Goal: Task Accomplishment & Management: Manage account settings

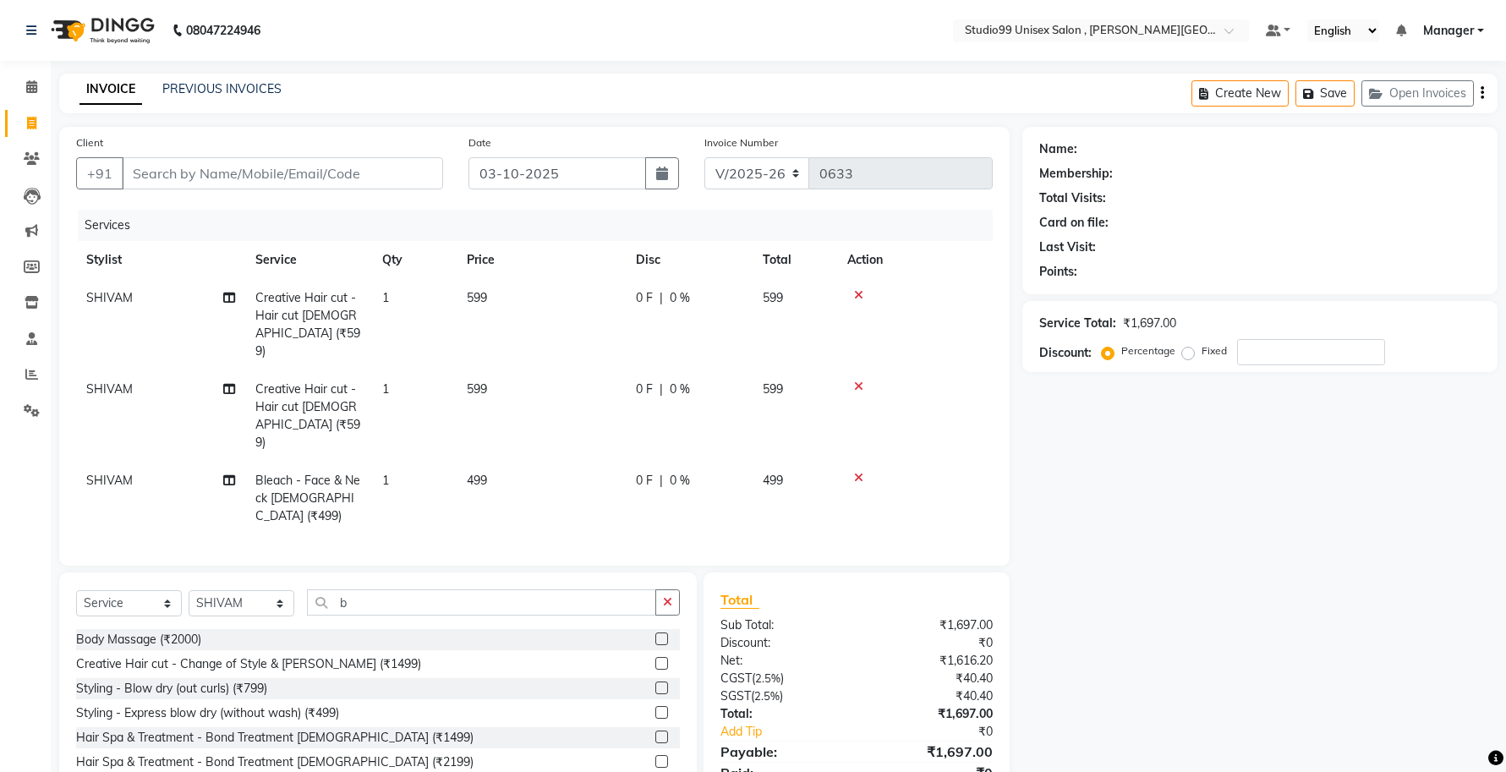
select select "7699"
select select "service"
select select "69098"
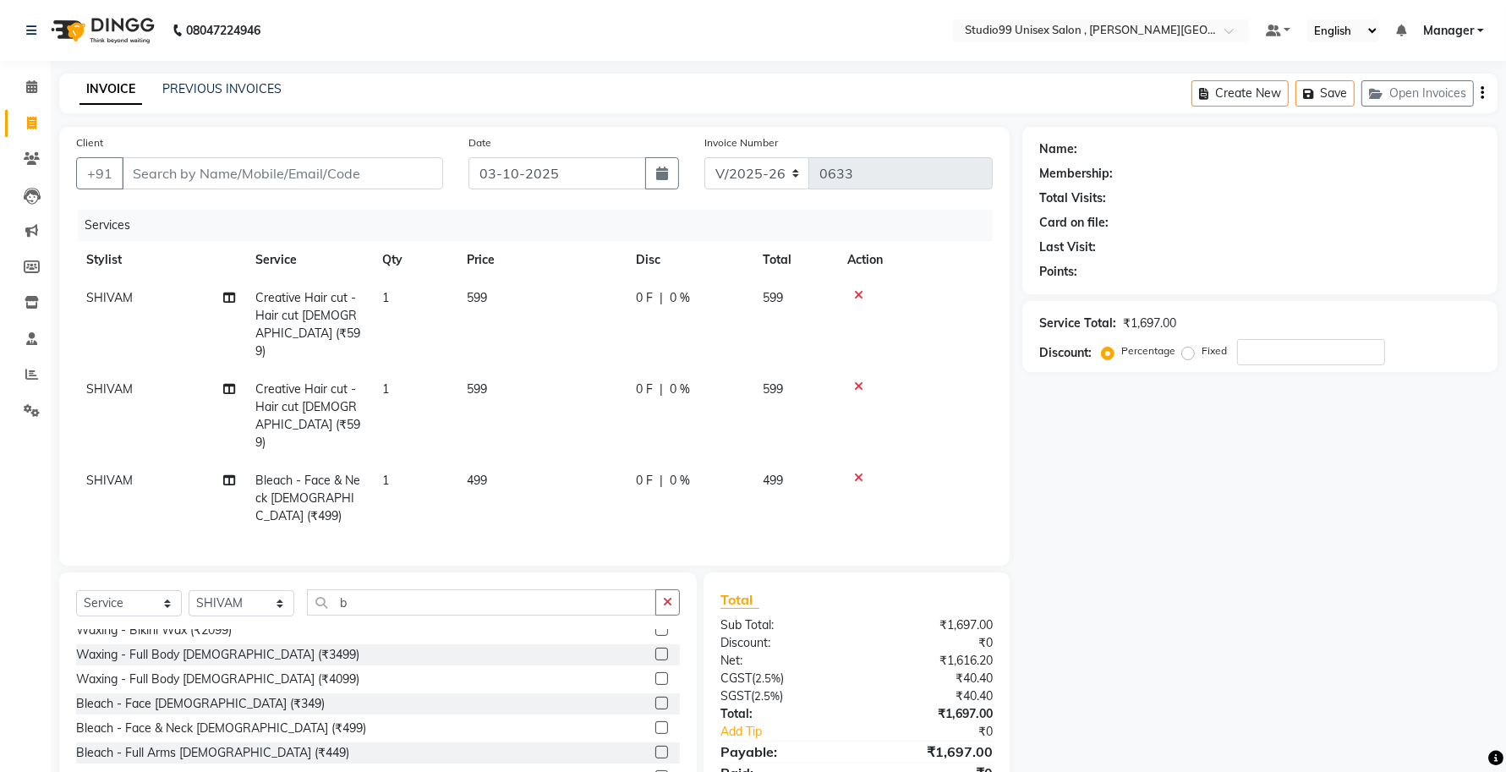
scroll to position [571, 0]
click at [656, 724] on label at bounding box center [662, 730] width 13 height 13
click at [656, 726] on input "checkbox" at bounding box center [661, 731] width 11 height 11
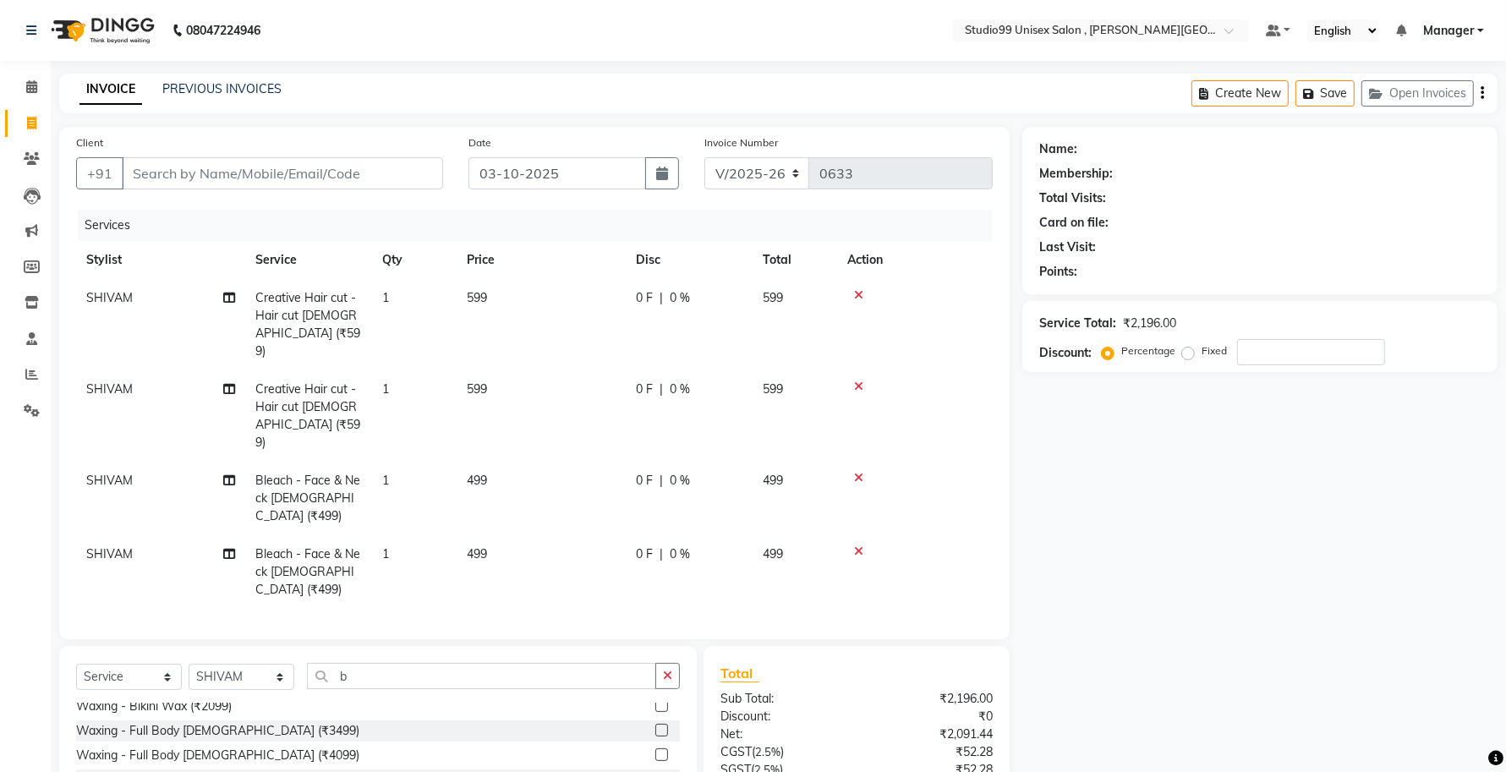
checkbox input "false"
click at [268, 178] on input "Client" at bounding box center [282, 173] width 321 height 32
type input "9"
type input "0"
type input "9559331640"
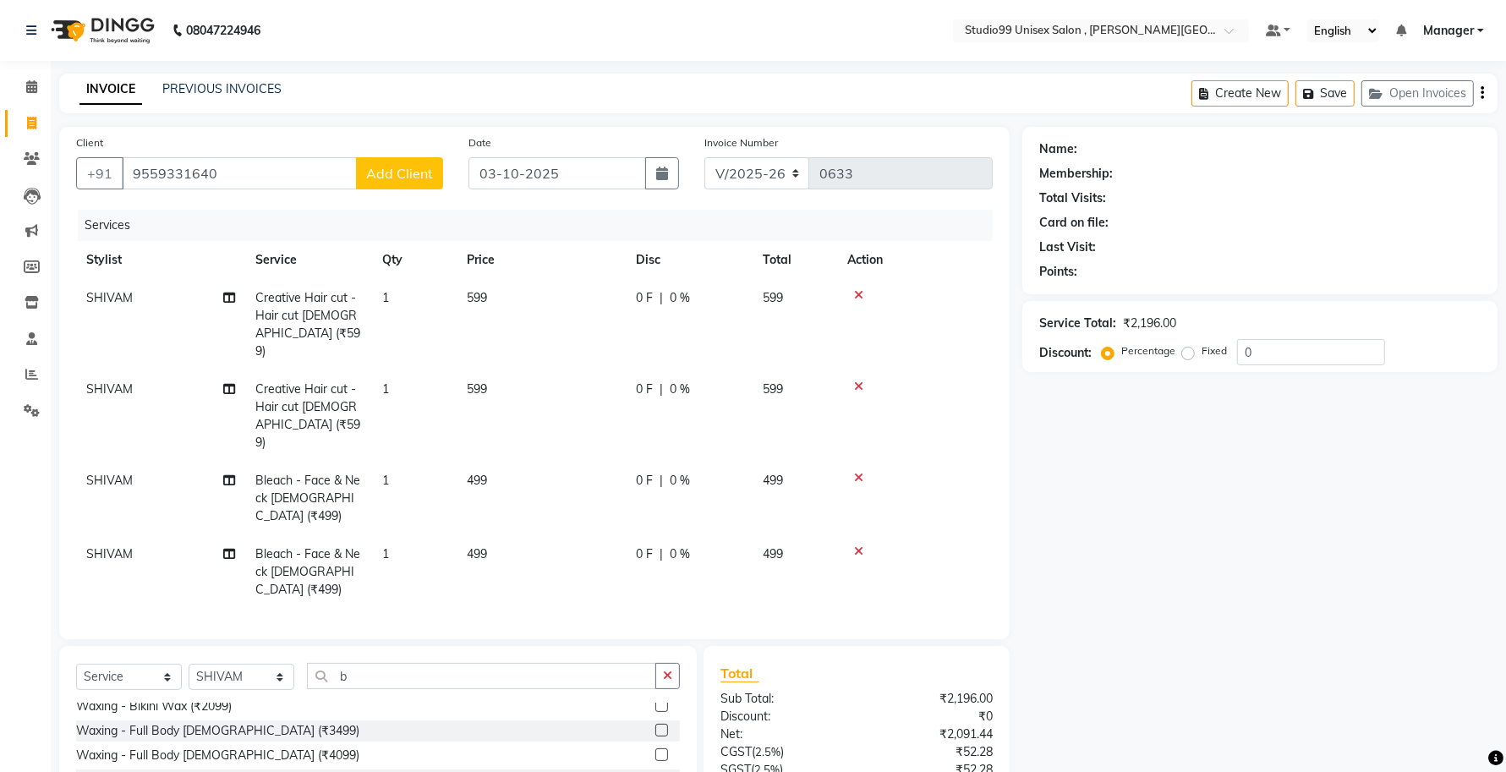
click at [429, 165] on span "Add Client" at bounding box center [399, 173] width 67 height 17
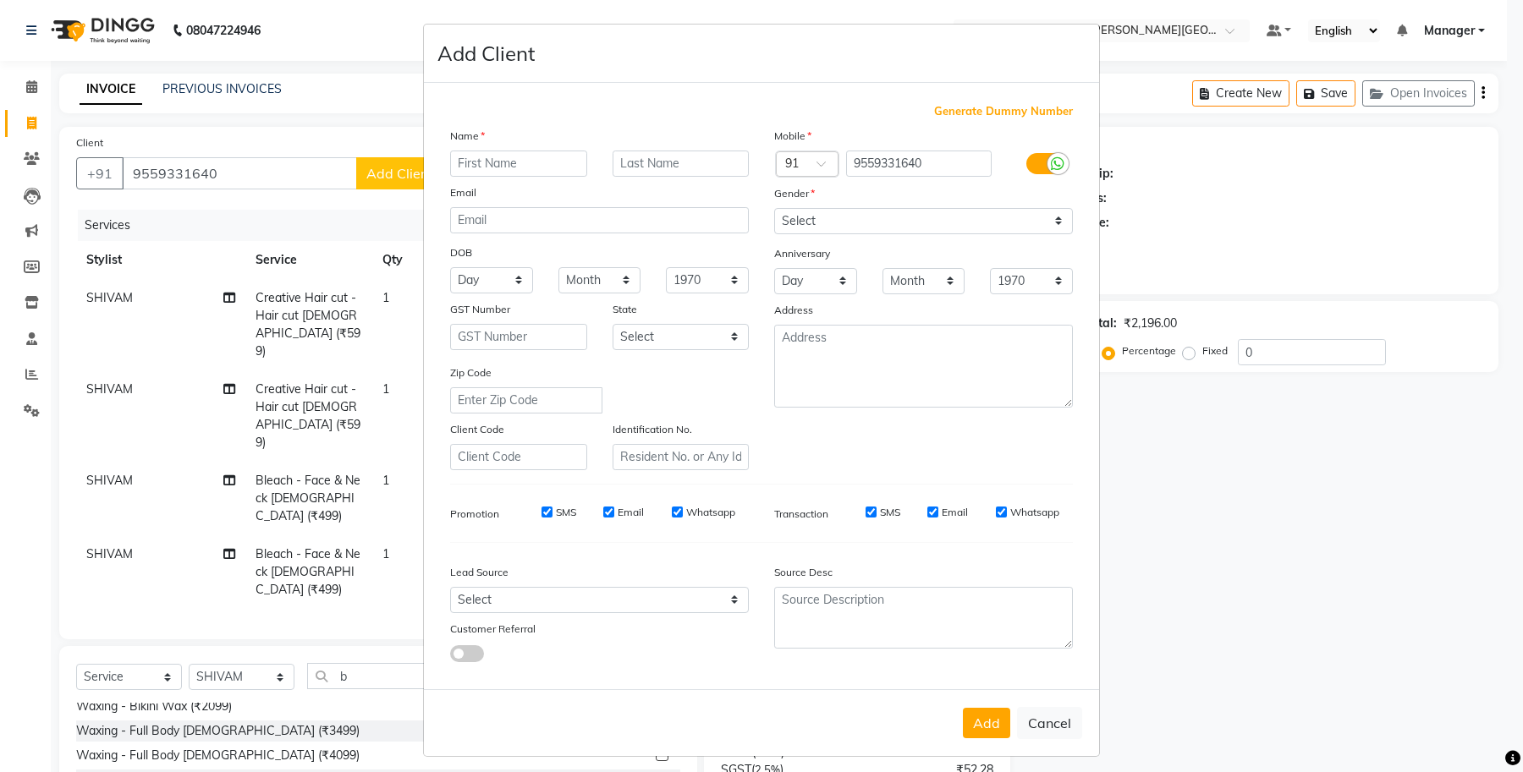
click at [484, 163] on input "text" at bounding box center [518, 164] width 137 height 26
type input "abhishek"
click at [674, 165] on input "text" at bounding box center [680, 164] width 137 height 26
type input "rai"
click at [826, 220] on select "Select [DEMOGRAPHIC_DATA] [DEMOGRAPHIC_DATA] Other Prefer Not To Say" at bounding box center [923, 221] width 299 height 26
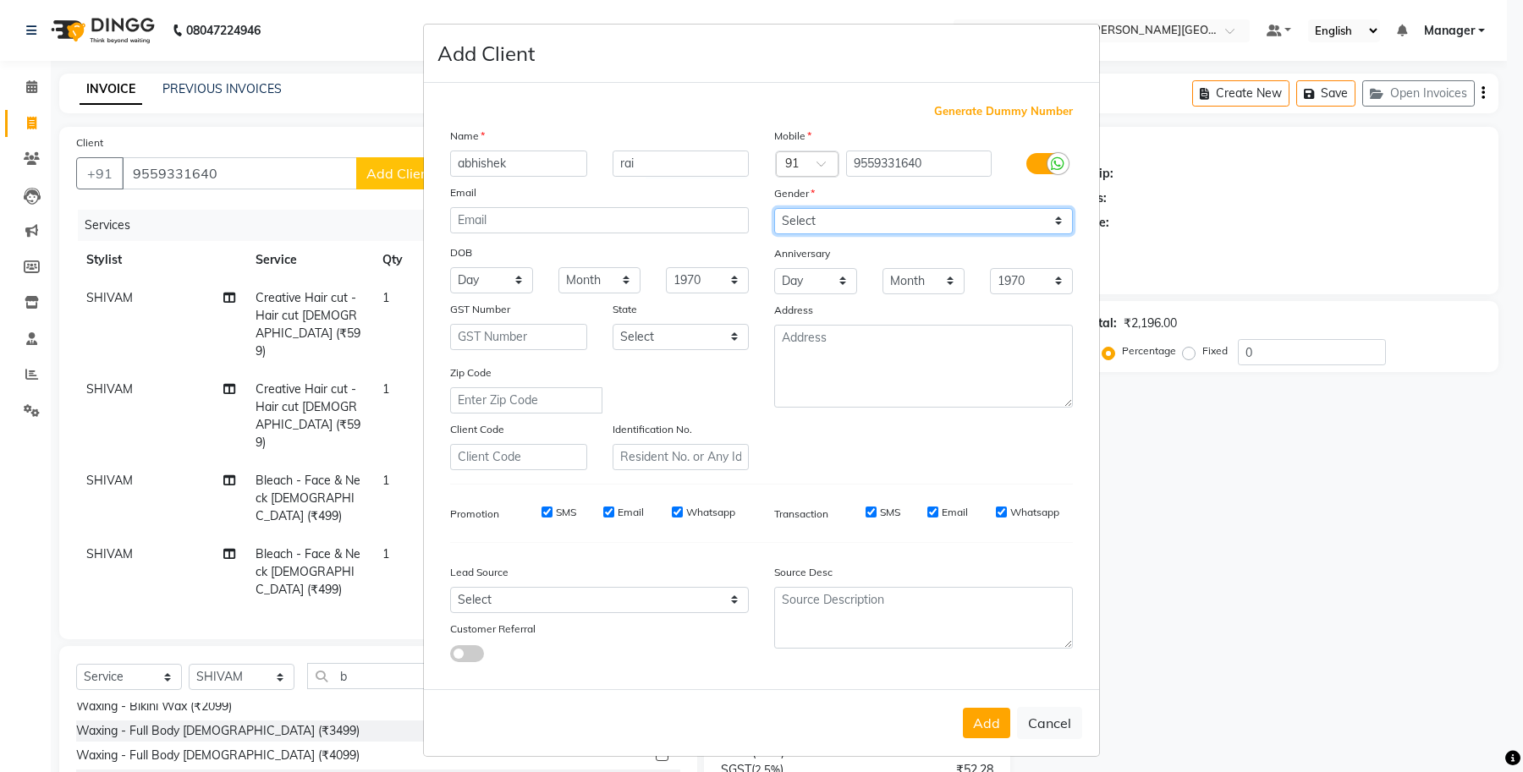
select select "[DEMOGRAPHIC_DATA]"
click at [774, 208] on select "Select [DEMOGRAPHIC_DATA] [DEMOGRAPHIC_DATA] Other Prefer Not To Say" at bounding box center [923, 221] width 299 height 26
click at [487, 276] on select "Day 01 02 03 04 05 06 07 08 09 10 11 12 13 14 15 16 17 18 19 20 21 22 23 24 25 …" at bounding box center [491, 280] width 83 height 26
select select "23"
click at [450, 267] on select "Day 01 02 03 04 05 06 07 08 09 10 11 12 13 14 15 16 17 18 19 20 21 22 23 24 25 …" at bounding box center [491, 280] width 83 height 26
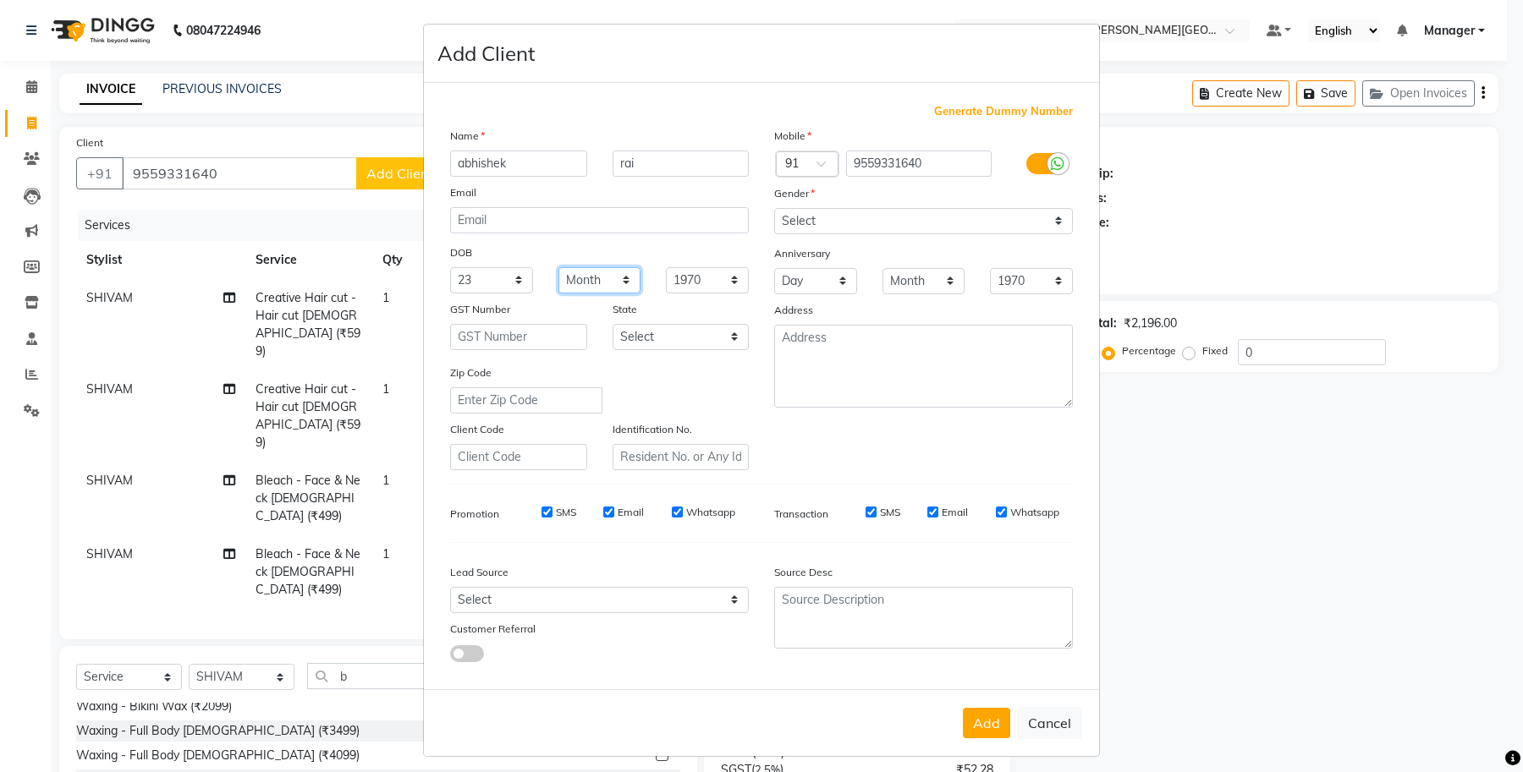
click at [615, 273] on select "Month January February March April May June July August September October Novem…" at bounding box center [599, 280] width 83 height 26
select select "05"
click at [558, 267] on select "Month January February March April May June July August September October Novem…" at bounding box center [599, 280] width 83 height 26
click at [721, 283] on select "1940 1941 1942 1943 1944 1945 1946 1947 1948 1949 1950 1951 1952 1953 1954 1955…" at bounding box center [707, 280] width 83 height 26
select select "1999"
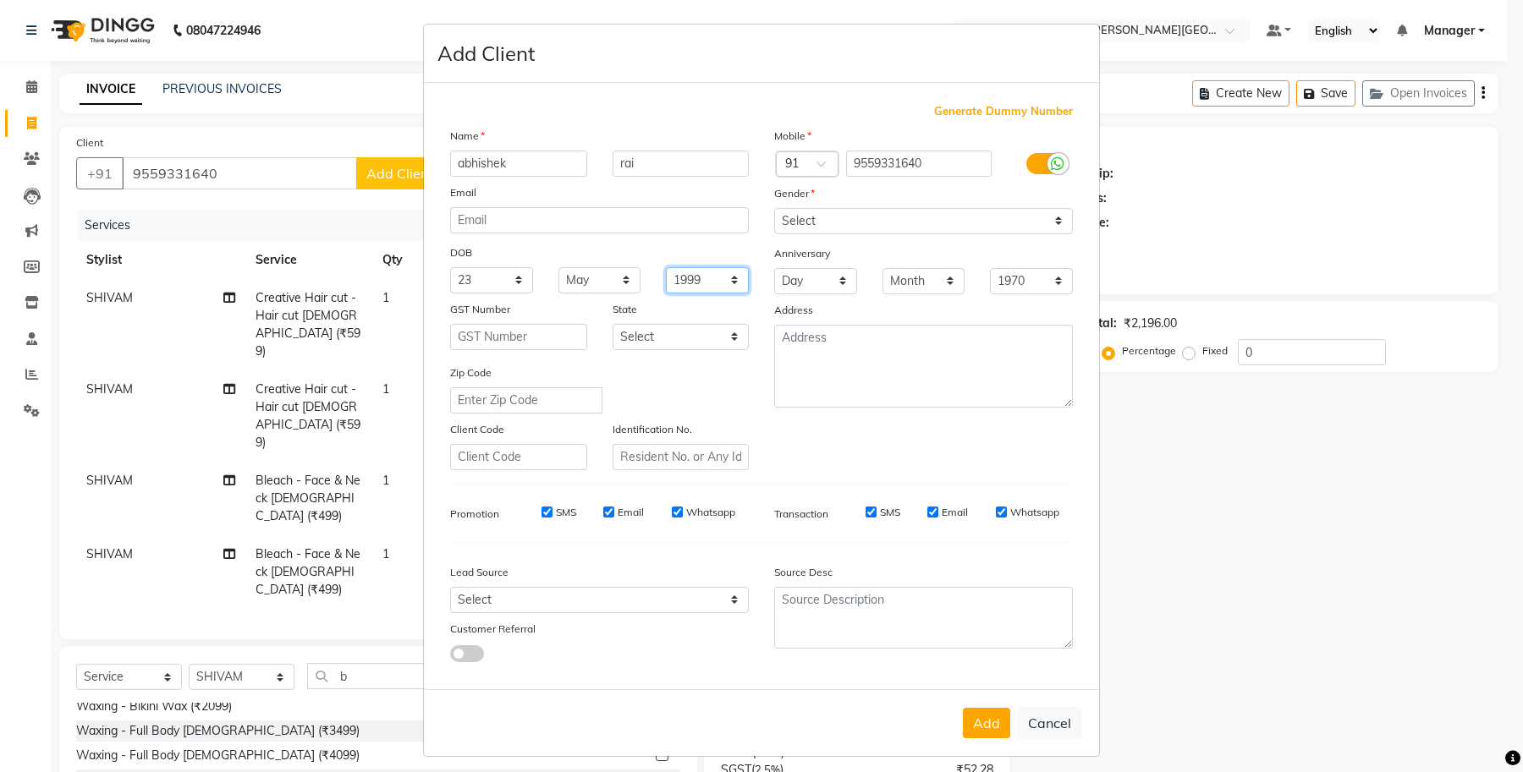
click at [666, 267] on select "1940 1941 1942 1943 1944 1945 1946 1947 1948 1949 1950 1951 1952 1953 1954 1955…" at bounding box center [707, 280] width 83 height 26
click at [982, 723] on button "Add" at bounding box center [986, 723] width 47 height 30
select select
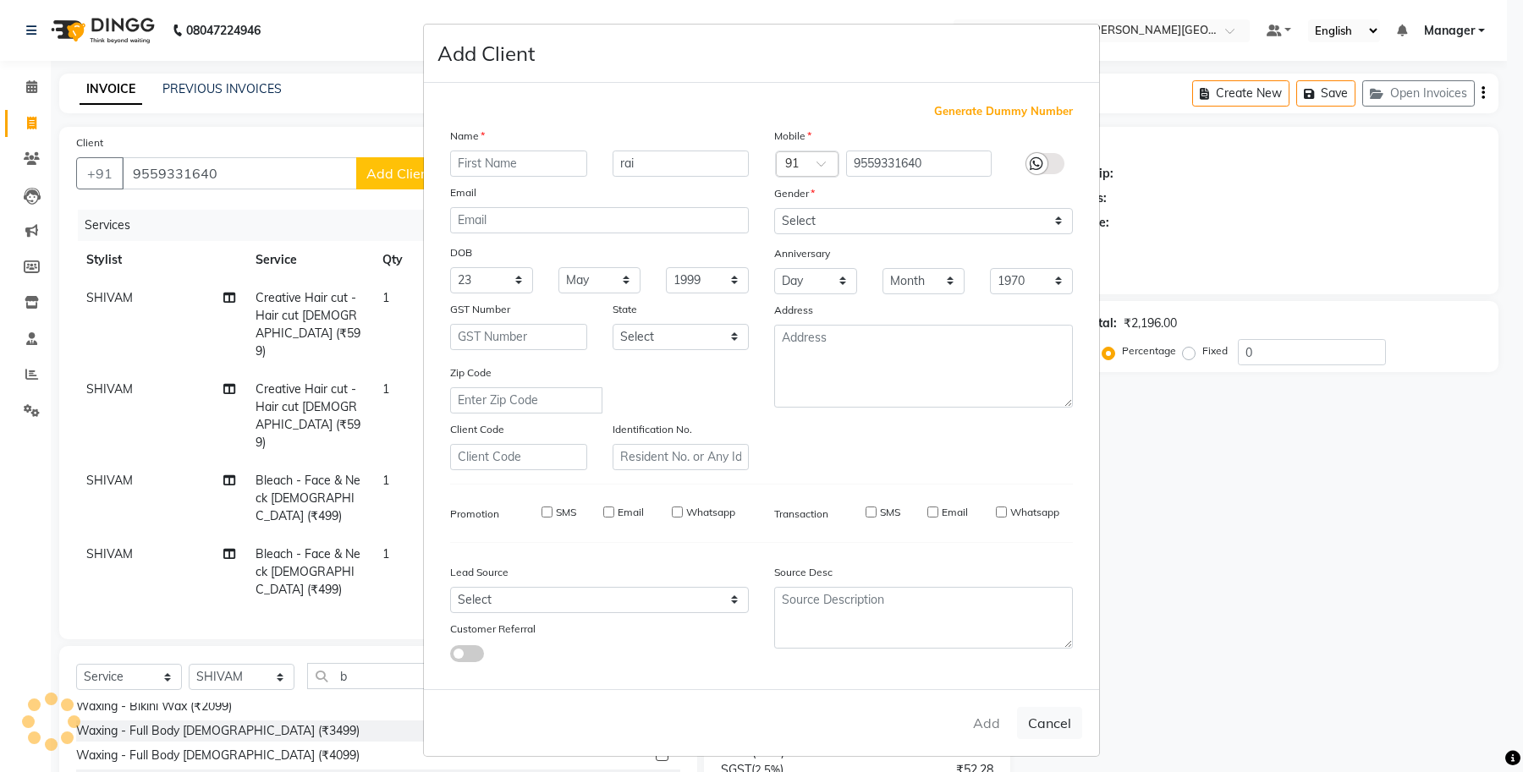
select select
checkbox input "false"
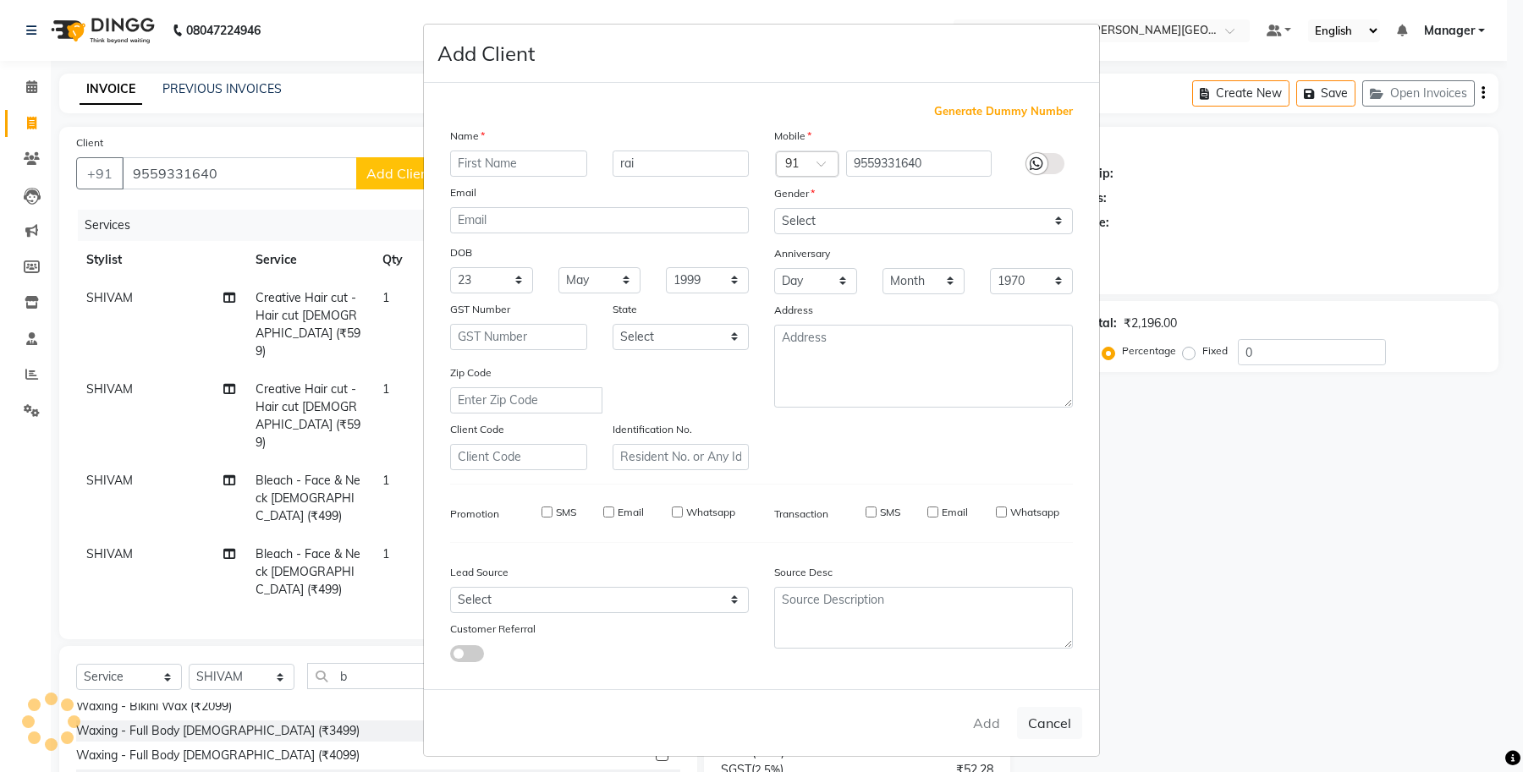
checkbox input "false"
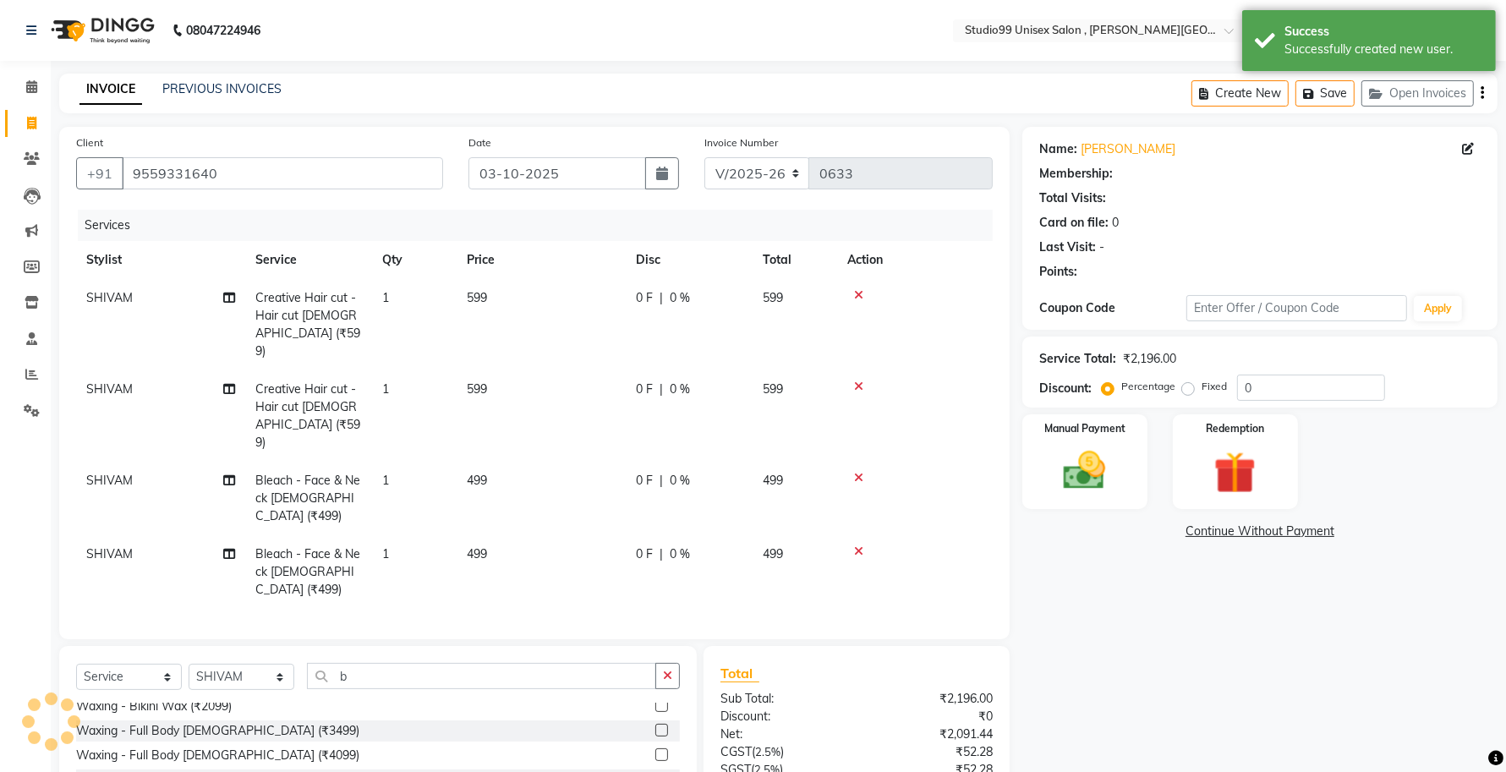
select select "1: Object"
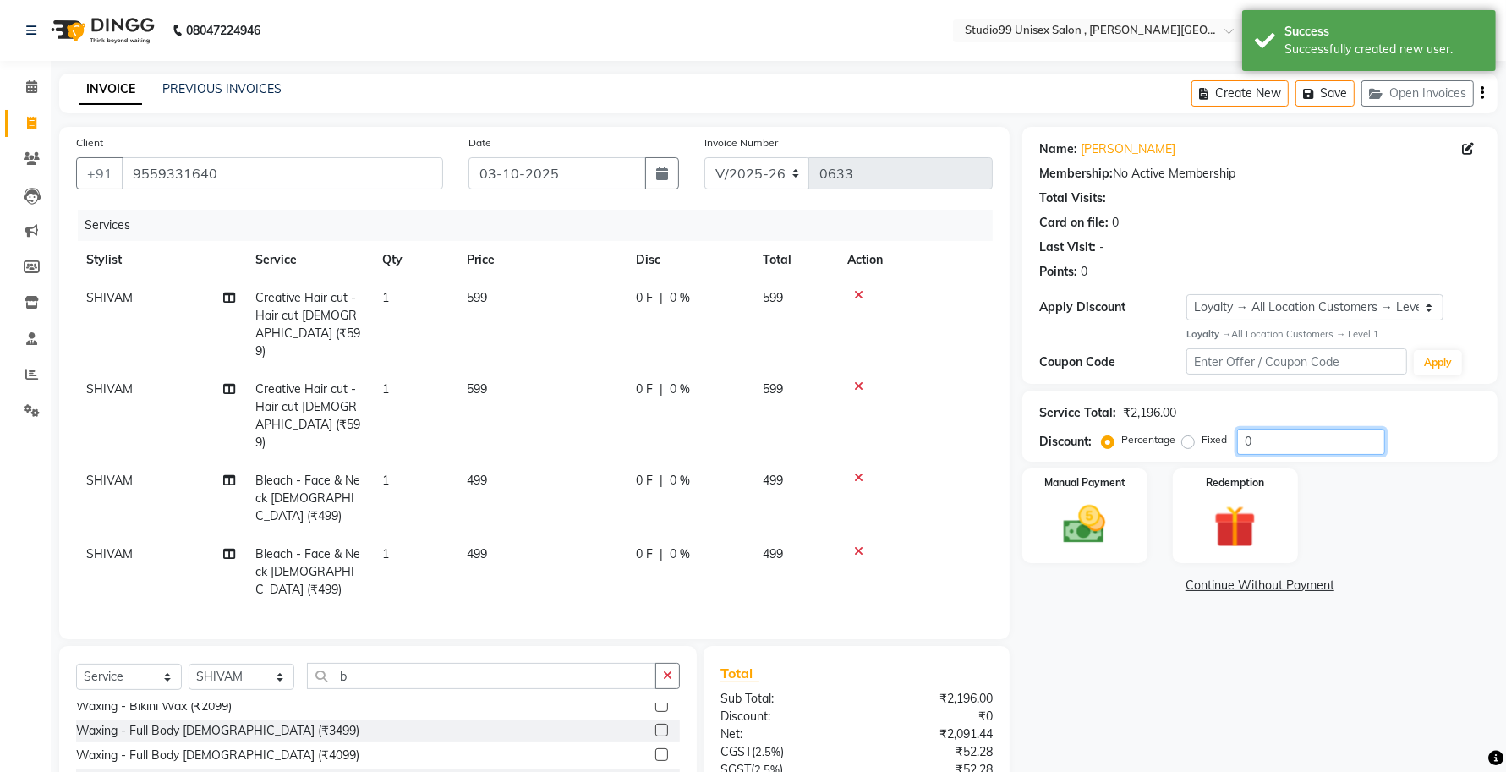
click at [1270, 447] on input "0" at bounding box center [1311, 442] width 148 height 26
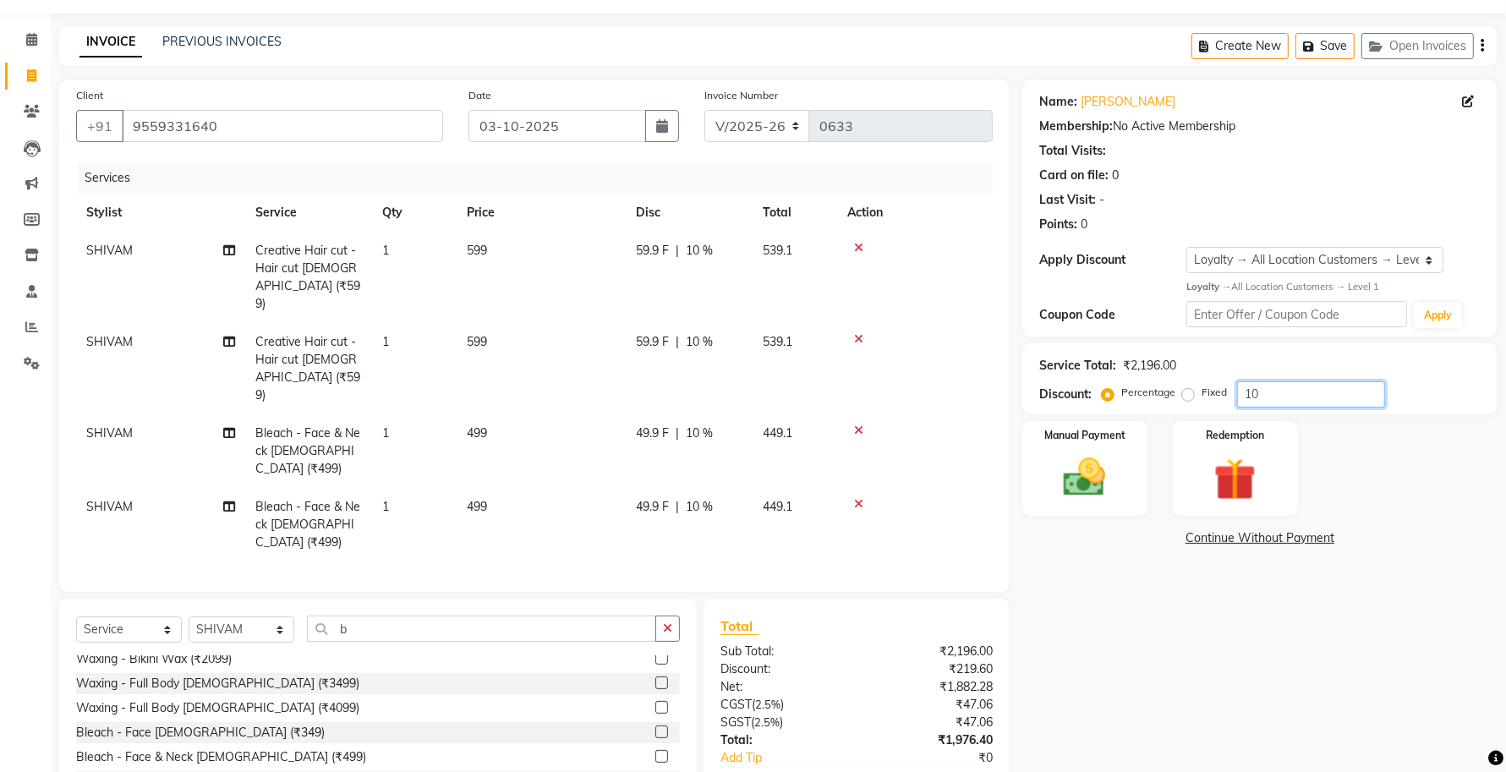
scroll to position [93, 0]
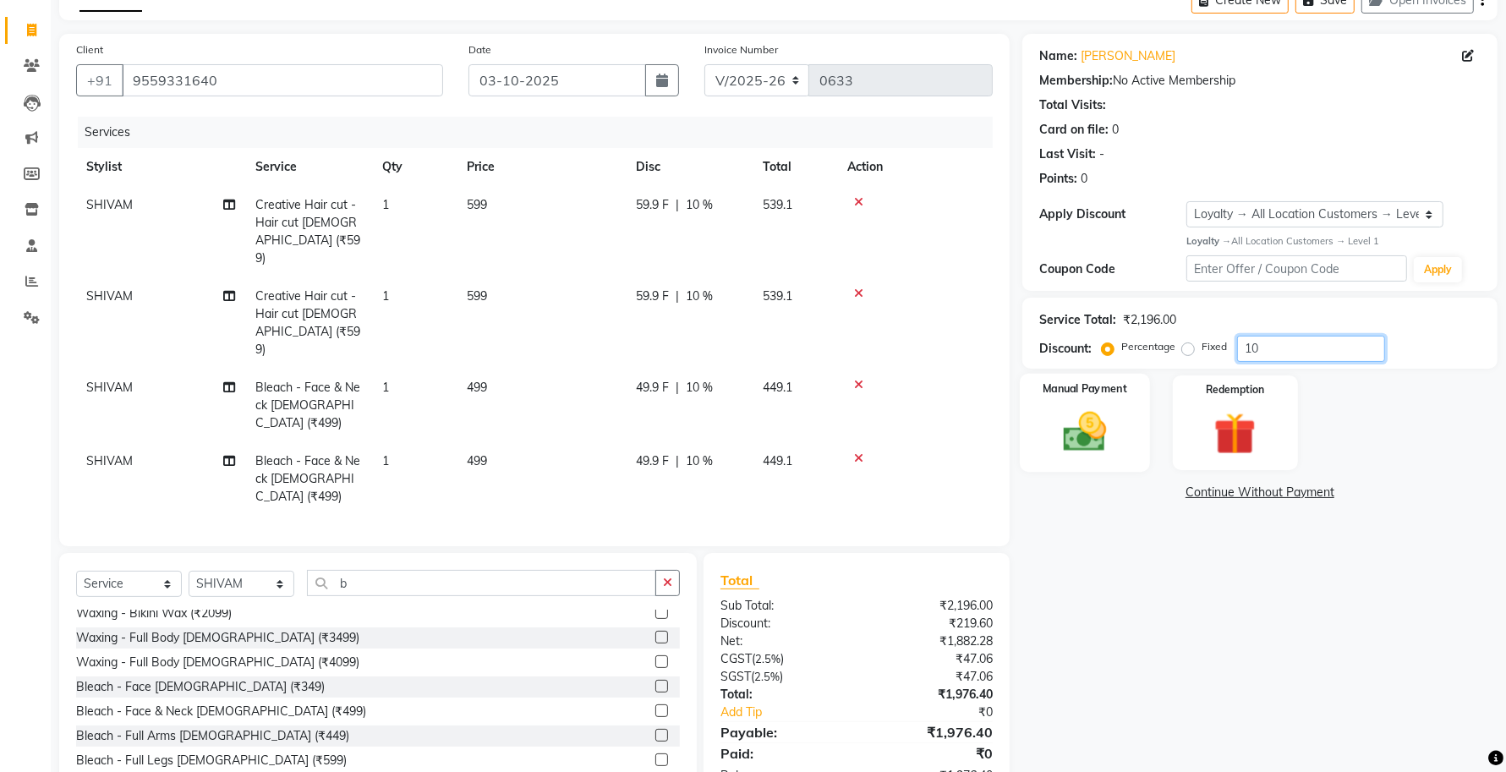
type input "10"
click at [1097, 445] on img at bounding box center [1085, 432] width 71 height 51
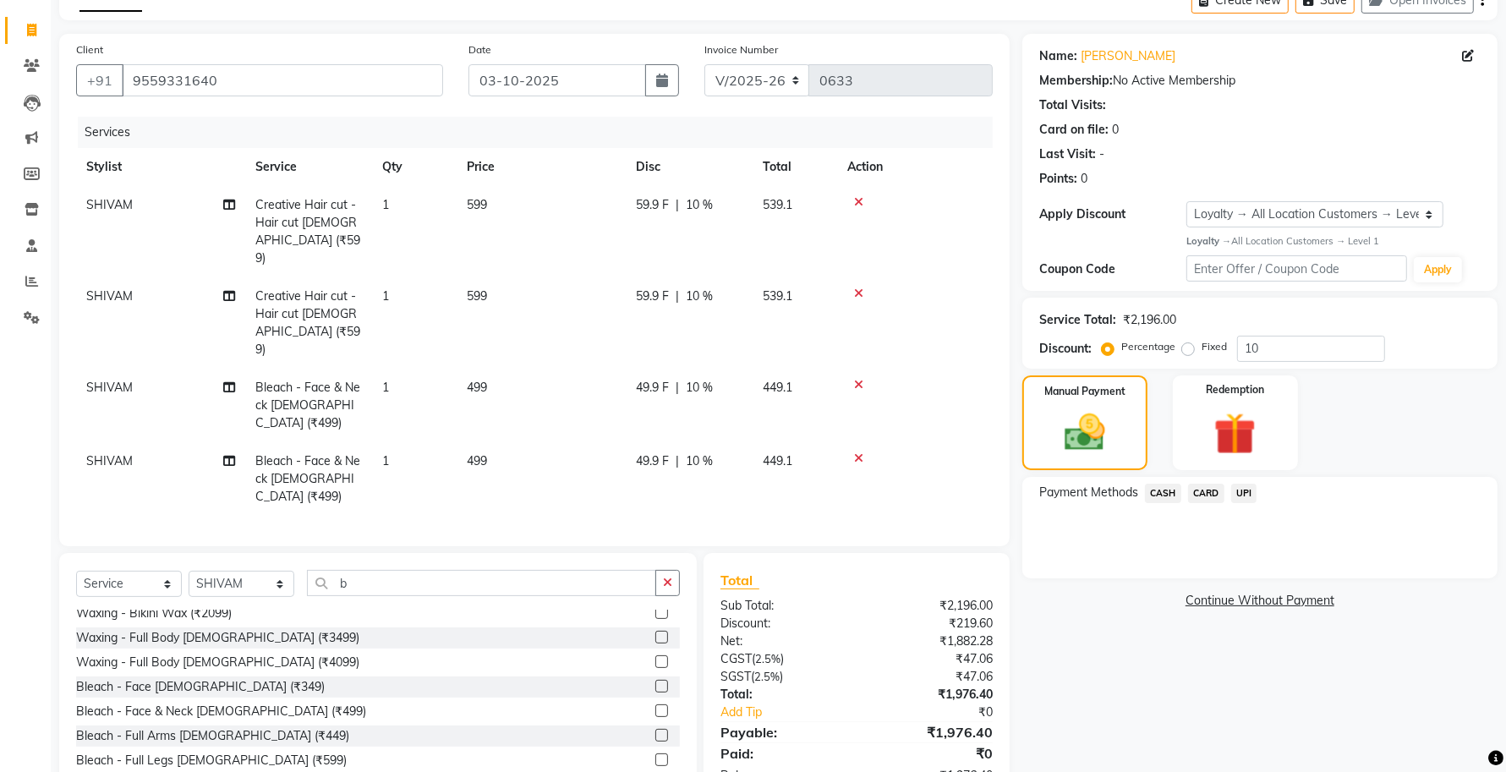
click at [1248, 491] on span "UPI" at bounding box center [1245, 493] width 26 height 19
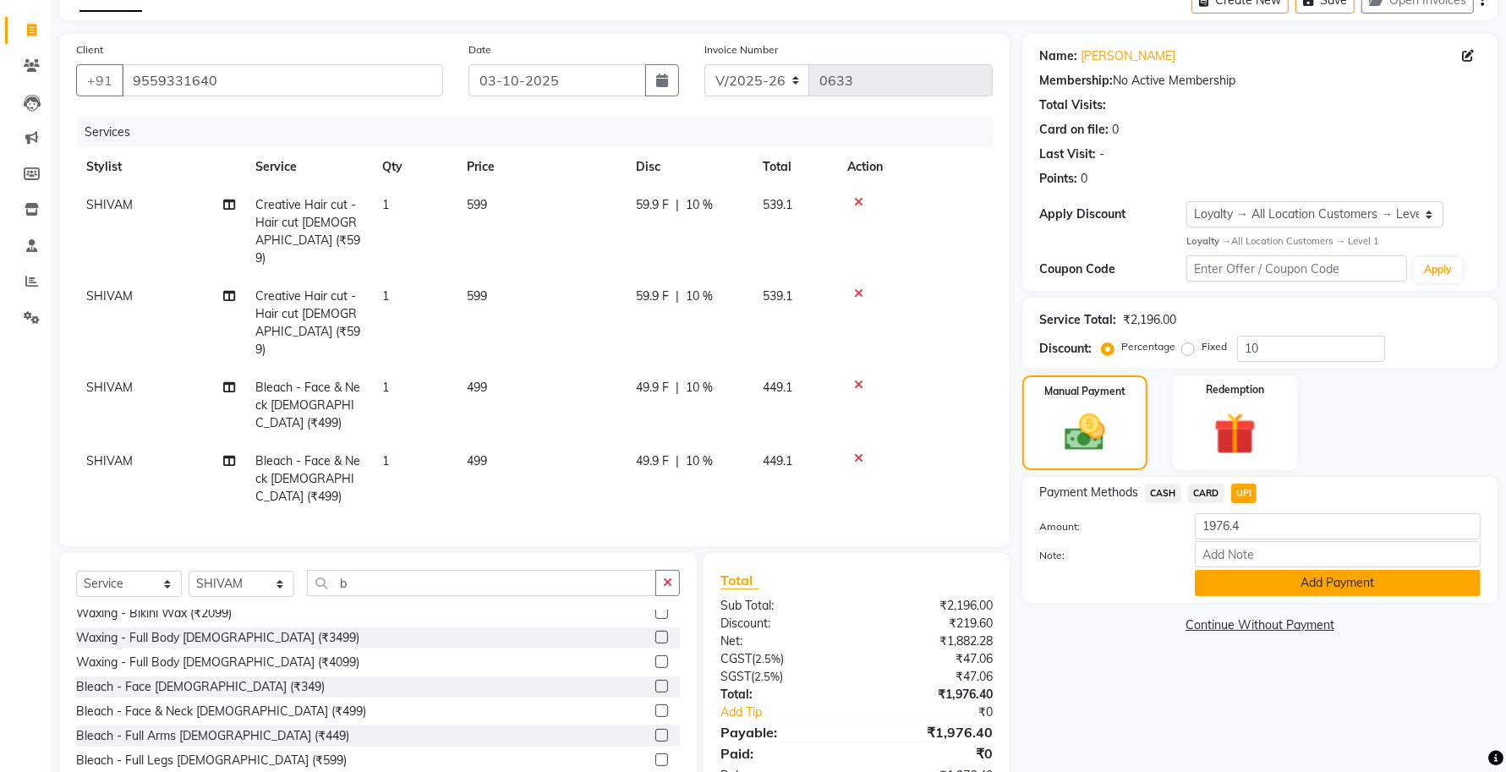
click at [1274, 584] on button "Add Payment" at bounding box center [1338, 583] width 286 height 26
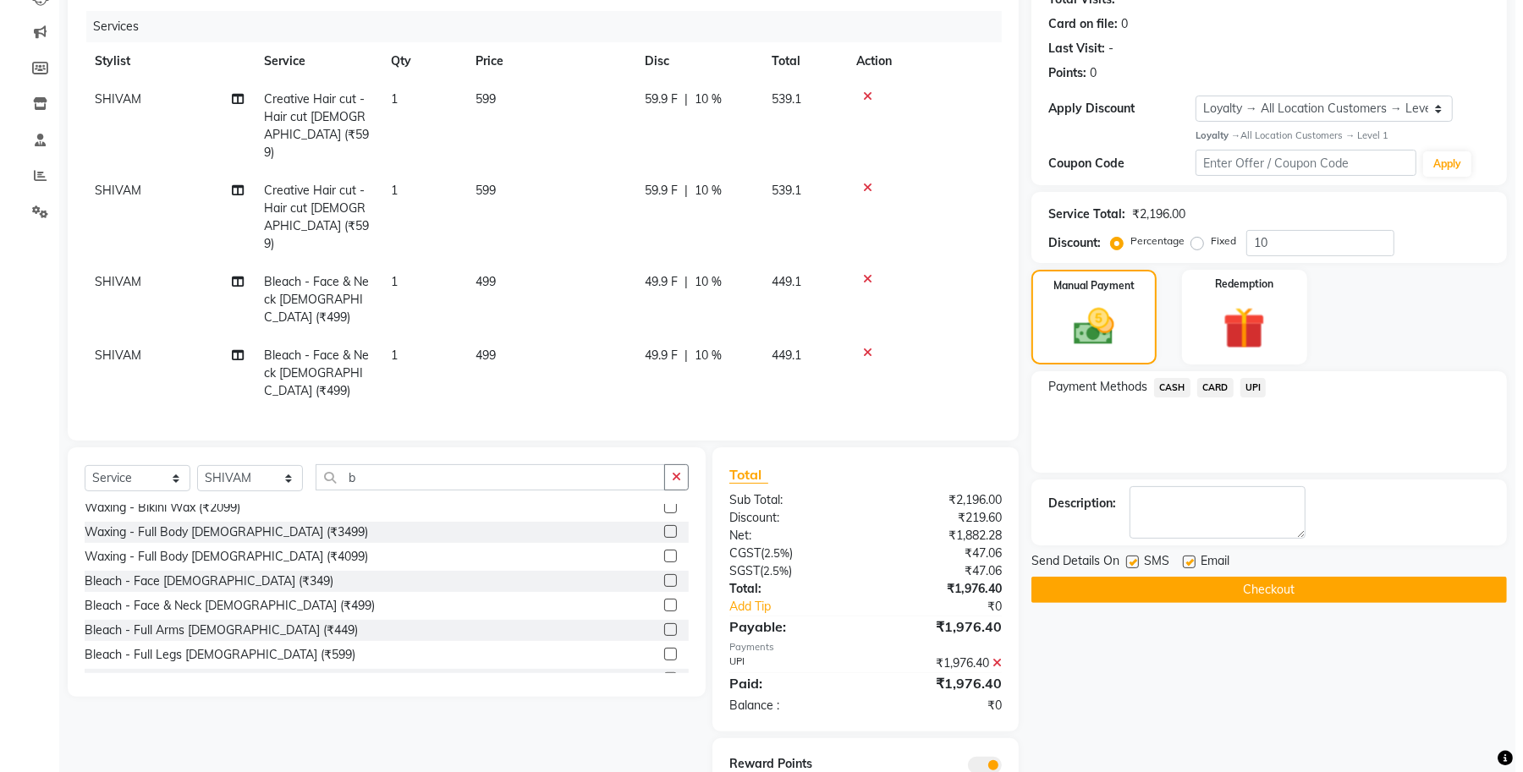
scroll to position [210, 0]
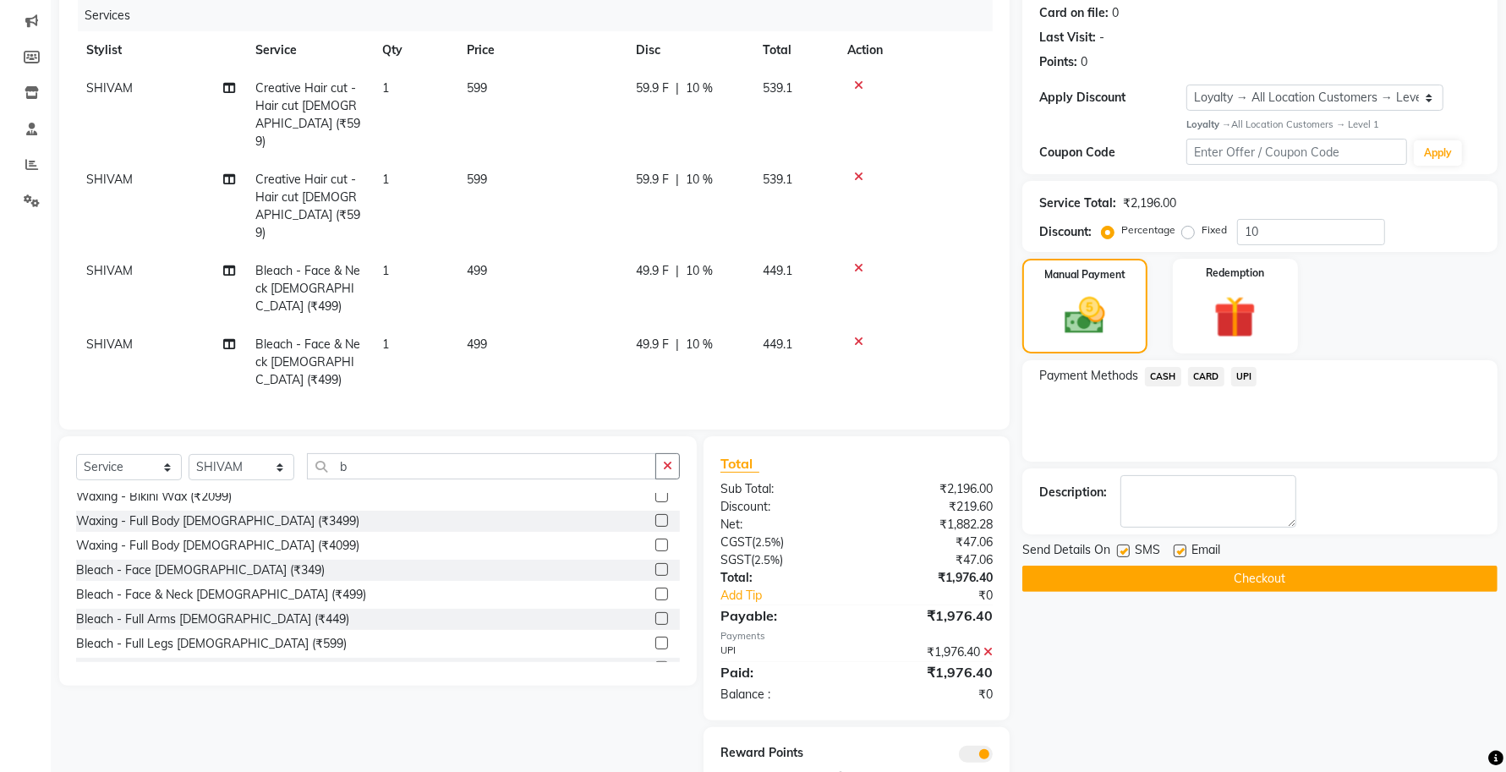
click at [969, 746] on span at bounding box center [976, 754] width 34 height 17
click at [993, 757] on input "checkbox" at bounding box center [993, 757] width 0 height 0
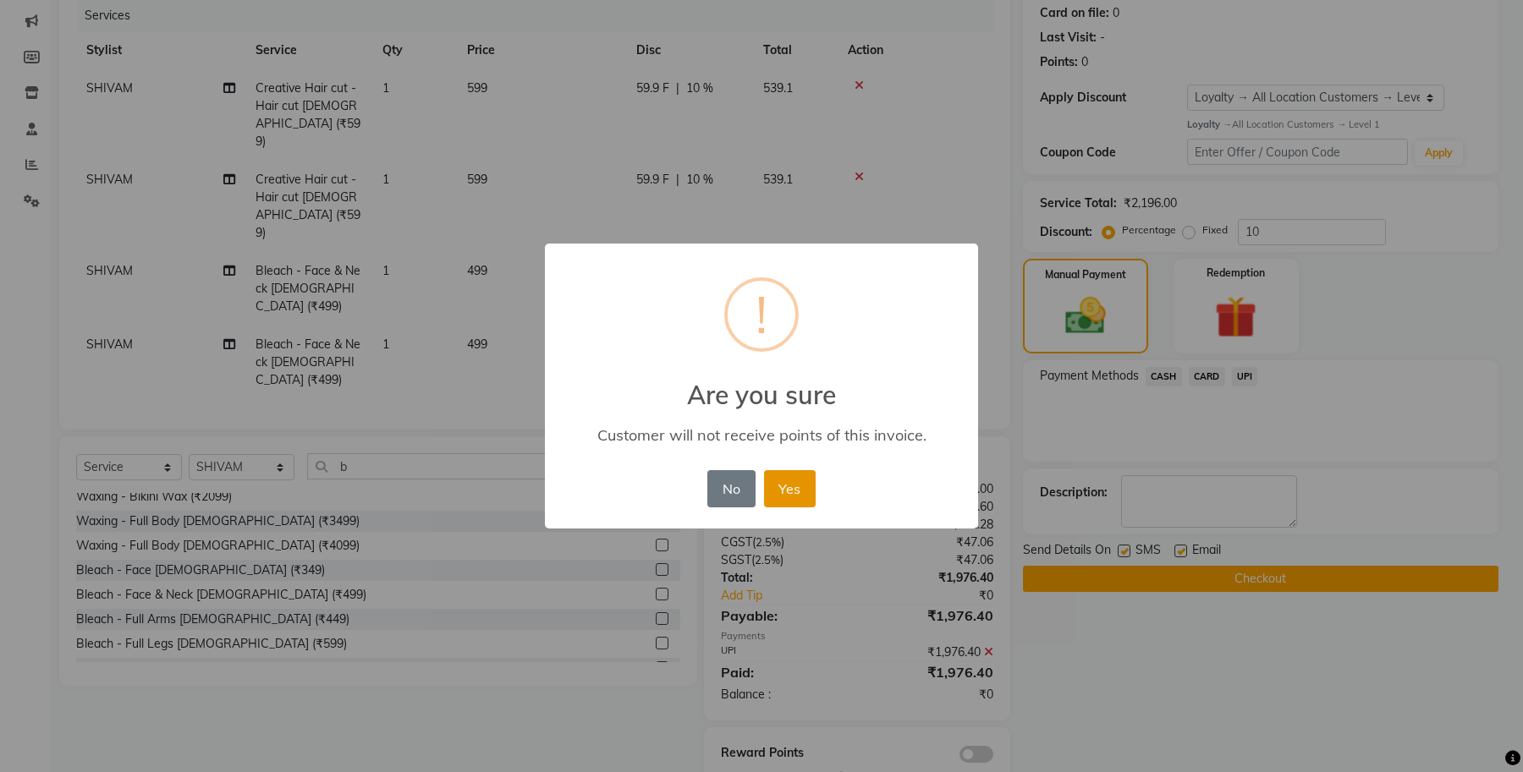
click at [801, 487] on button "Yes" at bounding box center [790, 488] width 52 height 37
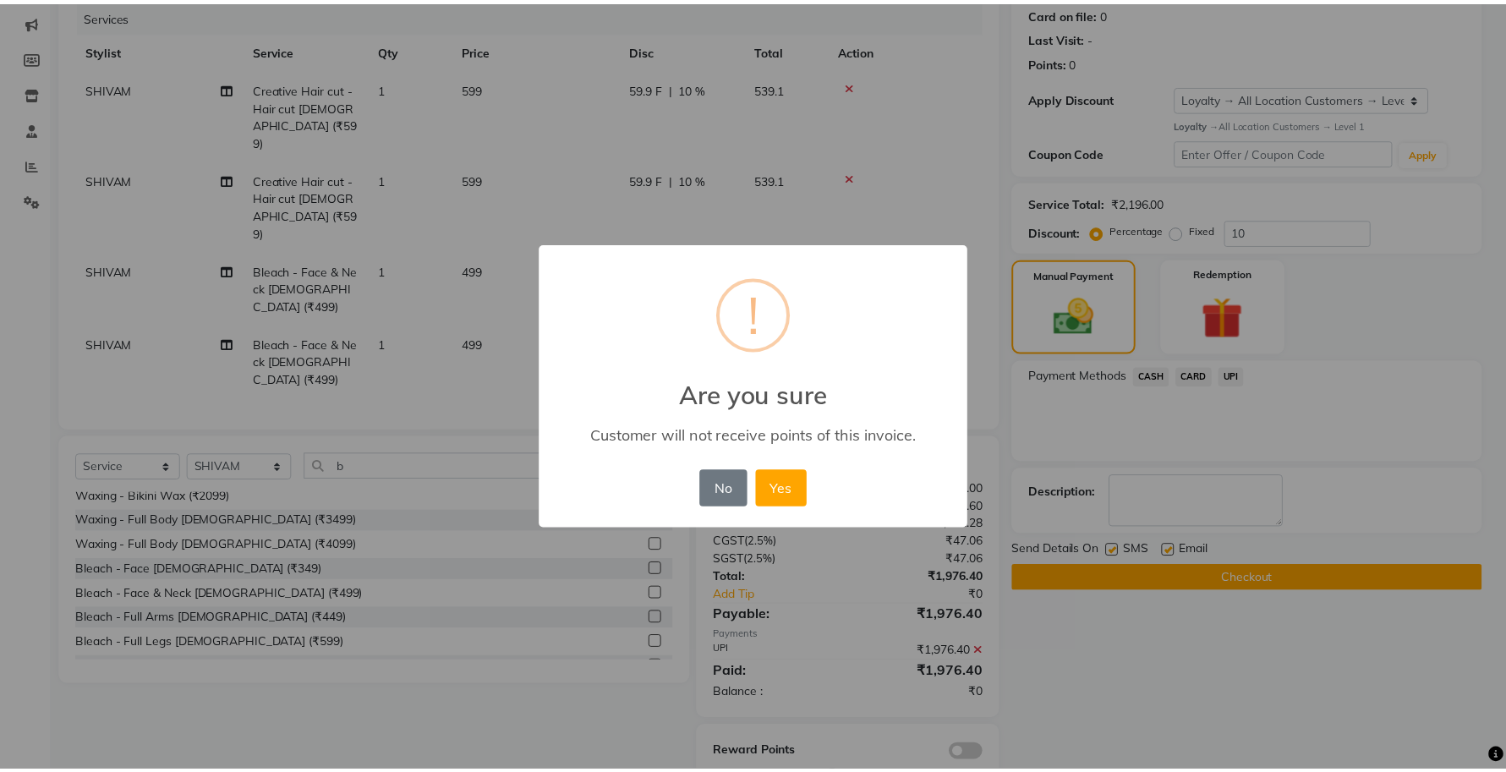
scroll to position [186, 0]
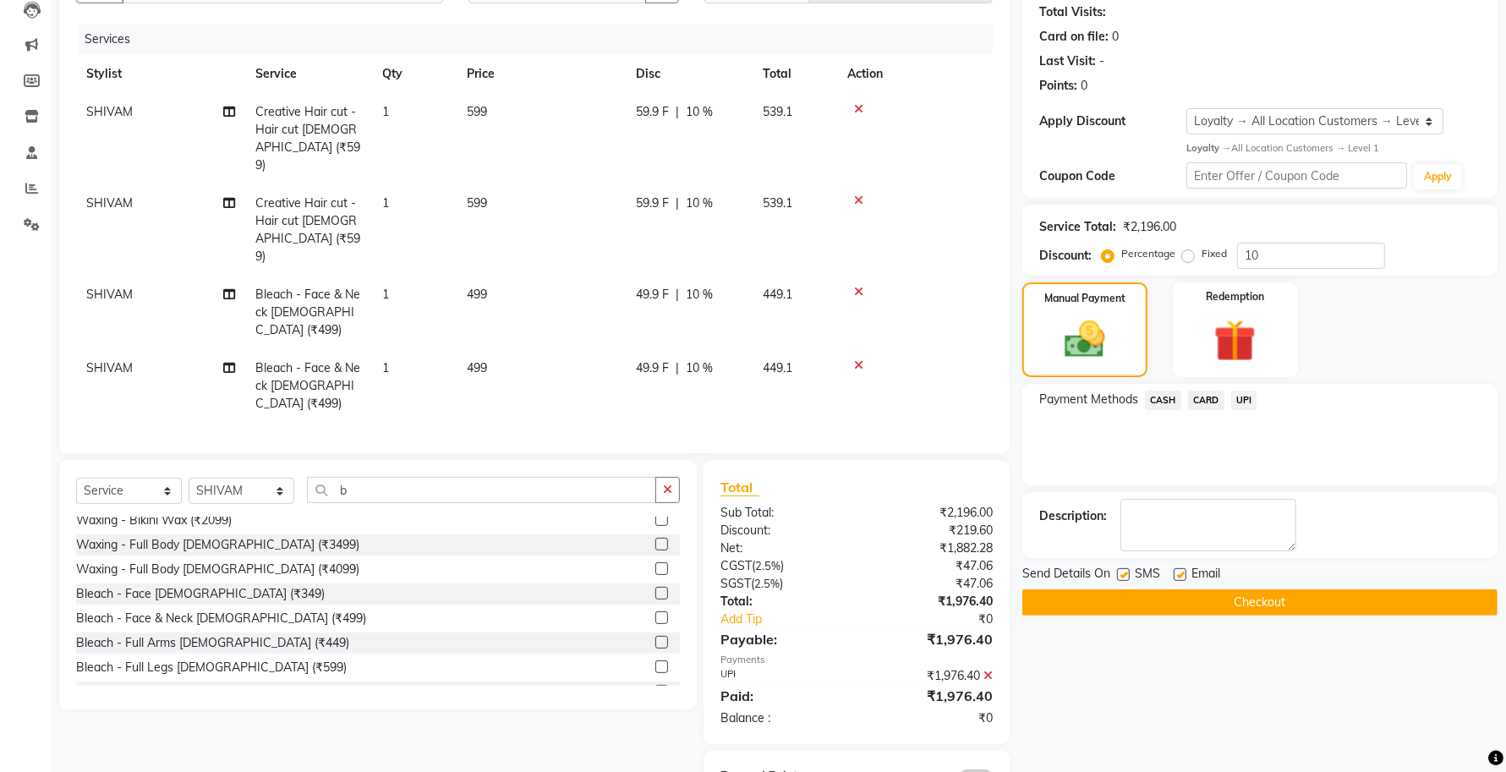
click at [1193, 606] on button "Checkout" at bounding box center [1260, 603] width 475 height 26
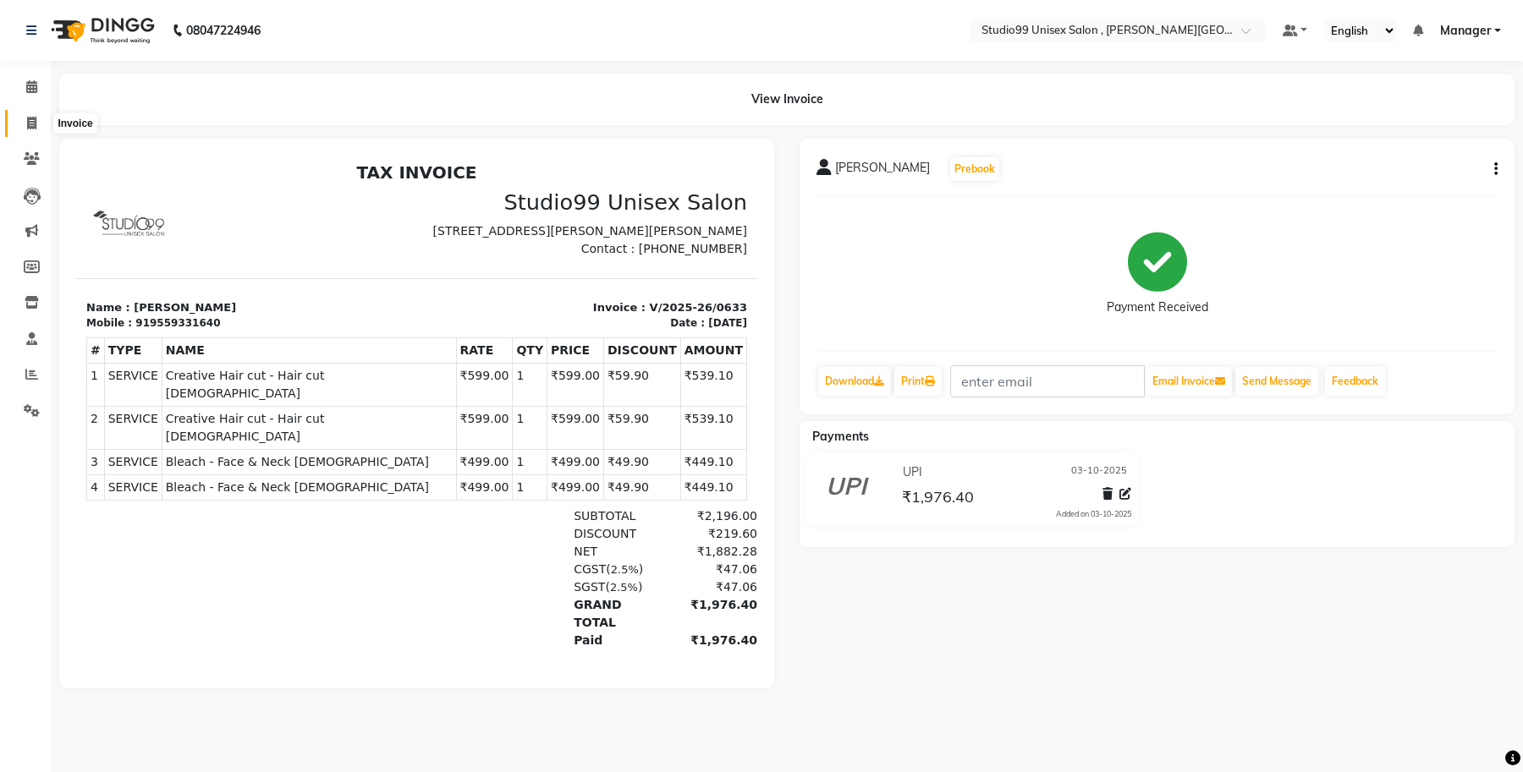
click at [30, 123] on icon at bounding box center [31, 123] width 9 height 13
select select "service"
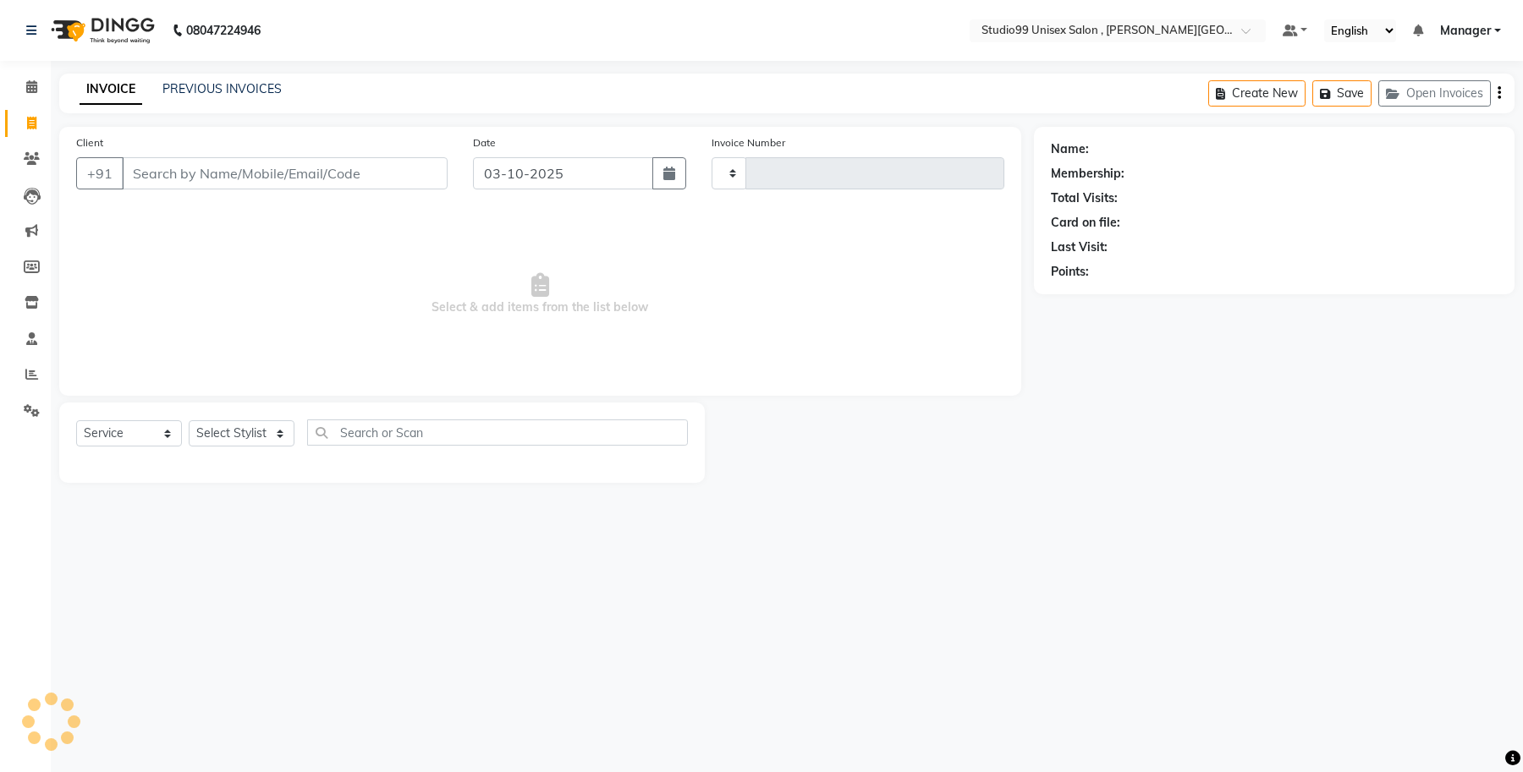
type input "0634"
select select "7699"
type input "9369882985"
click at [411, 171] on span "Add Client" at bounding box center [403, 173] width 67 height 17
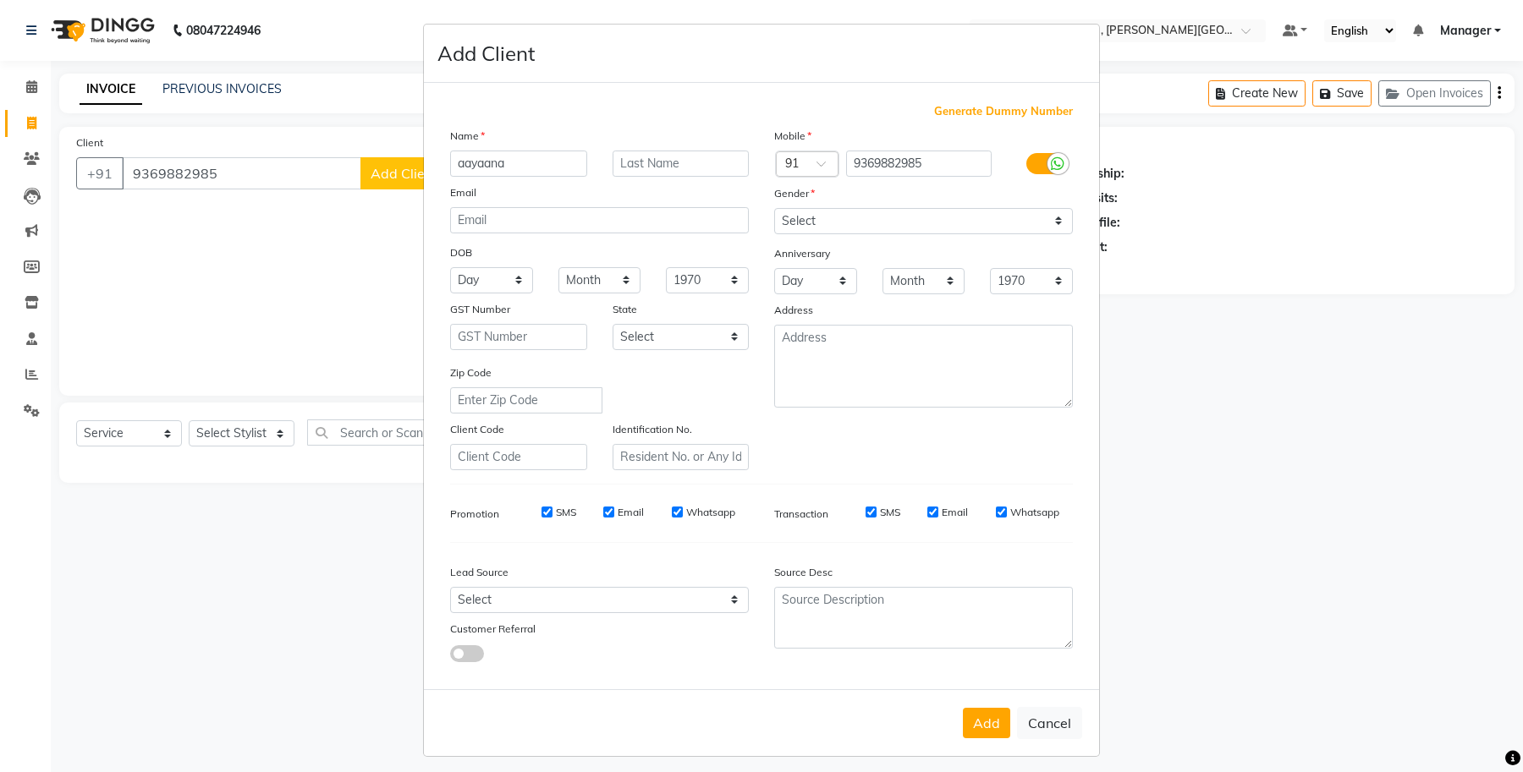
click at [464, 163] on input "aayaana" at bounding box center [518, 164] width 137 height 26
type input "Aayaana"
click at [671, 167] on input "text" at bounding box center [680, 164] width 137 height 26
type input "..."
click at [805, 212] on select "Select [DEMOGRAPHIC_DATA] [DEMOGRAPHIC_DATA] Other Prefer Not To Say" at bounding box center [923, 221] width 299 height 26
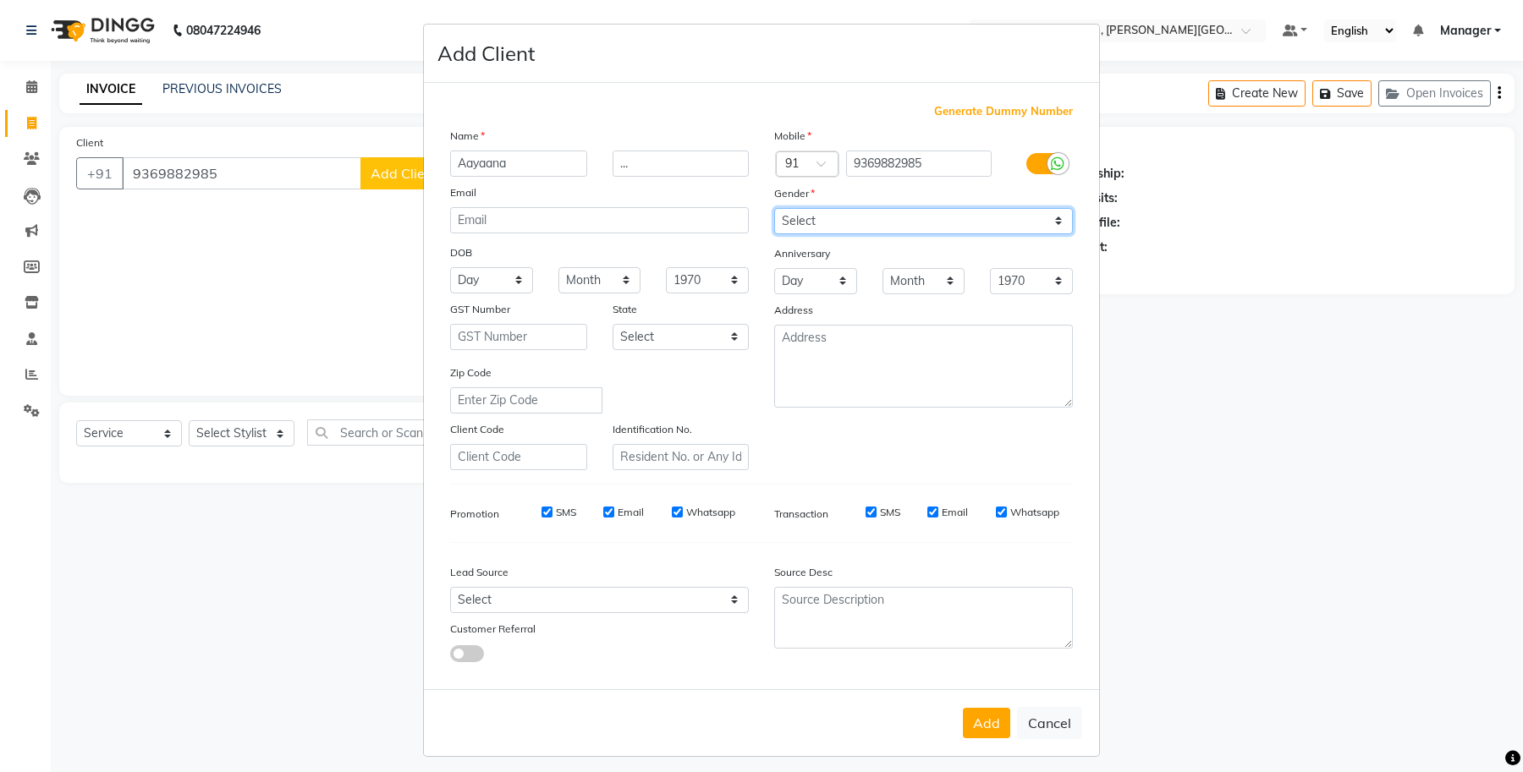
select select "[DEMOGRAPHIC_DATA]"
click at [774, 208] on select "Select [DEMOGRAPHIC_DATA] [DEMOGRAPHIC_DATA] Other Prefer Not To Say" at bounding box center [923, 221] width 299 height 26
click at [500, 280] on select "Day 01 02 03 04 05 06 07 08 09 10 11 12 13 14 15 16 17 18 19 20 21 22 23 24 25 …" at bounding box center [491, 280] width 83 height 26
select select "05"
click at [450, 267] on select "Day 01 02 03 04 05 06 07 08 09 10 11 12 13 14 15 16 17 18 19 20 21 22 23 24 25 …" at bounding box center [491, 280] width 83 height 26
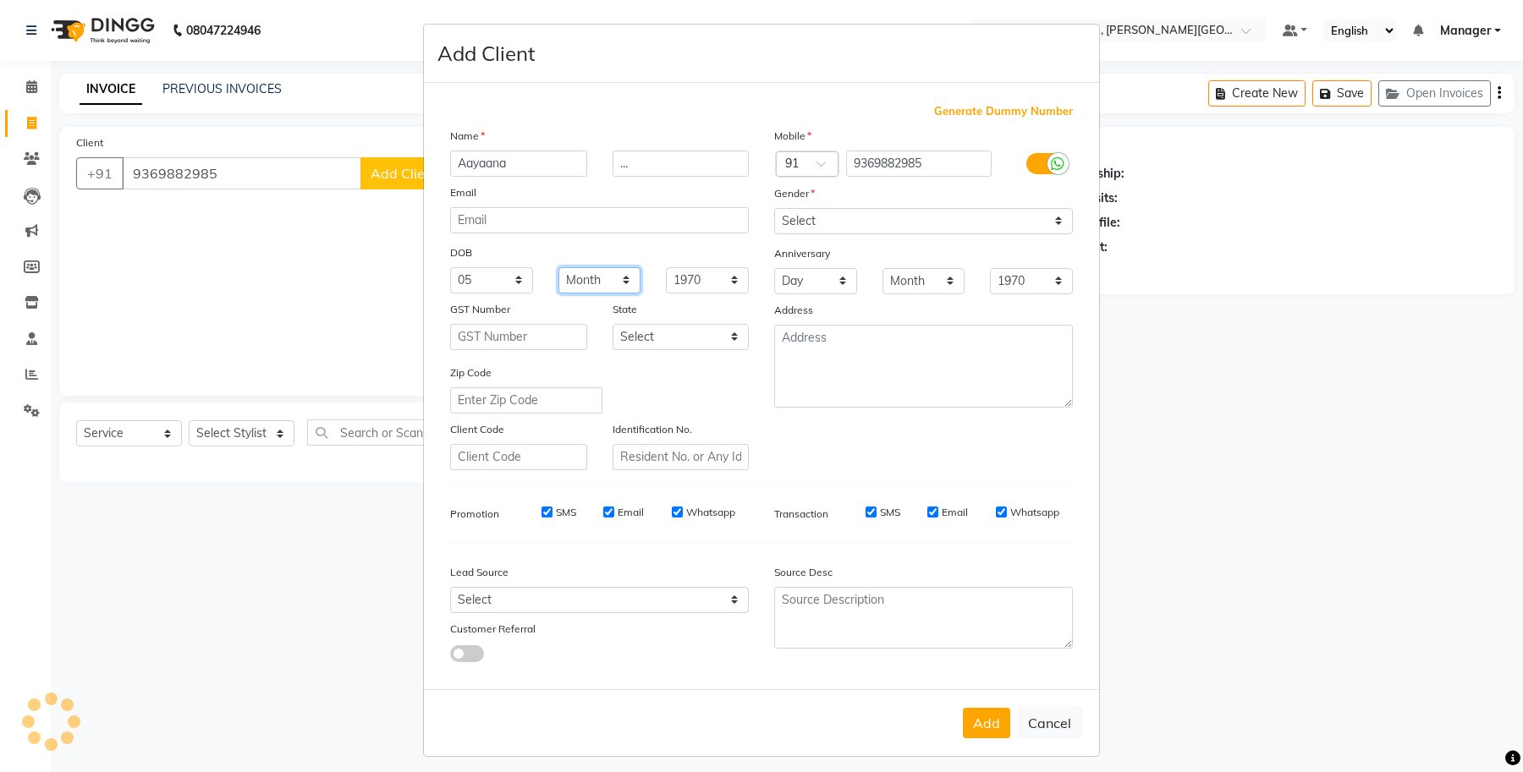
click at [622, 276] on select "Month January February March April May June July August September October Novem…" at bounding box center [599, 280] width 83 height 26
select select "06"
click at [558, 267] on select "Month January February March April May June July August September October Novem…" at bounding box center [599, 280] width 83 height 26
click at [720, 280] on select "1940 1941 1942 1943 1944 1945 1946 1947 1948 1949 1950 1951 1952 1953 1954 1955…" at bounding box center [707, 280] width 83 height 26
select select "1990"
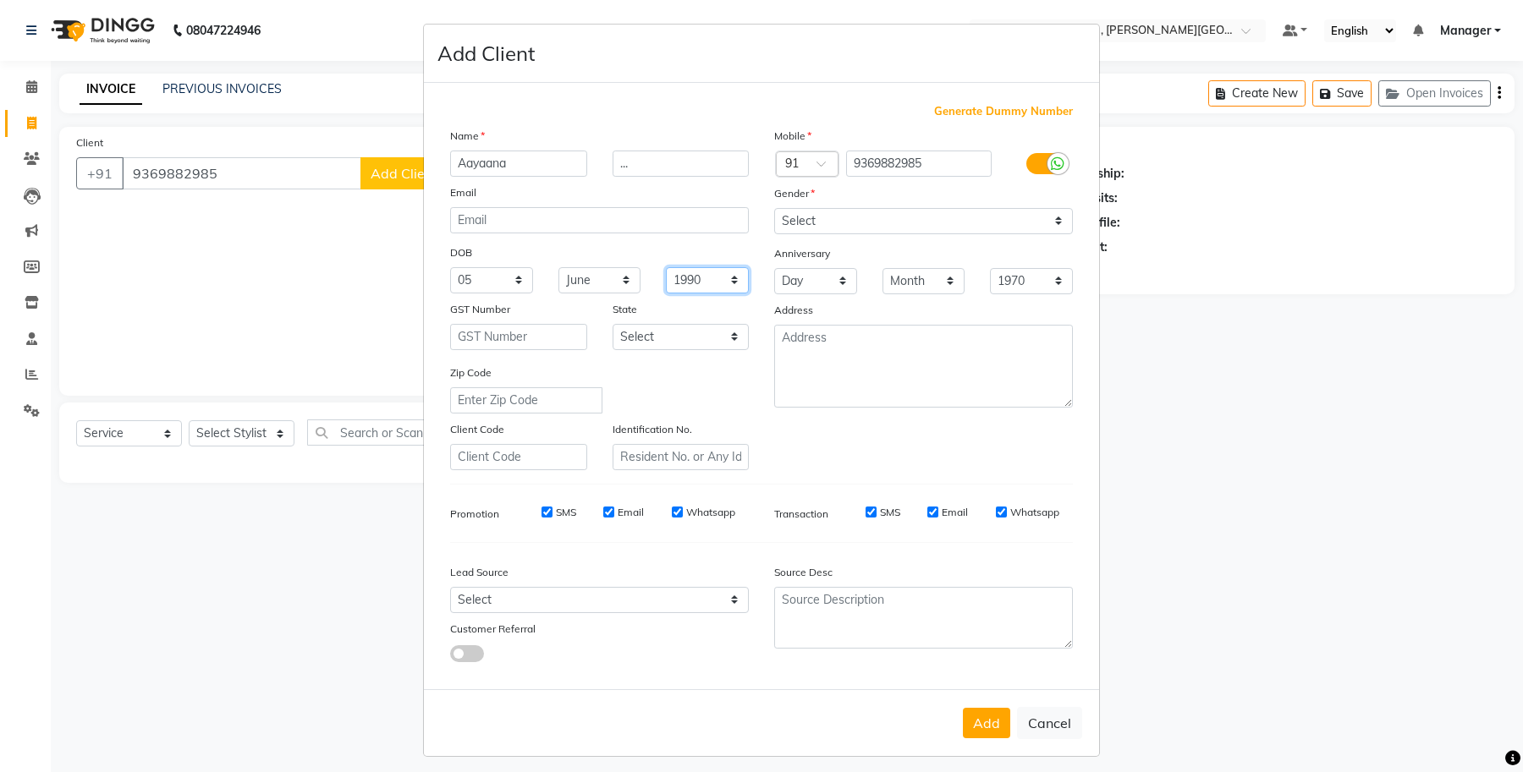
click at [666, 267] on select "1940 1941 1942 1943 1944 1945 1946 1947 1948 1949 1950 1951 1952 1953 1954 1955…" at bounding box center [707, 280] width 83 height 26
click at [971, 733] on div "Add Cancel" at bounding box center [761, 722] width 675 height 67
click at [974, 722] on button "Add" at bounding box center [986, 723] width 47 height 30
select select
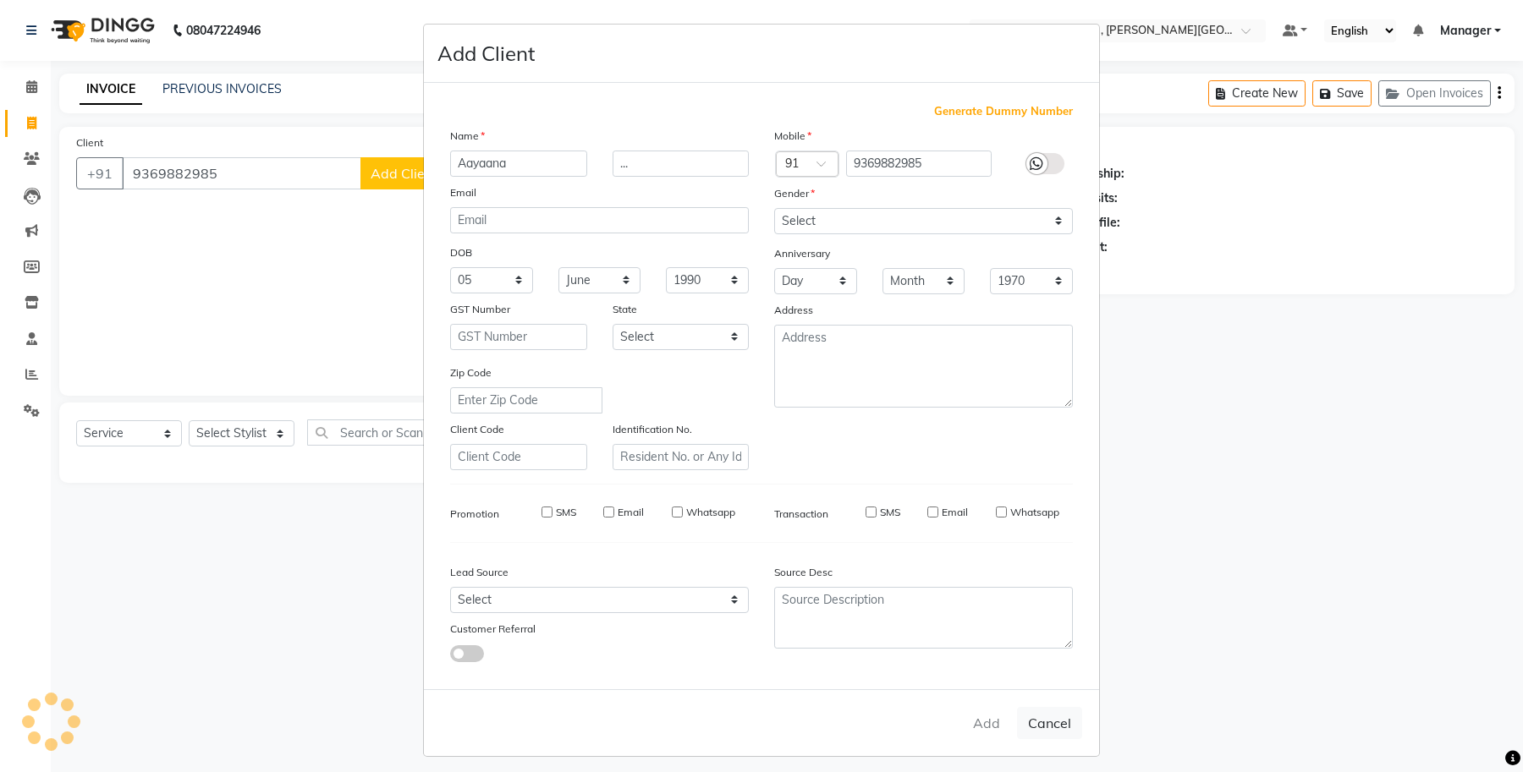
select select
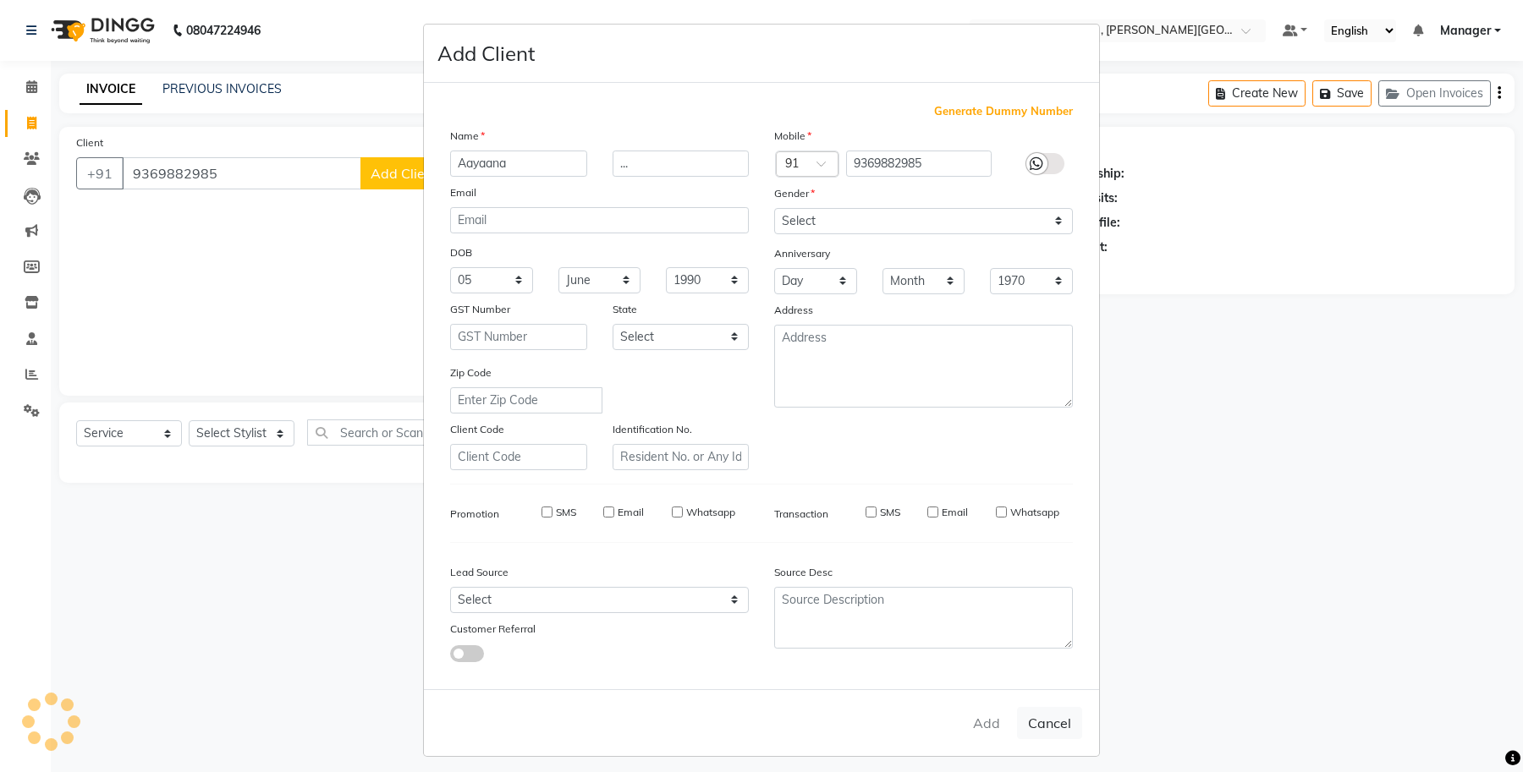
checkbox input "false"
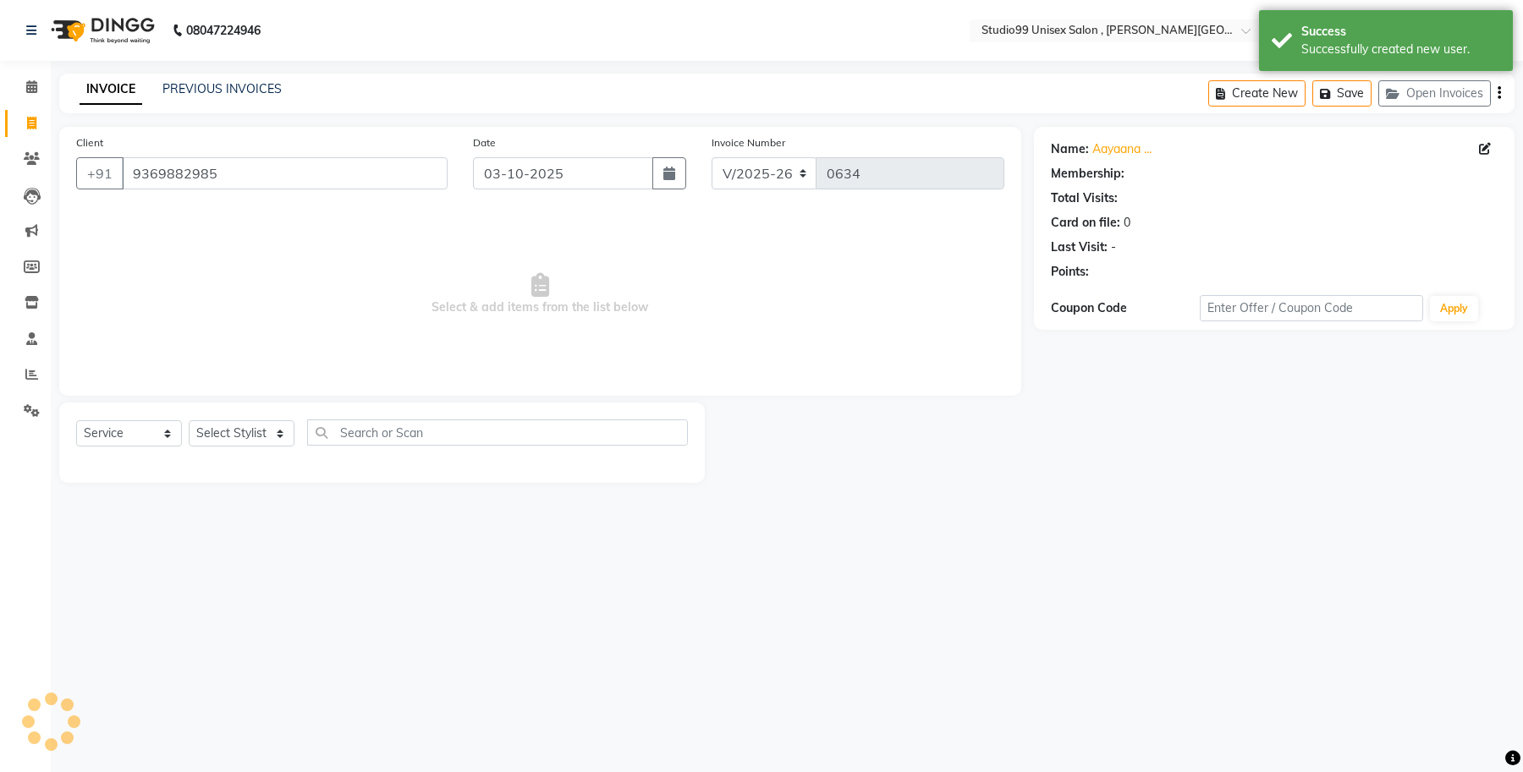
select select "1: Object"
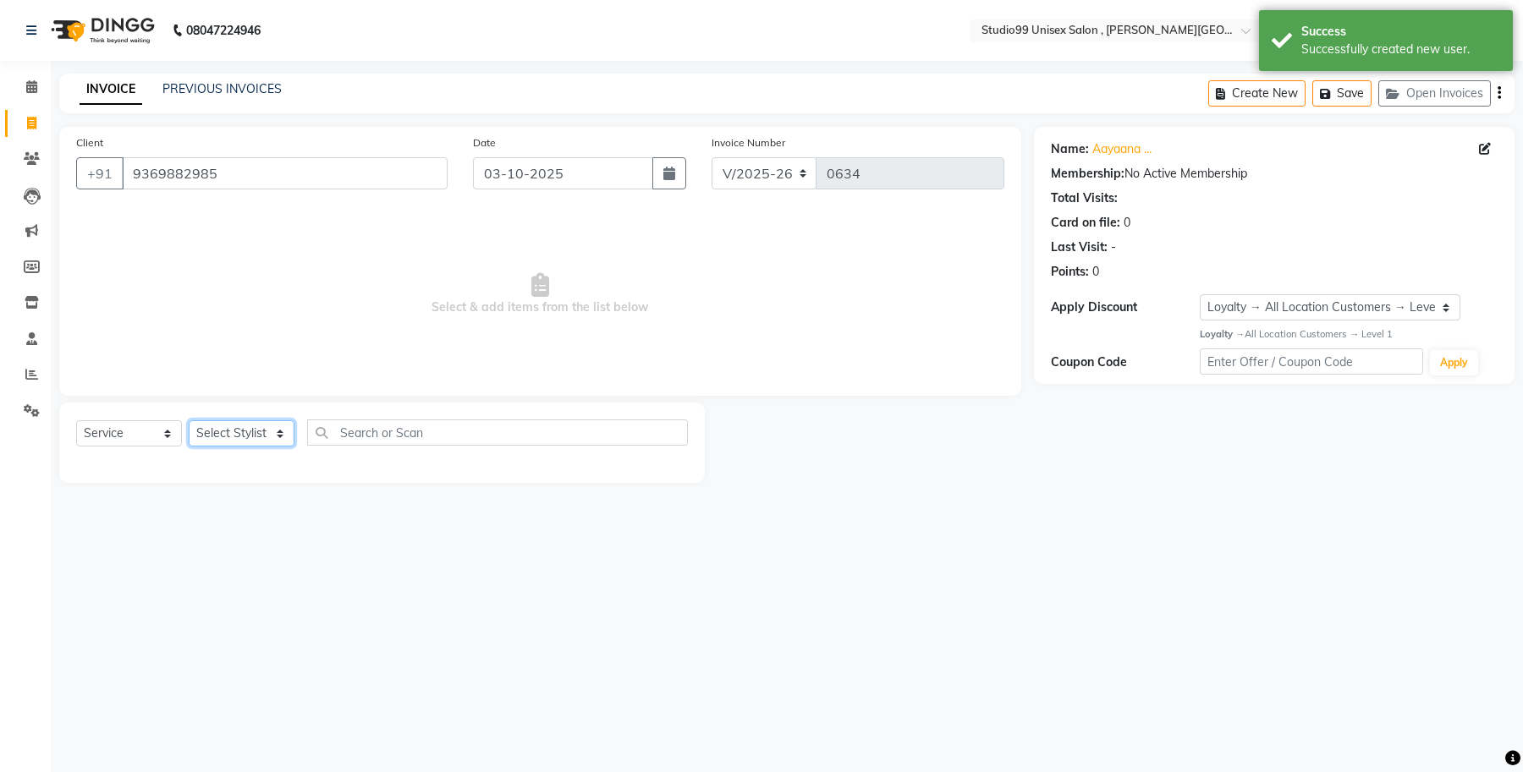
click at [255, 437] on select "Select Stylist [PERSON_NAME] [PERSON_NAME] [PERSON_NAME] Manager [PERSON_NAME]" at bounding box center [242, 433] width 106 height 26
select select "69101"
click at [189, 420] on select "Select Stylist [PERSON_NAME] [PERSON_NAME] [PERSON_NAME] Manager [PERSON_NAME]" at bounding box center [242, 433] width 106 height 26
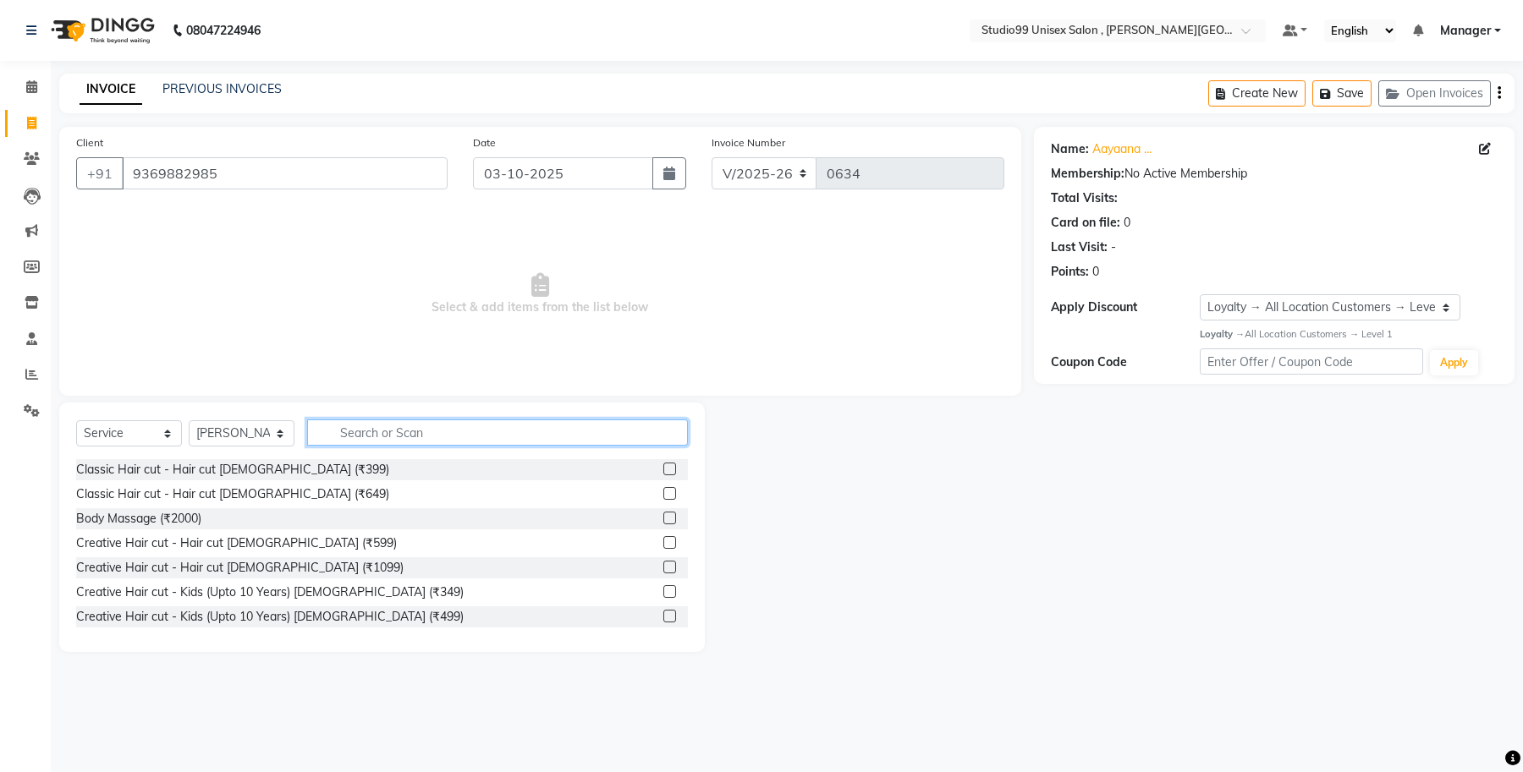
click at [415, 429] on input "text" at bounding box center [497, 433] width 381 height 26
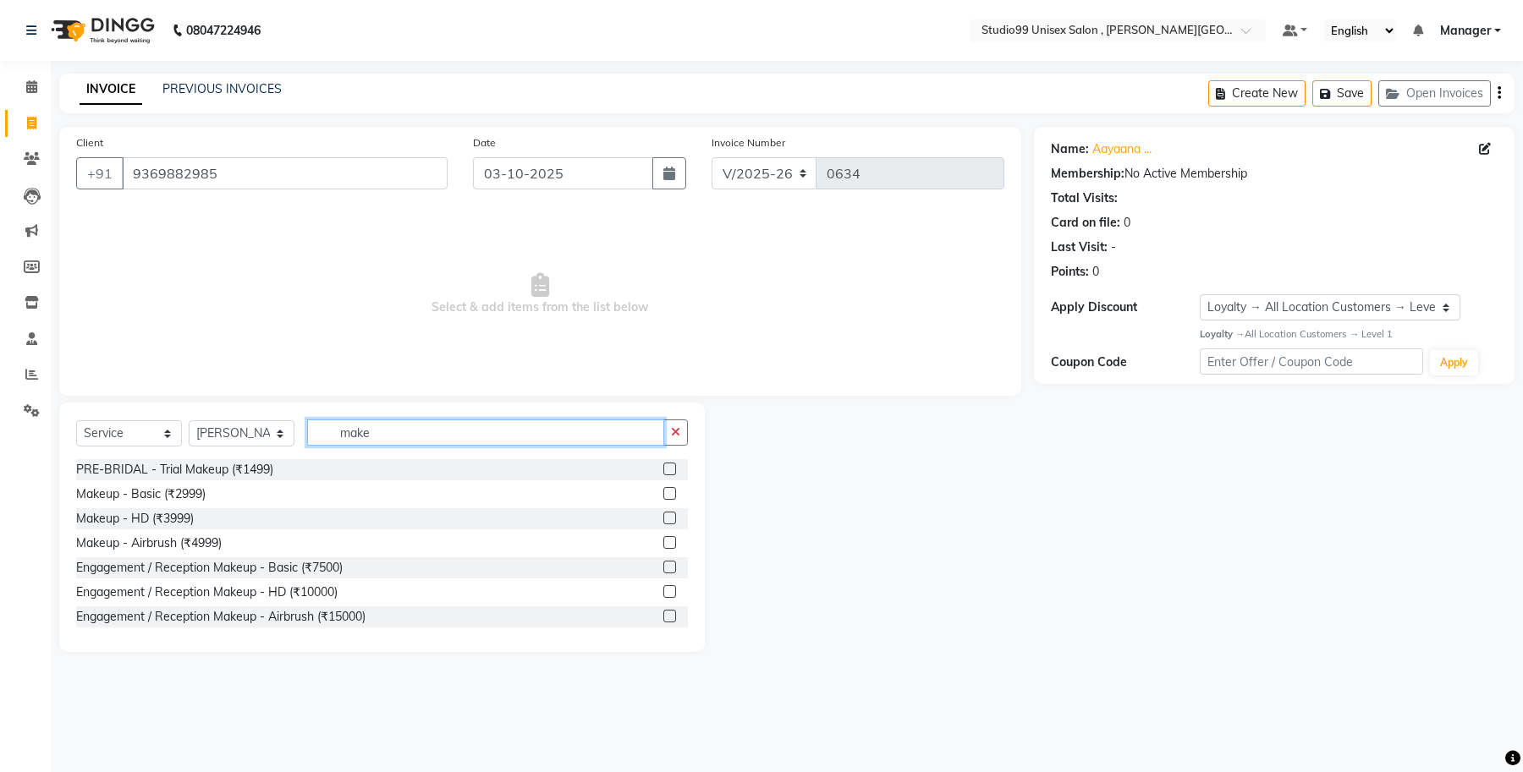
type input "make"
click at [663, 493] on label at bounding box center [669, 493] width 13 height 13
click at [663, 493] on input "checkbox" at bounding box center [668, 494] width 11 height 11
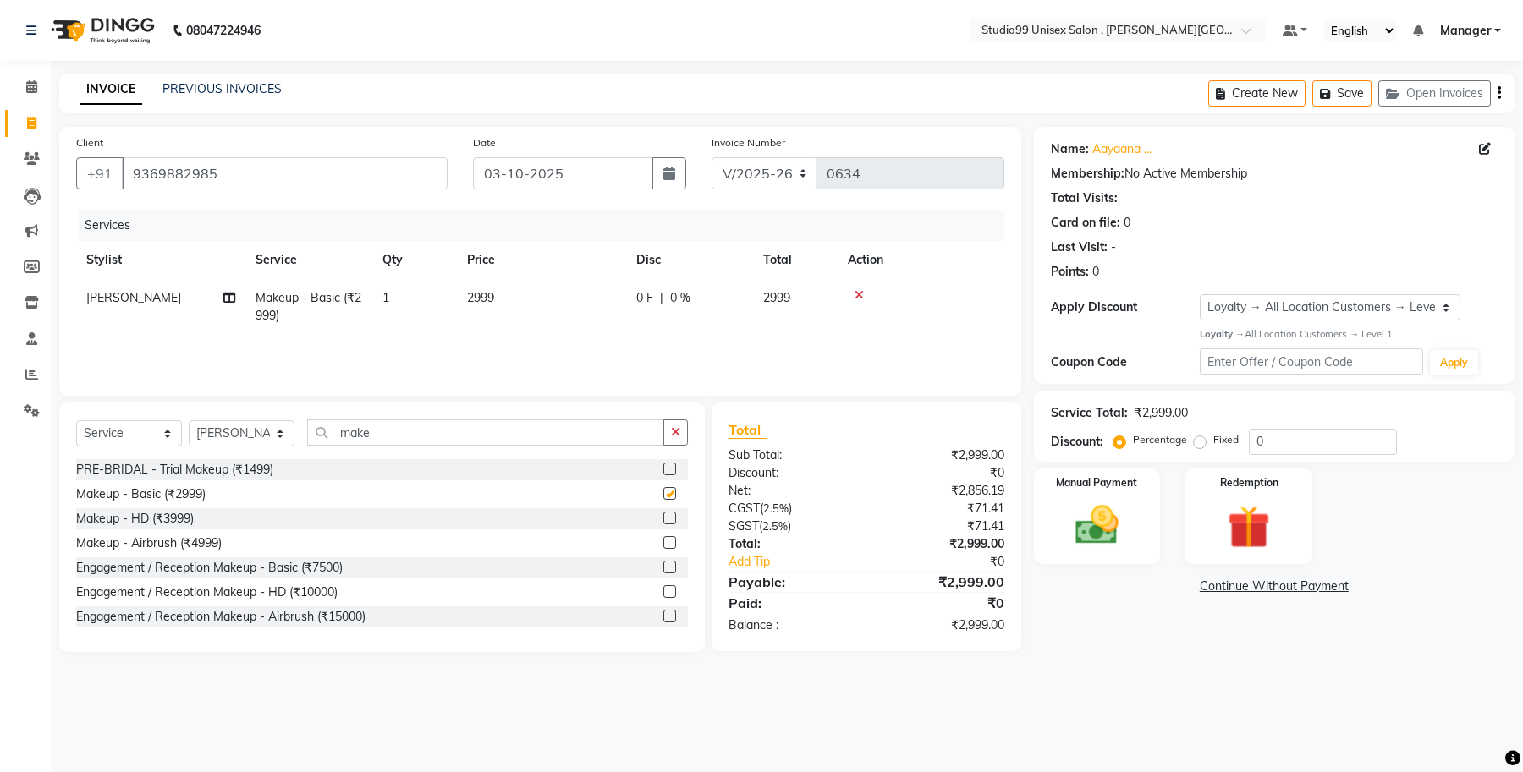
checkbox input "false"
click at [1213, 437] on label "Fixed" at bounding box center [1225, 439] width 25 height 15
click at [1199, 437] on input "Fixed" at bounding box center [1203, 440] width 12 height 12
radio input "true"
click at [491, 293] on span "2999" at bounding box center [480, 297] width 27 height 15
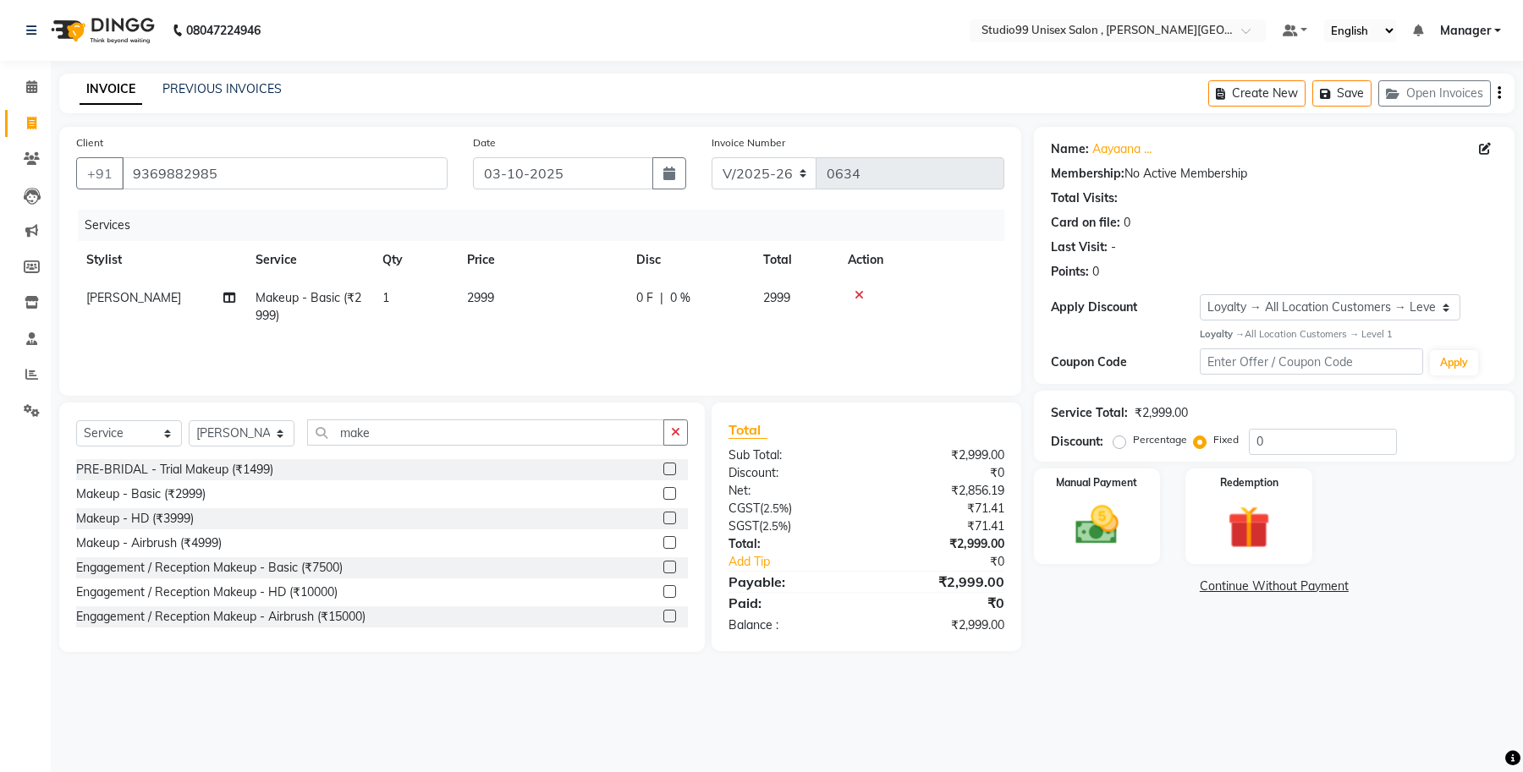
select select "69101"
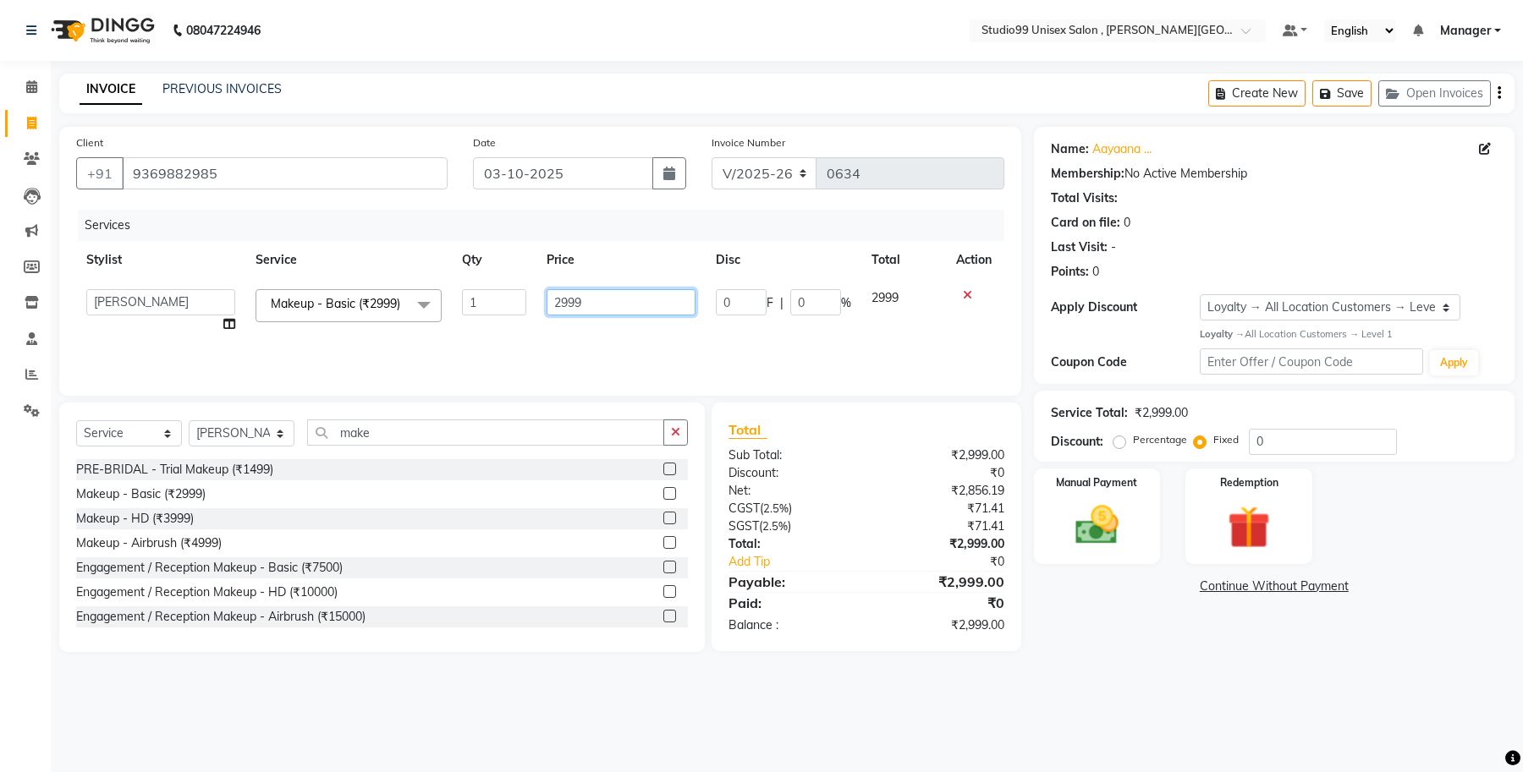
click at [584, 301] on input "2999" at bounding box center [620, 302] width 149 height 26
type input "2500"
click at [737, 331] on td "0 F | 0 %" at bounding box center [783, 311] width 156 height 64
select select "69101"
click at [1102, 525] on img at bounding box center [1097, 526] width 72 height 52
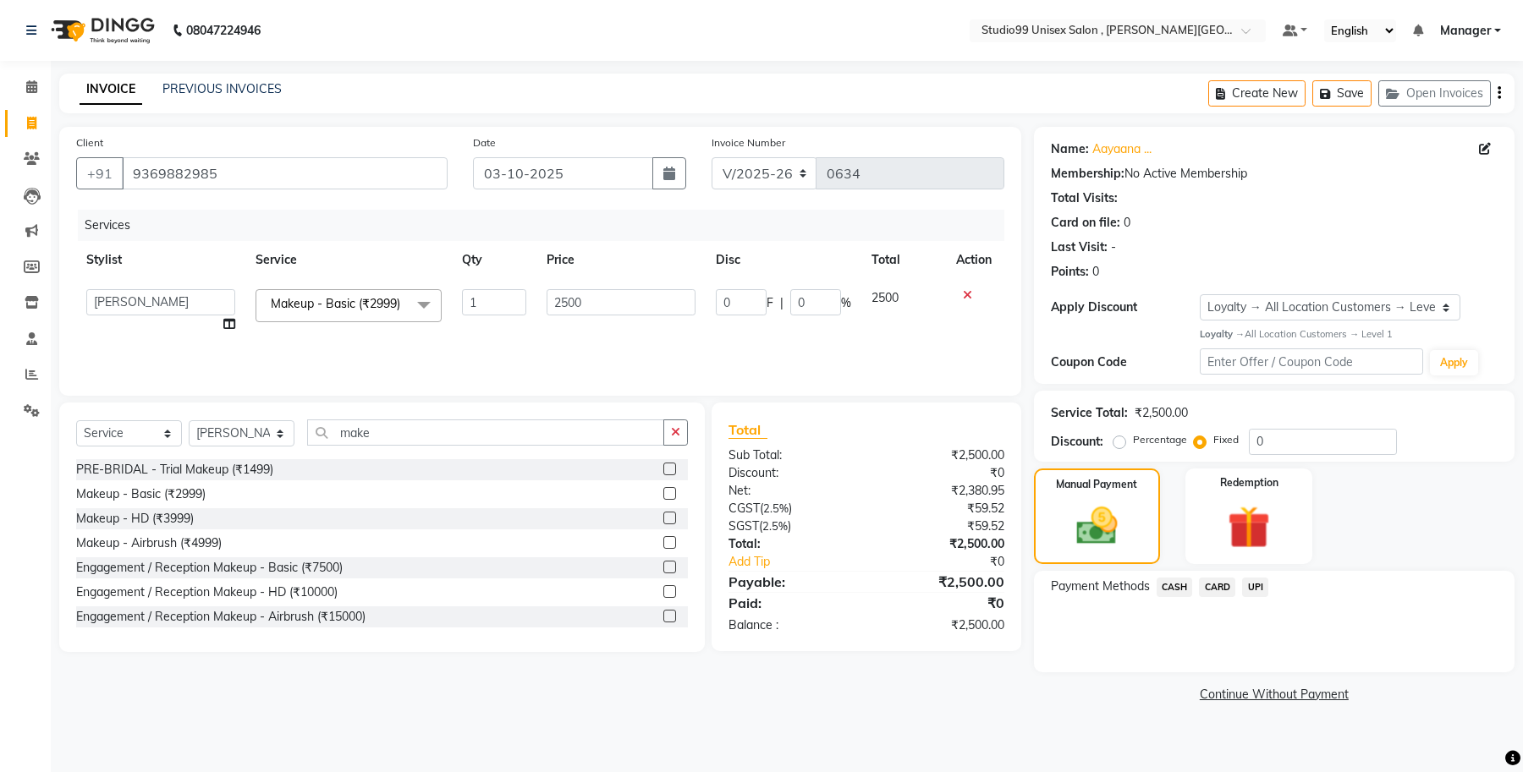
click at [1250, 585] on span "UPI" at bounding box center [1255, 587] width 26 height 19
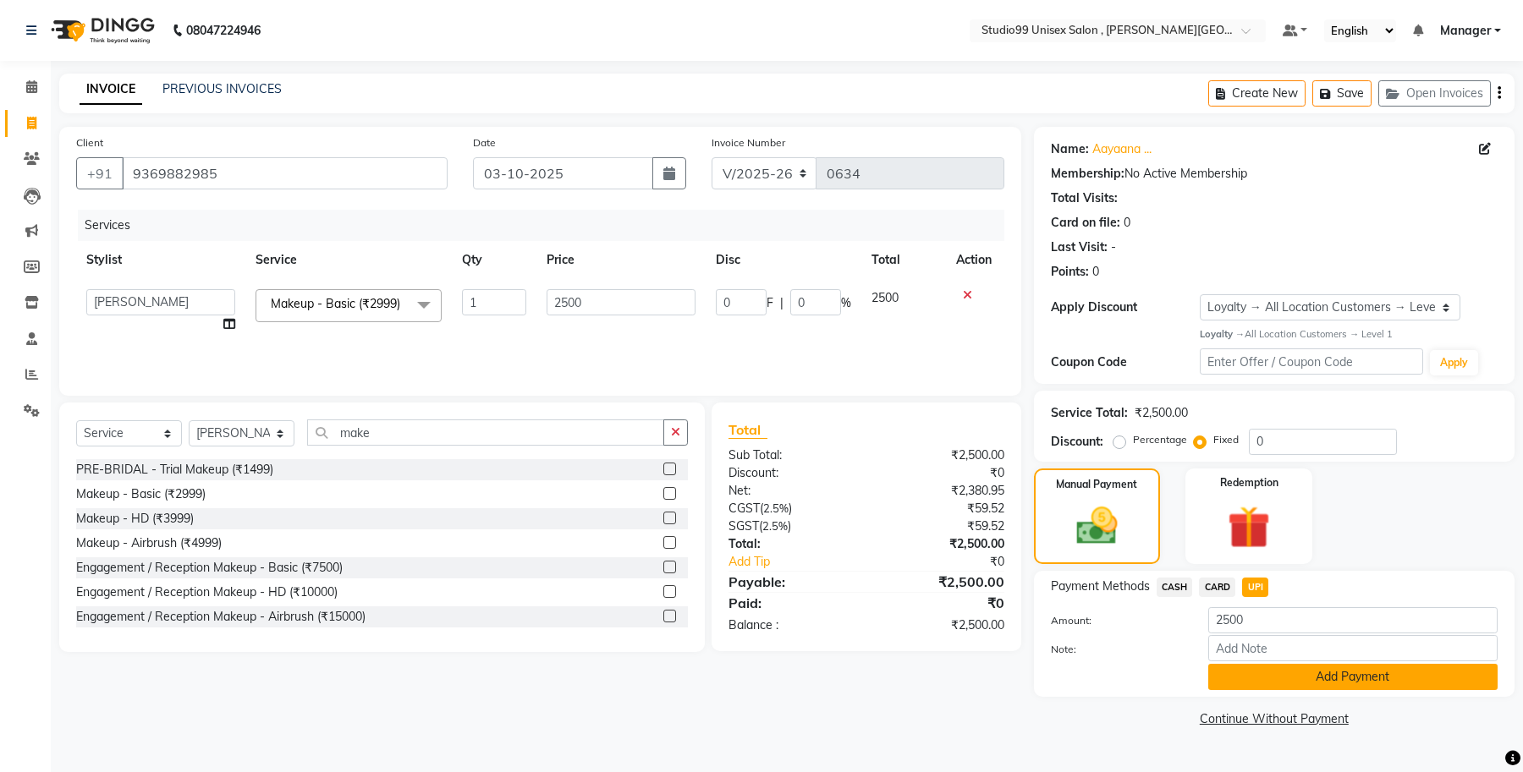
click at [1259, 672] on button "Add Payment" at bounding box center [1352, 677] width 289 height 26
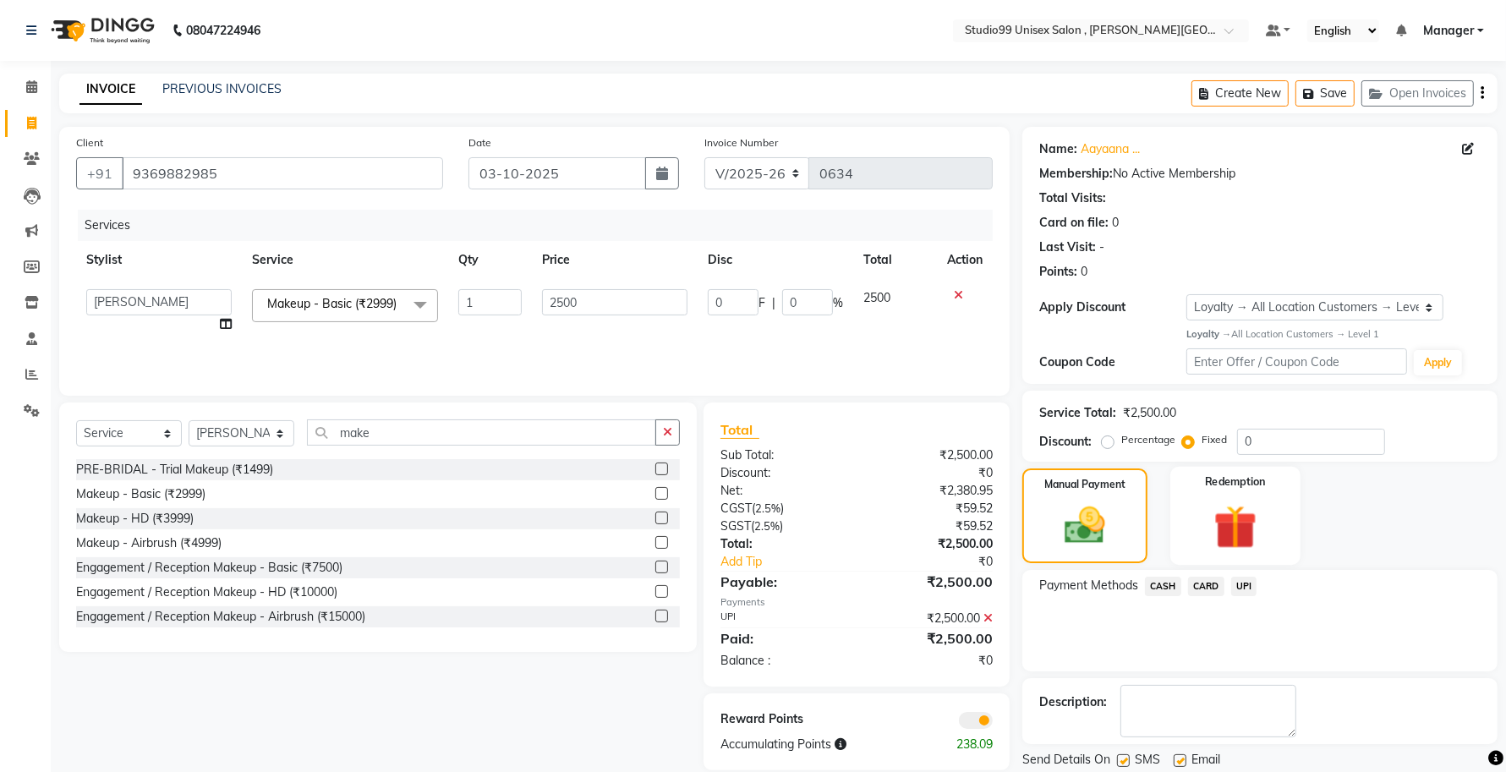
scroll to position [55, 0]
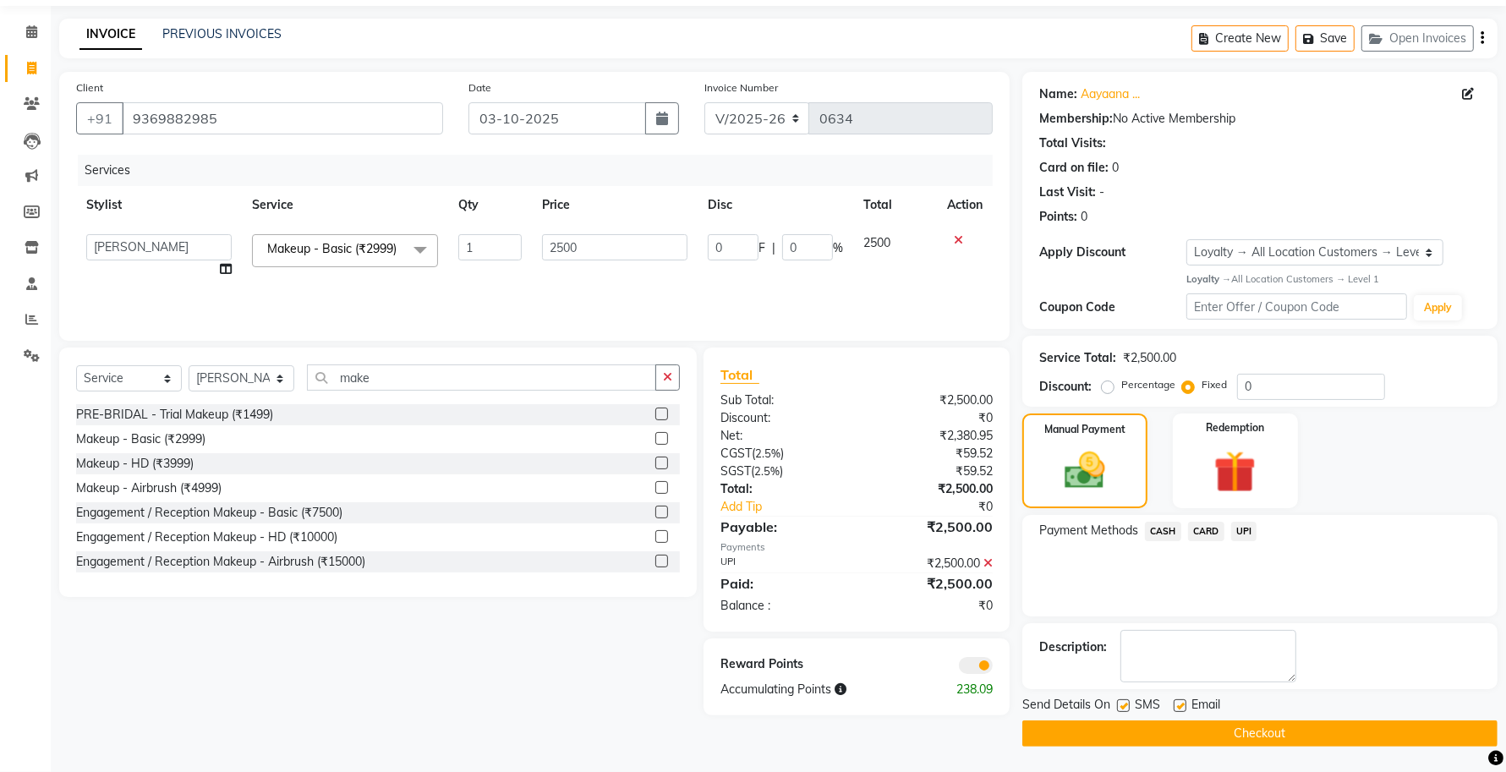
click at [1121, 730] on button "Checkout" at bounding box center [1260, 734] width 475 height 26
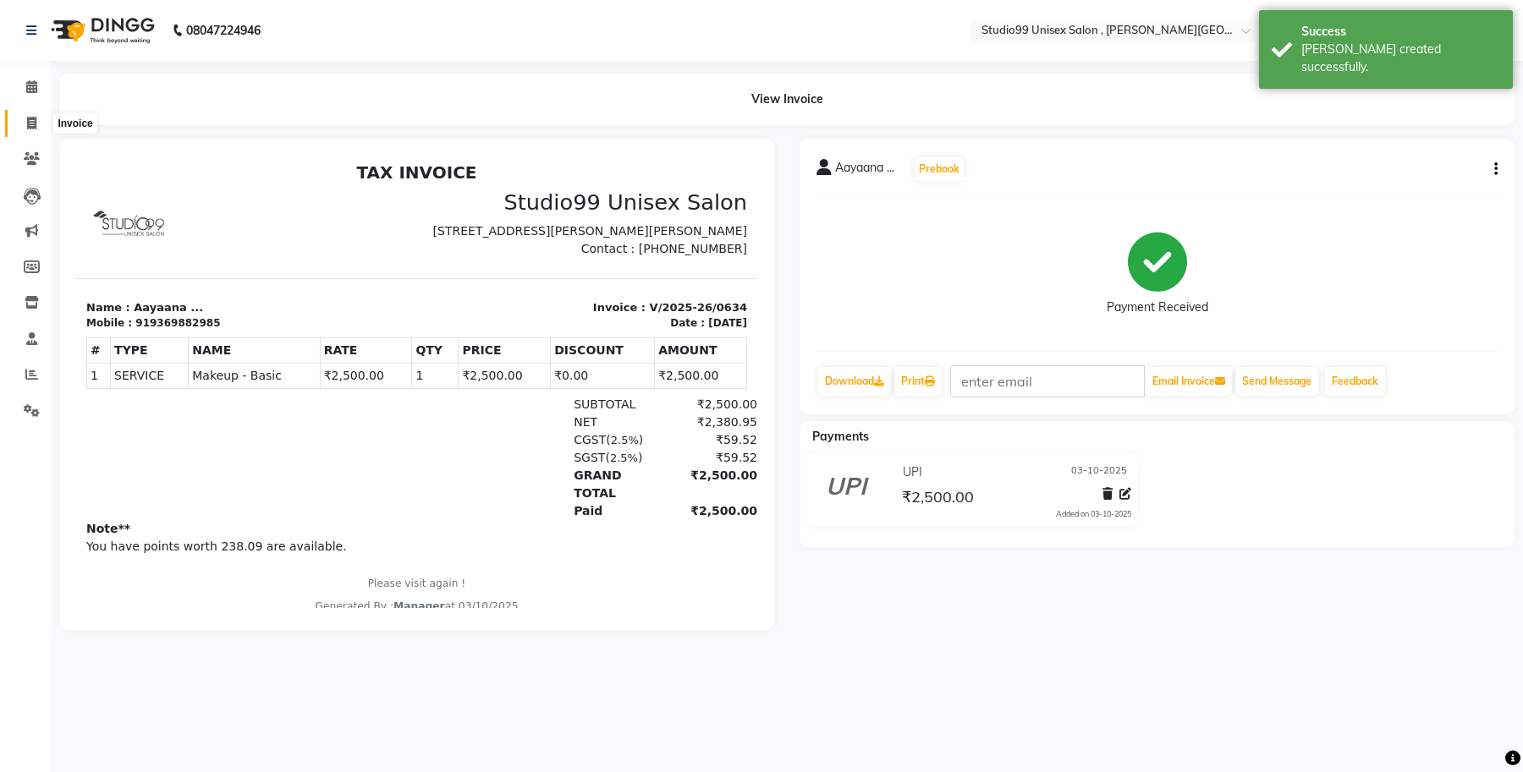
click at [34, 115] on span at bounding box center [32, 123] width 30 height 19
select select "service"
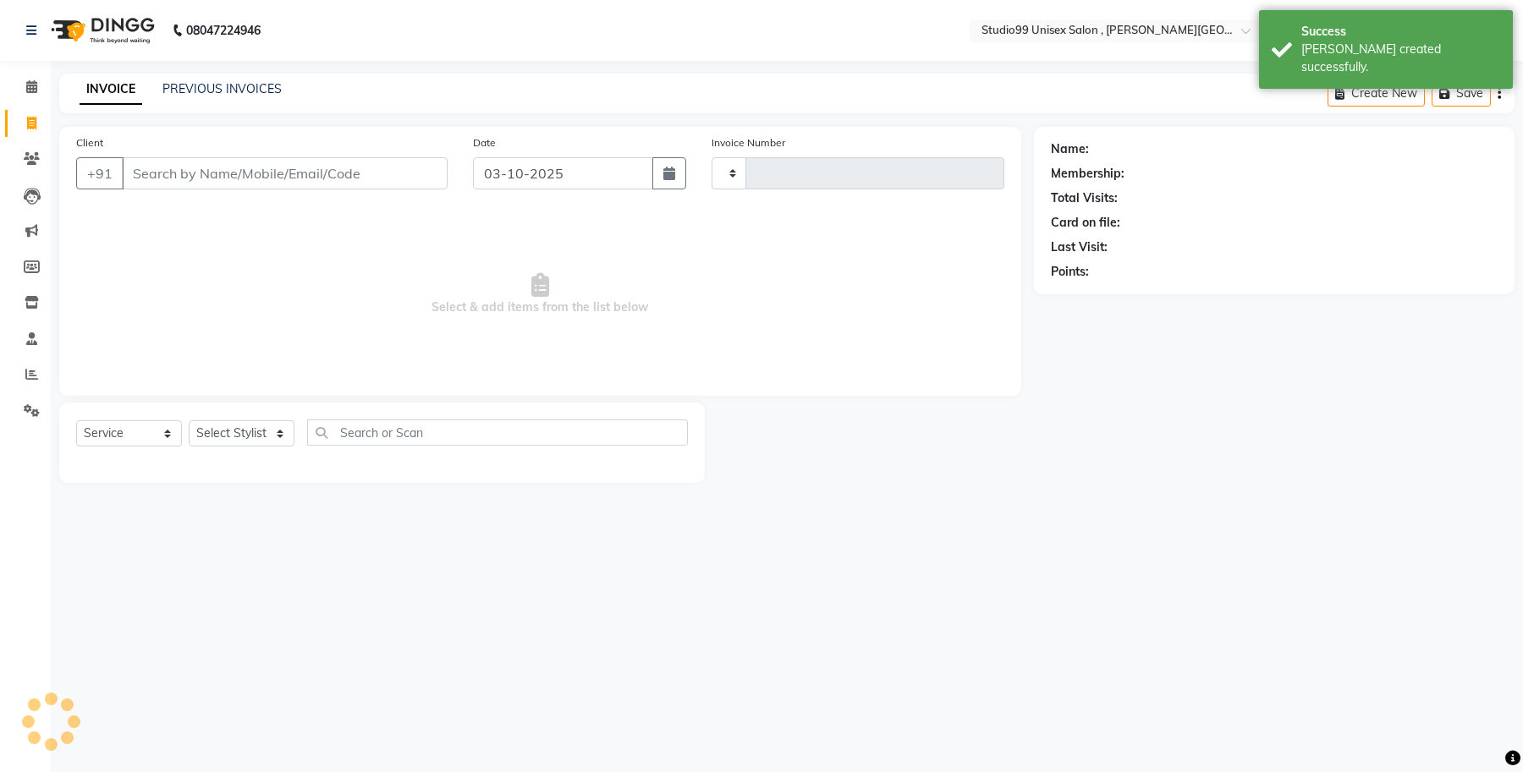
type input "0635"
select select "7699"
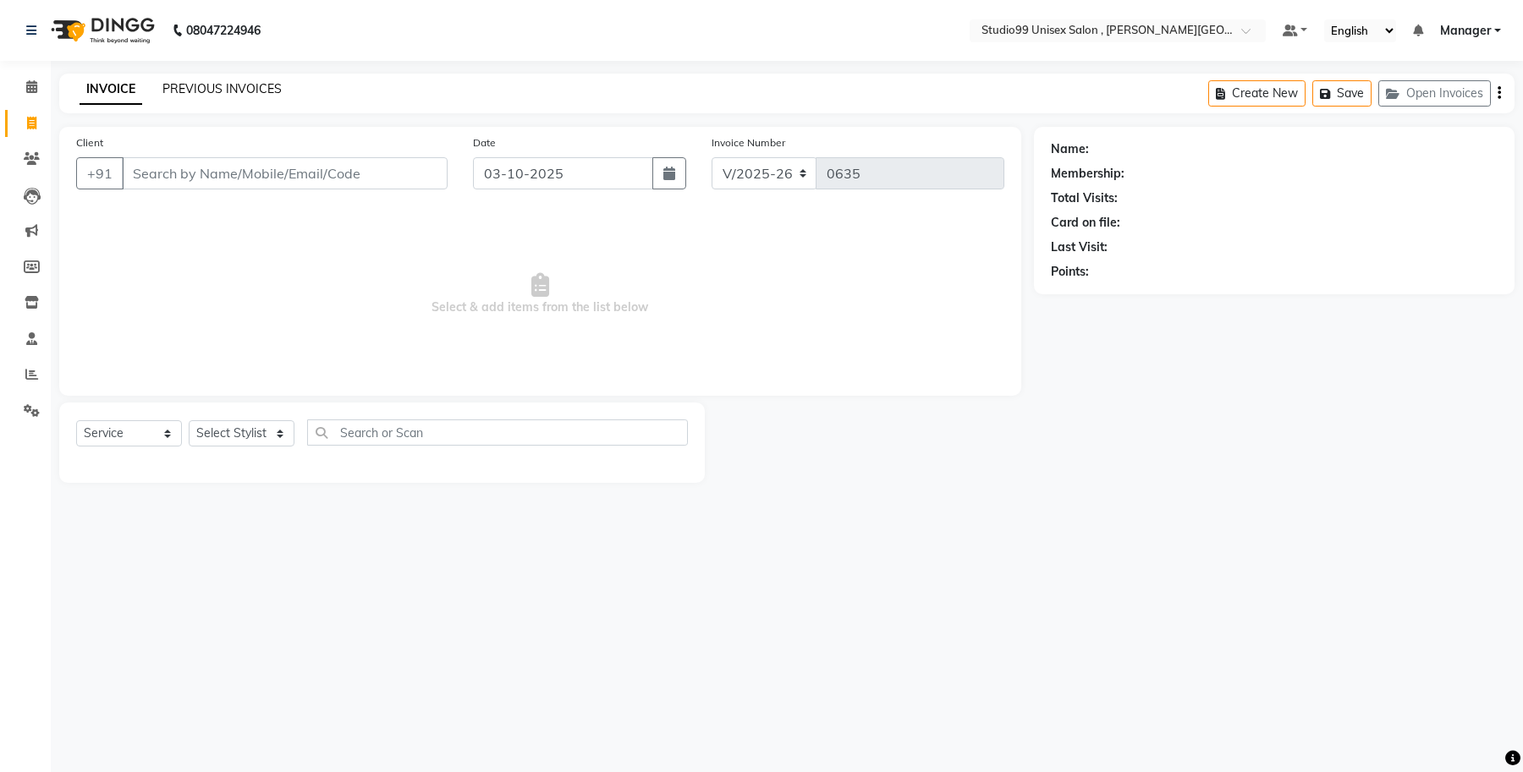
click at [199, 89] on link "PREVIOUS INVOICES" at bounding box center [221, 88] width 119 height 15
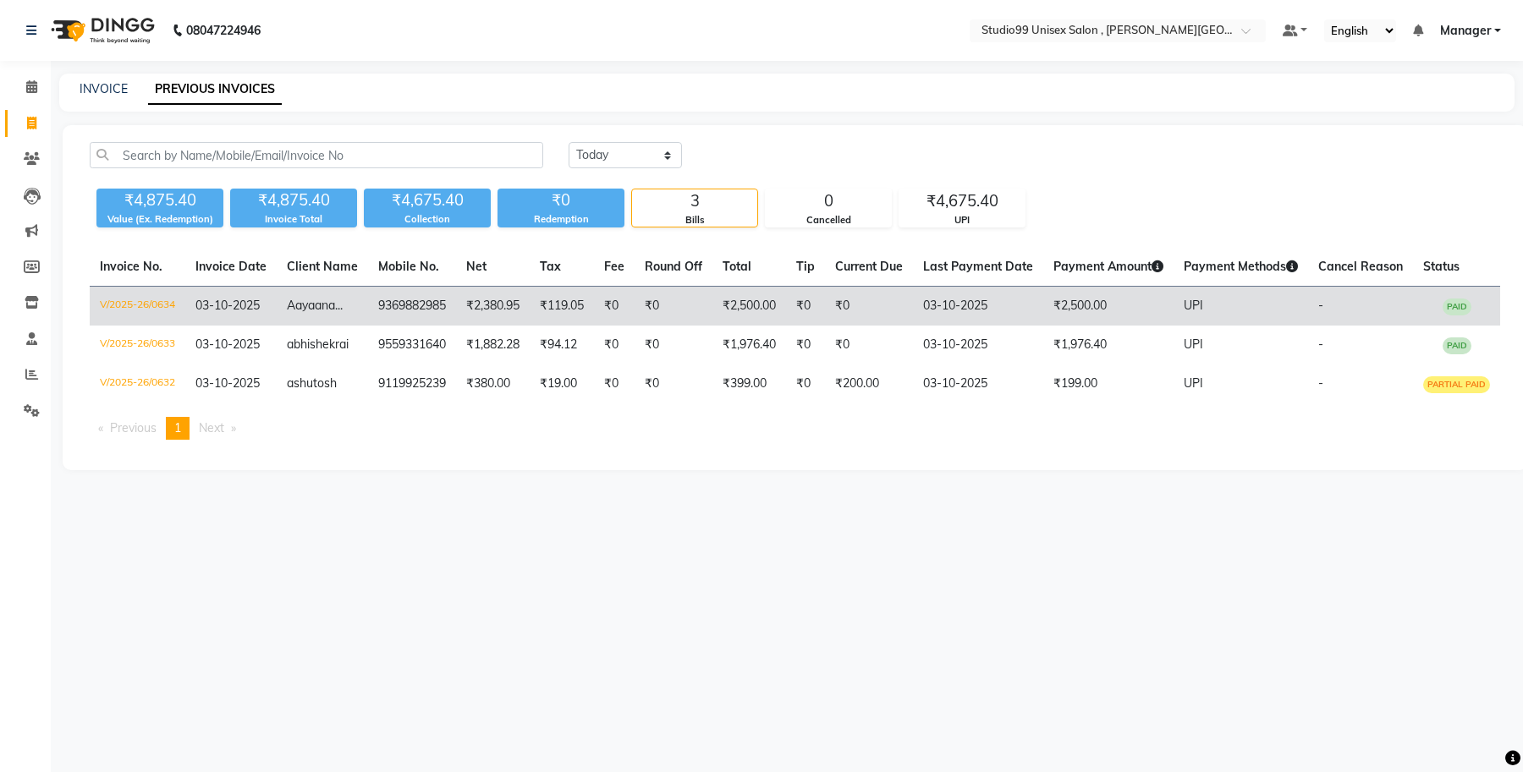
click at [156, 302] on td "V/2025-26/0634" at bounding box center [138, 307] width 96 height 40
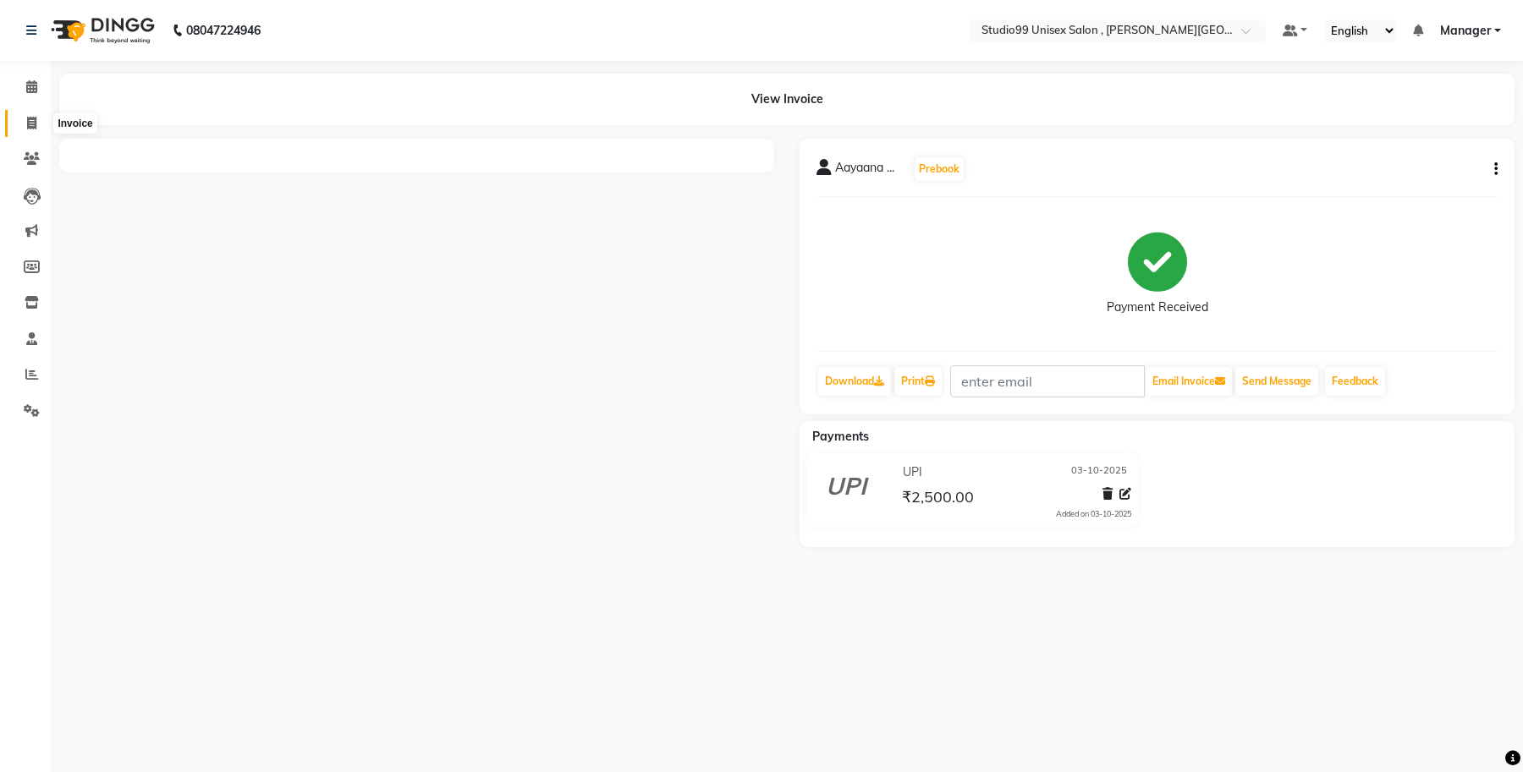
click at [30, 129] on icon at bounding box center [31, 123] width 9 height 13
select select "service"
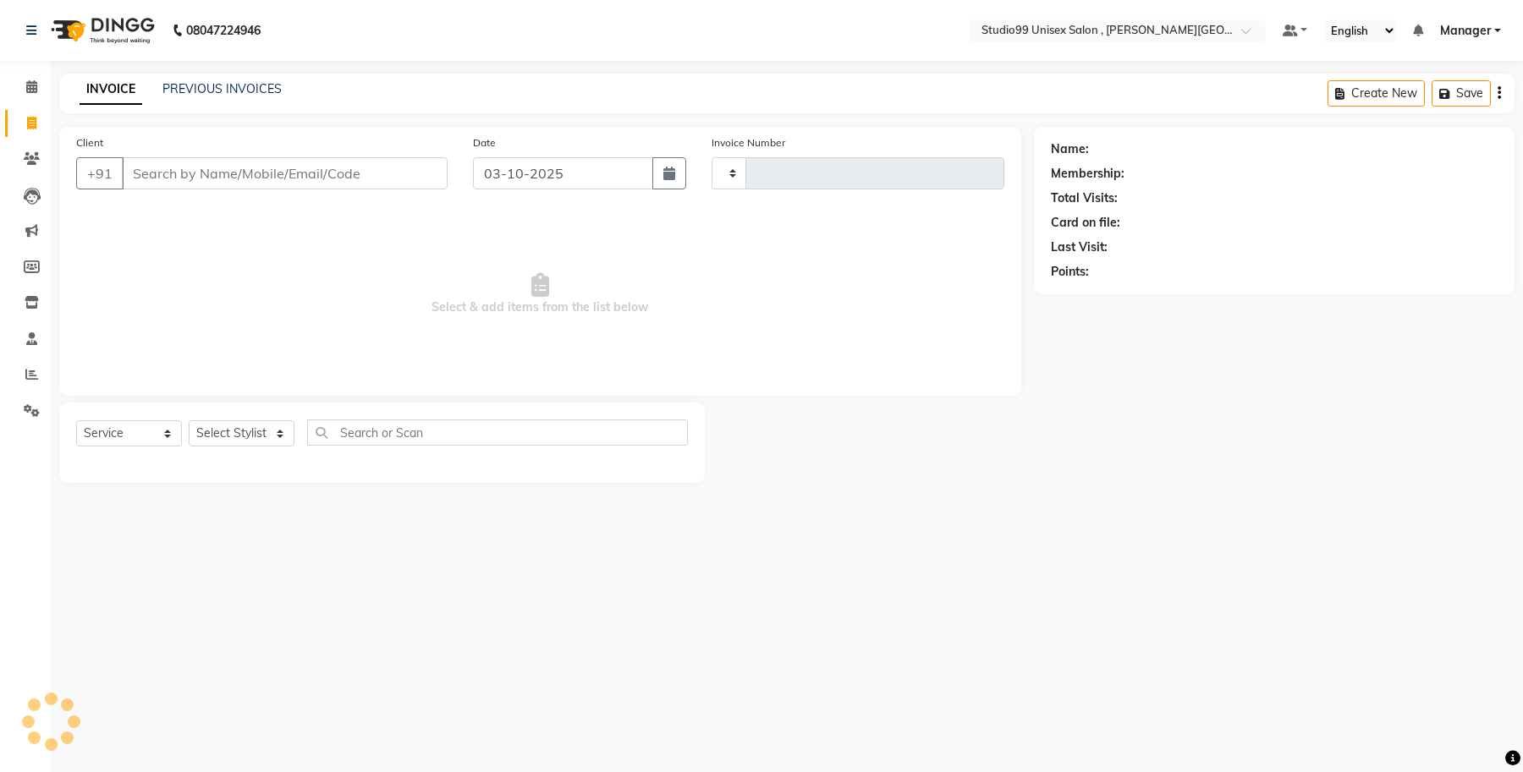
type input "0635"
select select "7699"
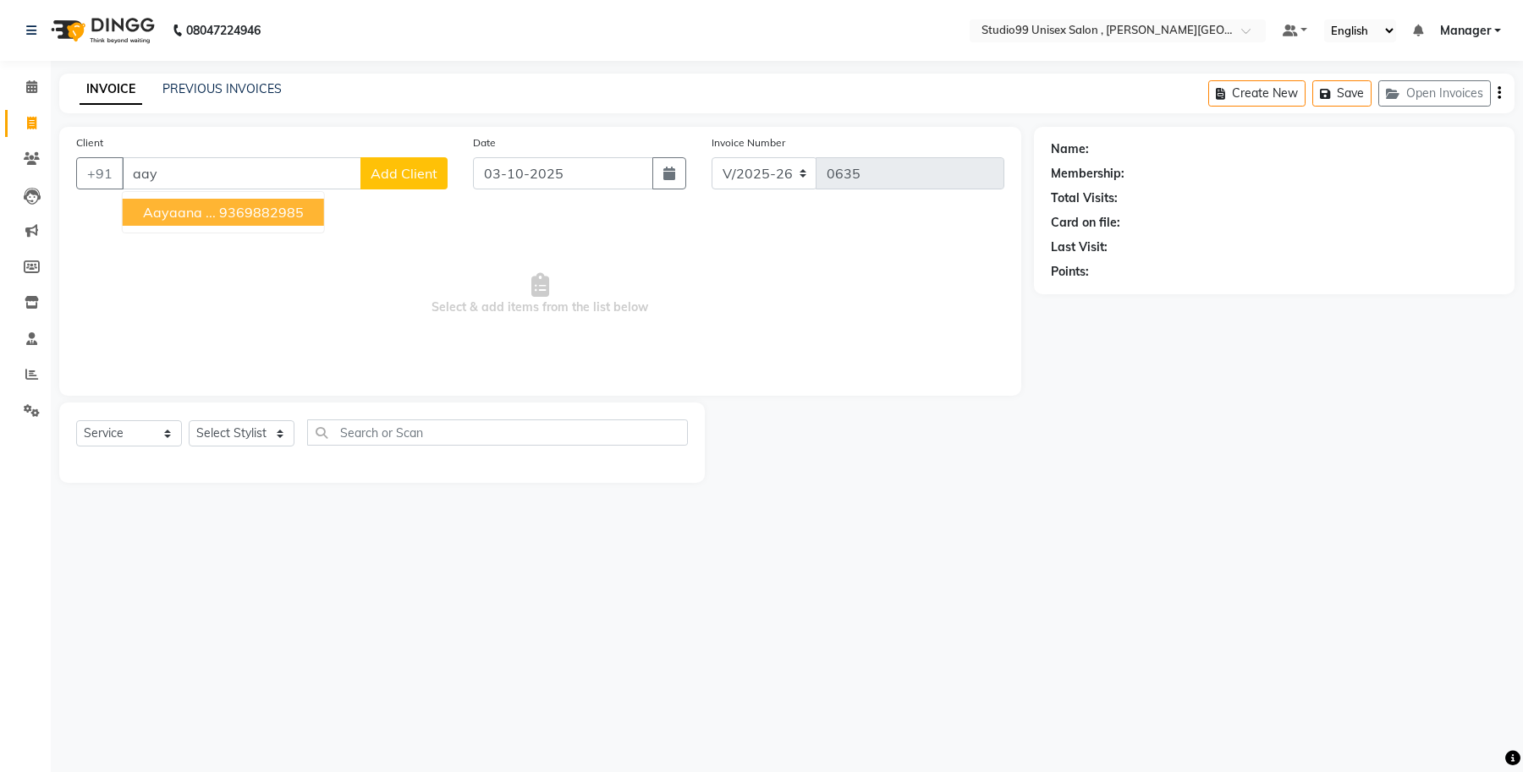
click at [251, 213] on ngb-highlight "9369882985" at bounding box center [261, 212] width 85 height 17
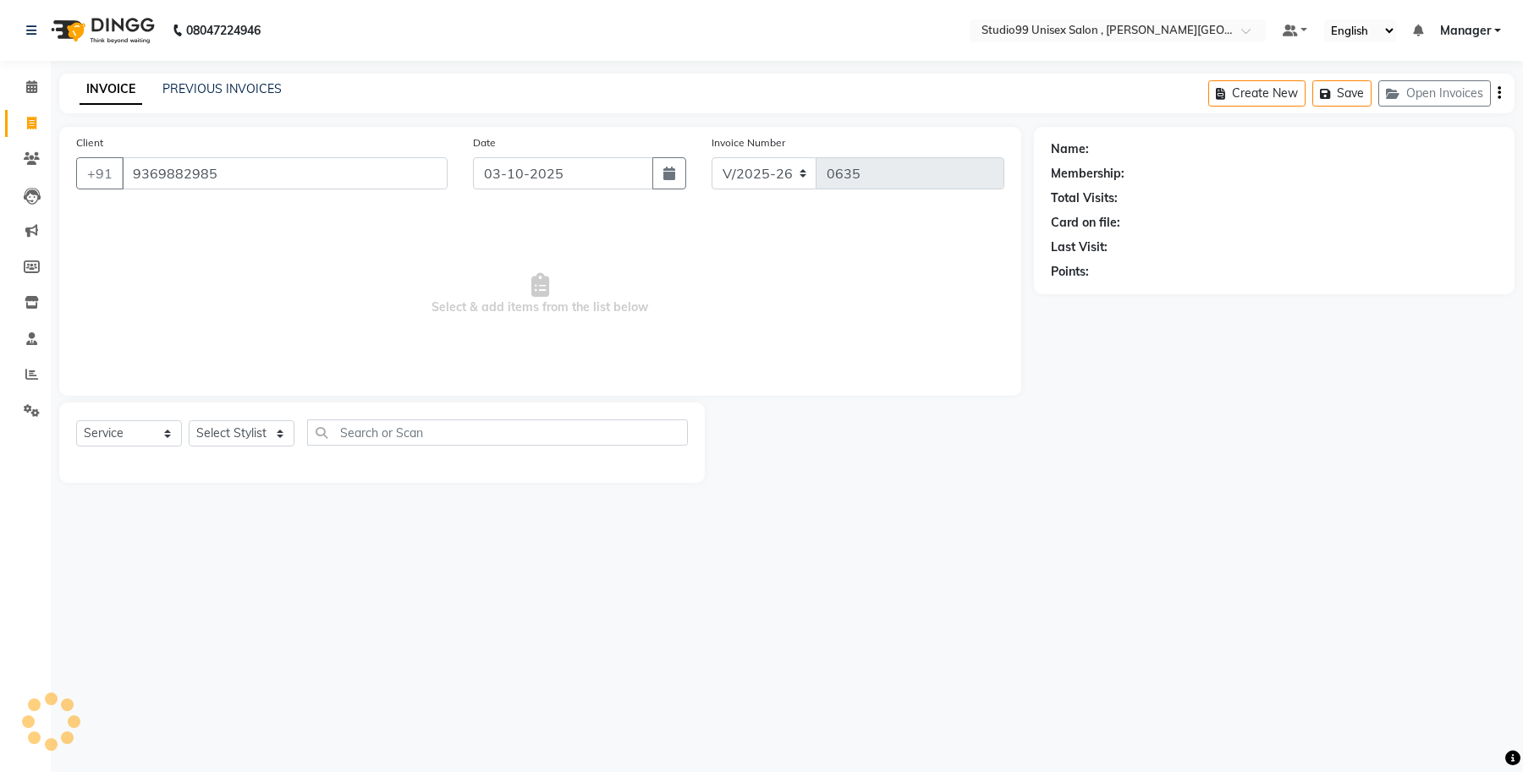
type input "9369882985"
select select "1: Object"
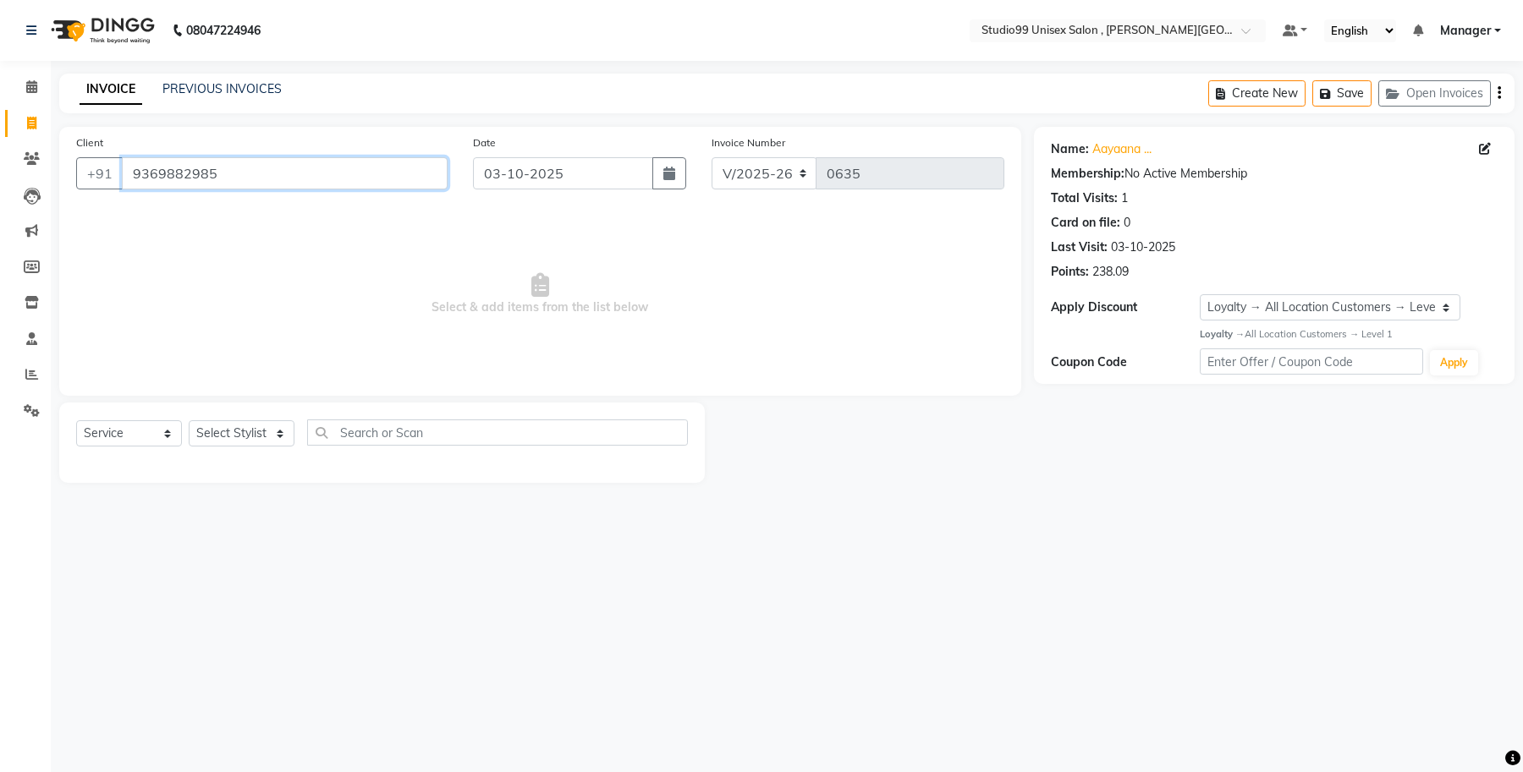
click at [155, 175] on input "9369882985" at bounding box center [285, 173] width 326 height 32
click at [31, 261] on icon at bounding box center [32, 267] width 16 height 13
select select
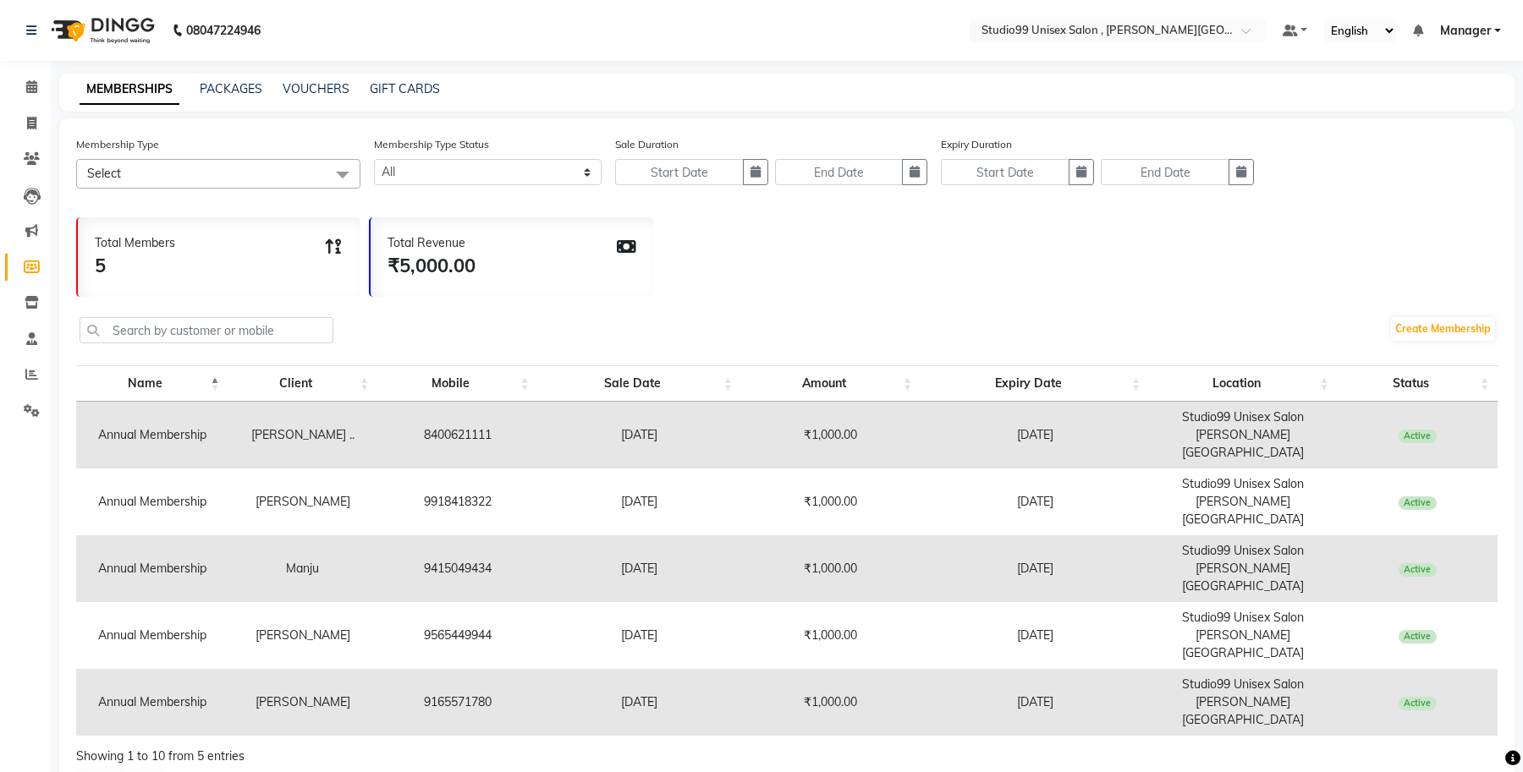
click at [204, 161] on span "Select" at bounding box center [218, 174] width 284 height 30
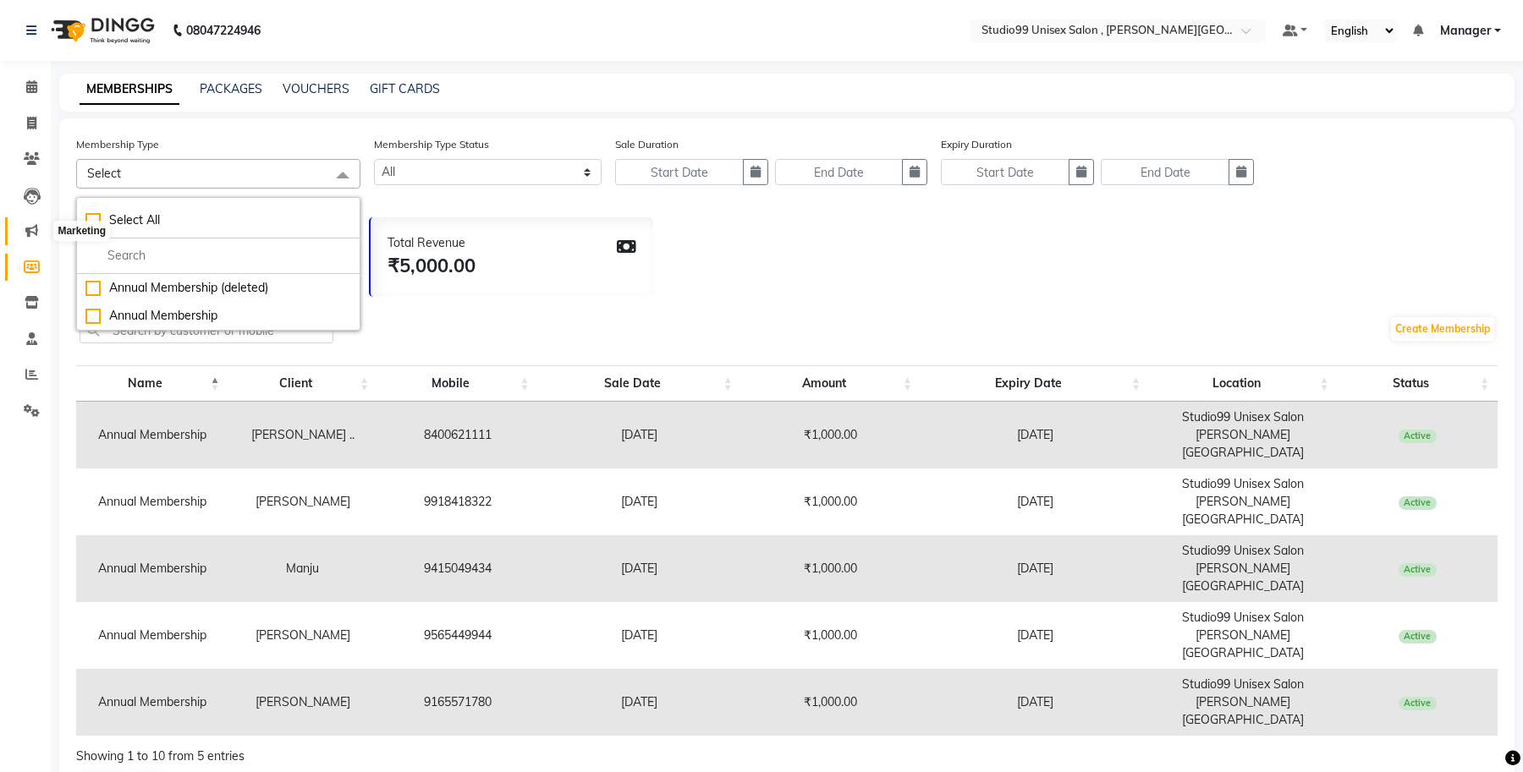
click at [35, 230] on icon at bounding box center [31, 230] width 13 height 13
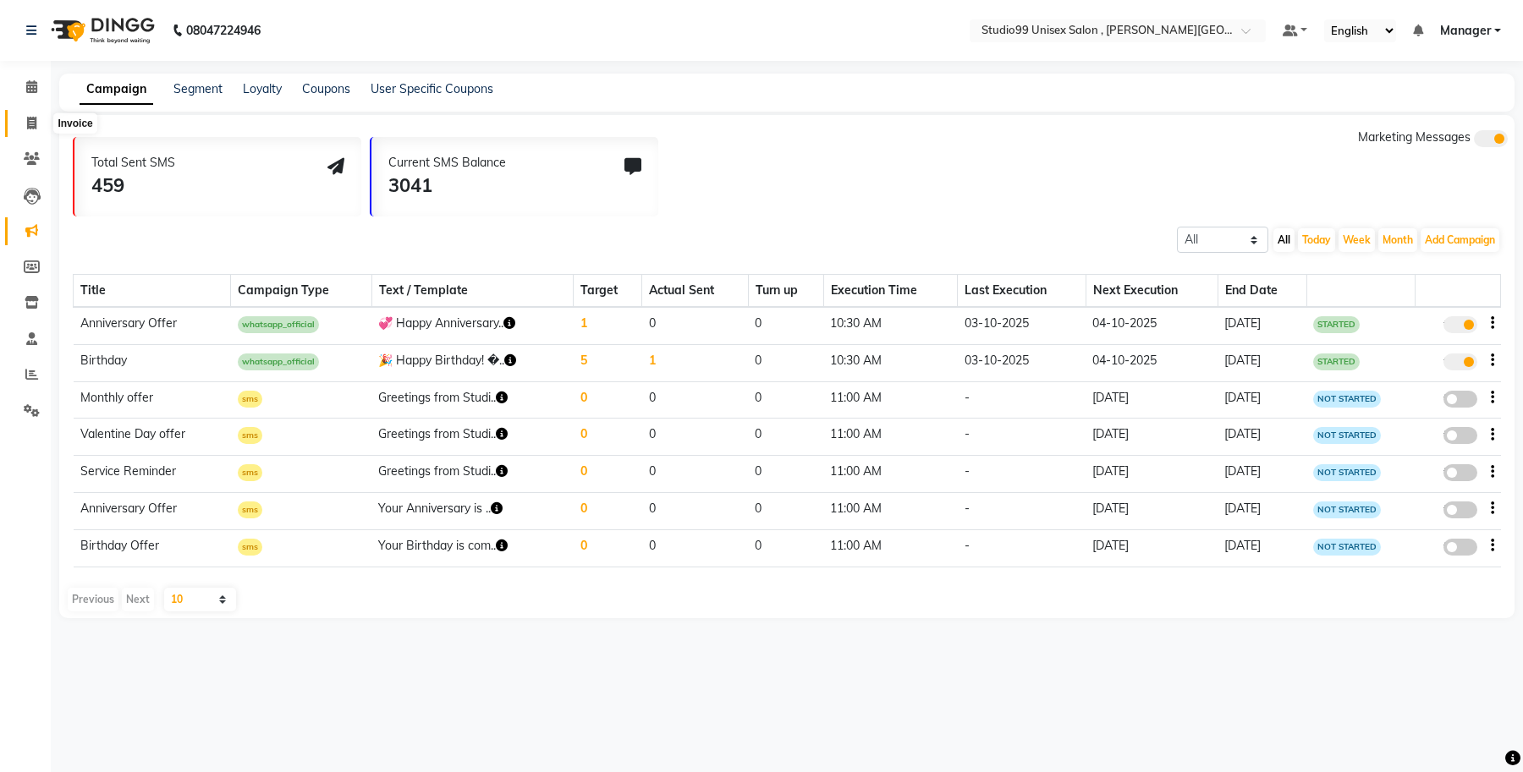
click at [36, 127] on span at bounding box center [32, 123] width 30 height 19
select select "7699"
select select "service"
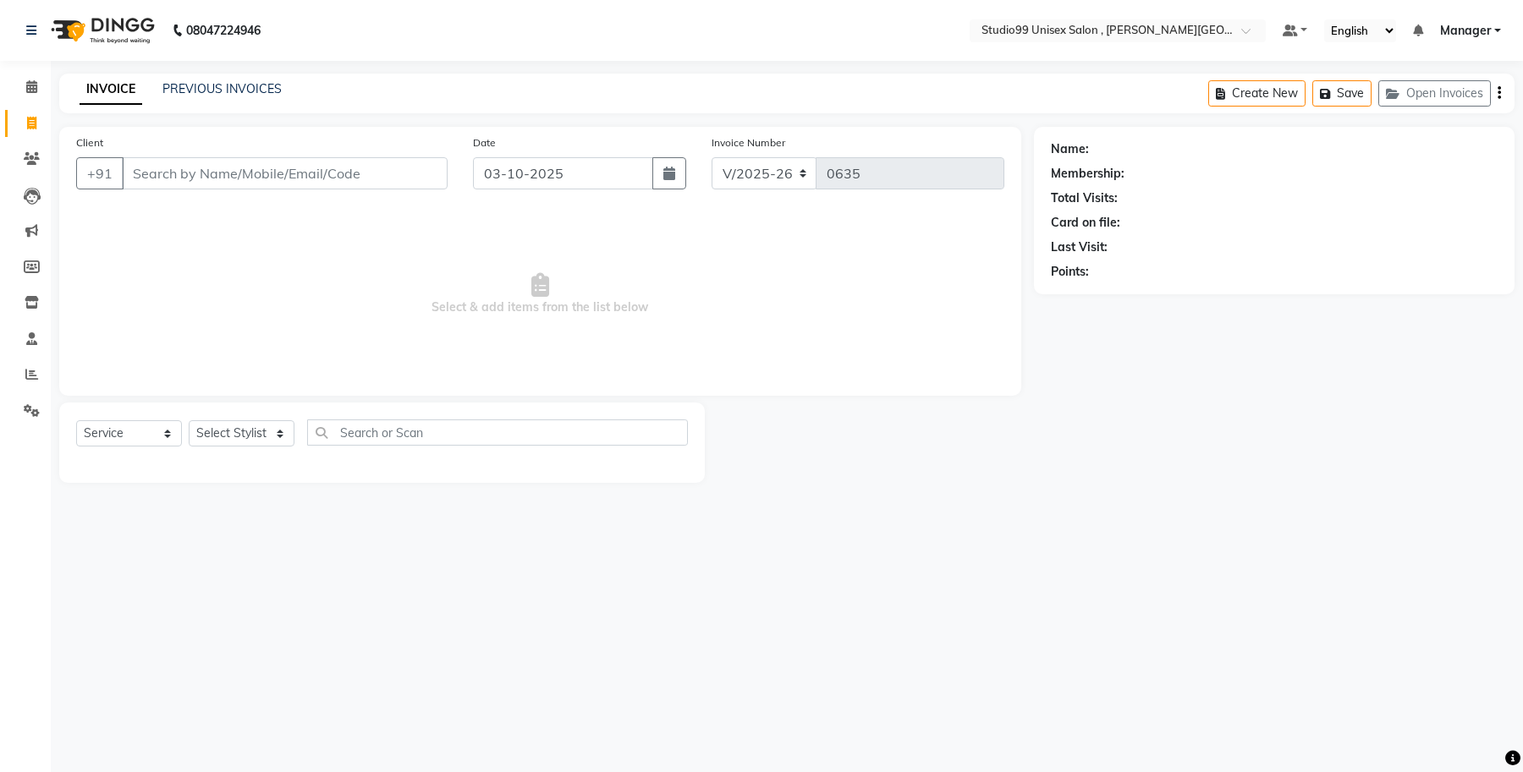
click at [228, 176] on input "Client" at bounding box center [285, 173] width 326 height 32
type input "a"
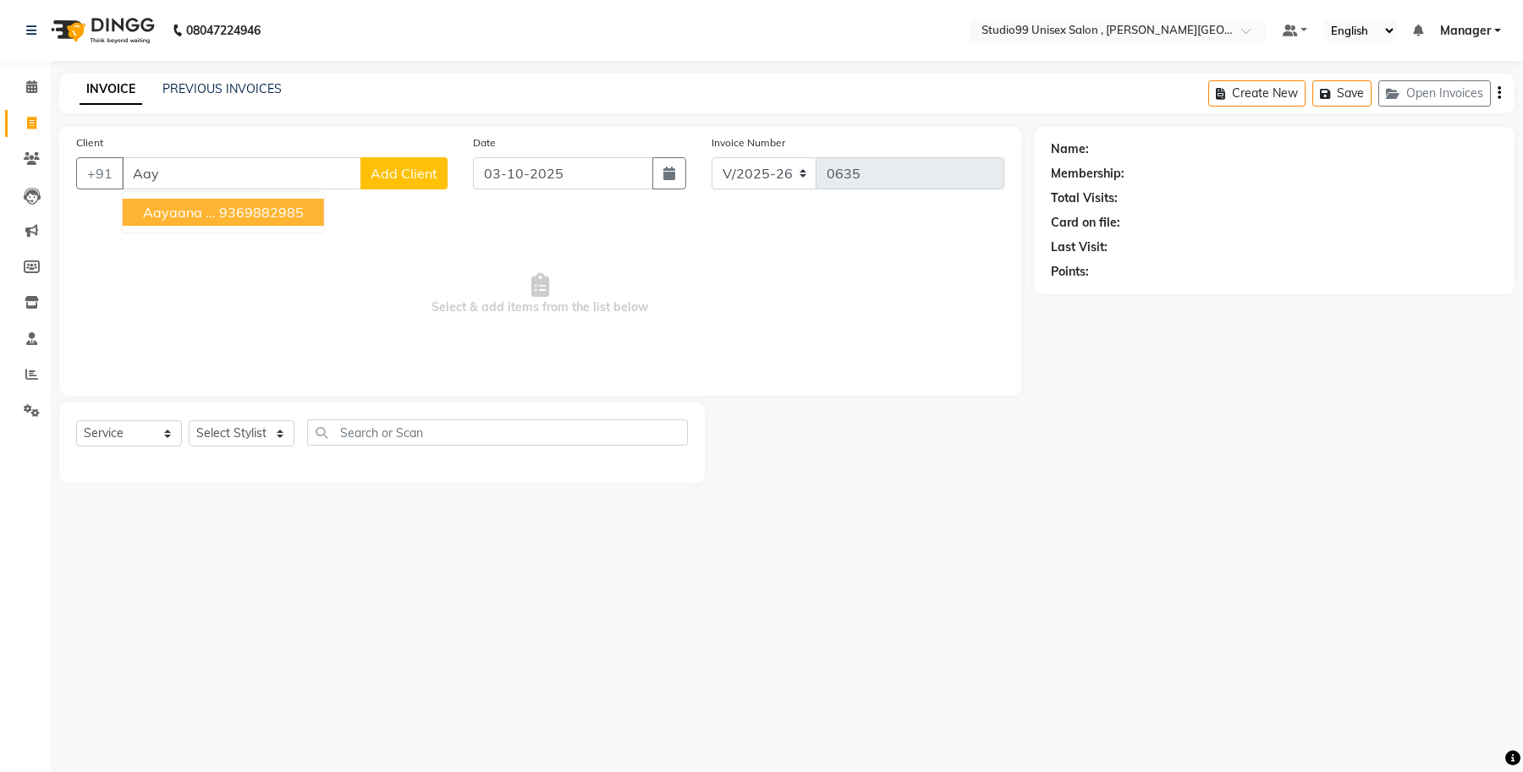
click at [245, 211] on ngb-highlight "9369882985" at bounding box center [261, 212] width 85 height 17
type input "9369882985"
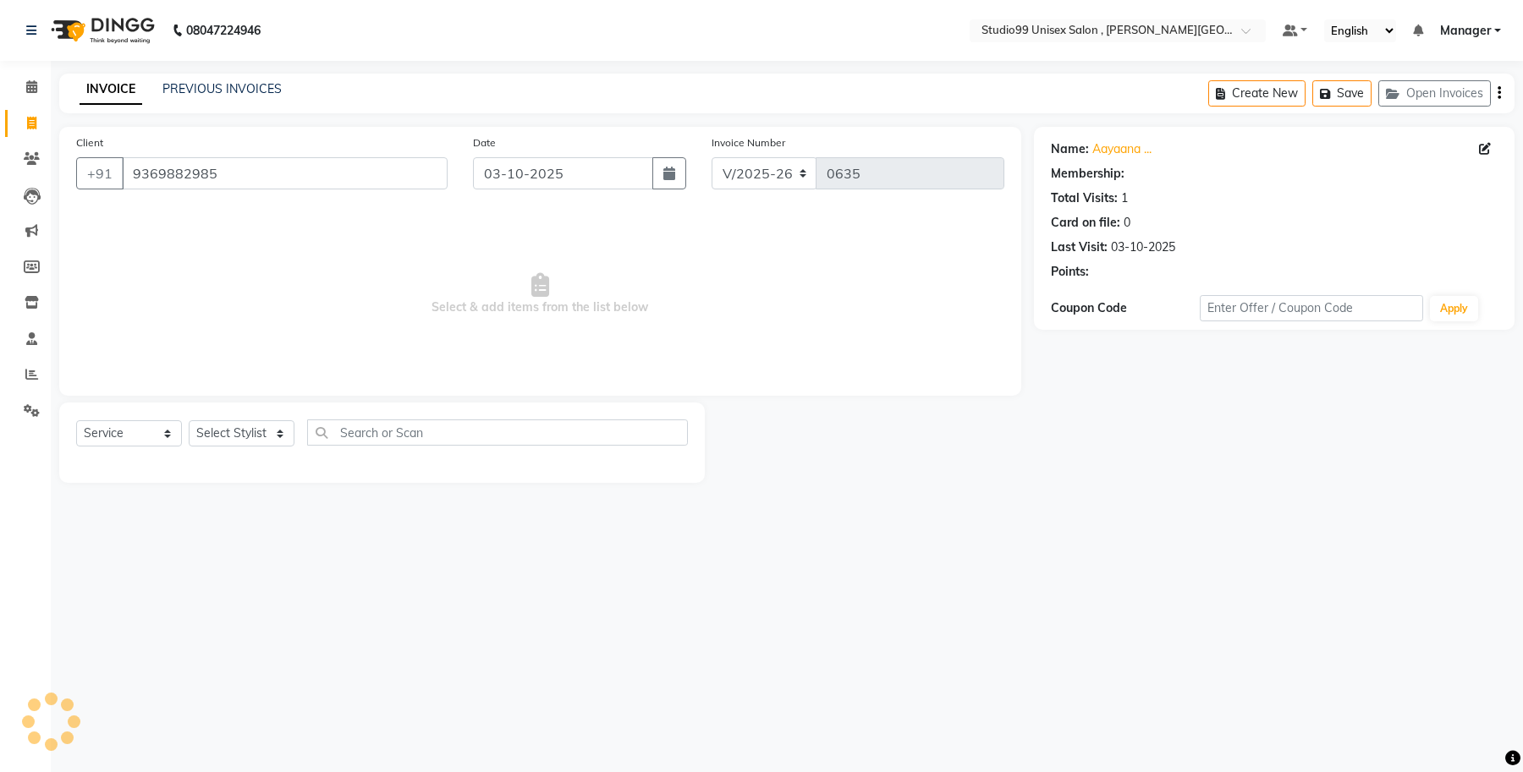
select select "1: Object"
click at [189, 178] on input "9369882985" at bounding box center [285, 173] width 326 height 32
click at [31, 167] on span at bounding box center [32, 159] width 30 height 19
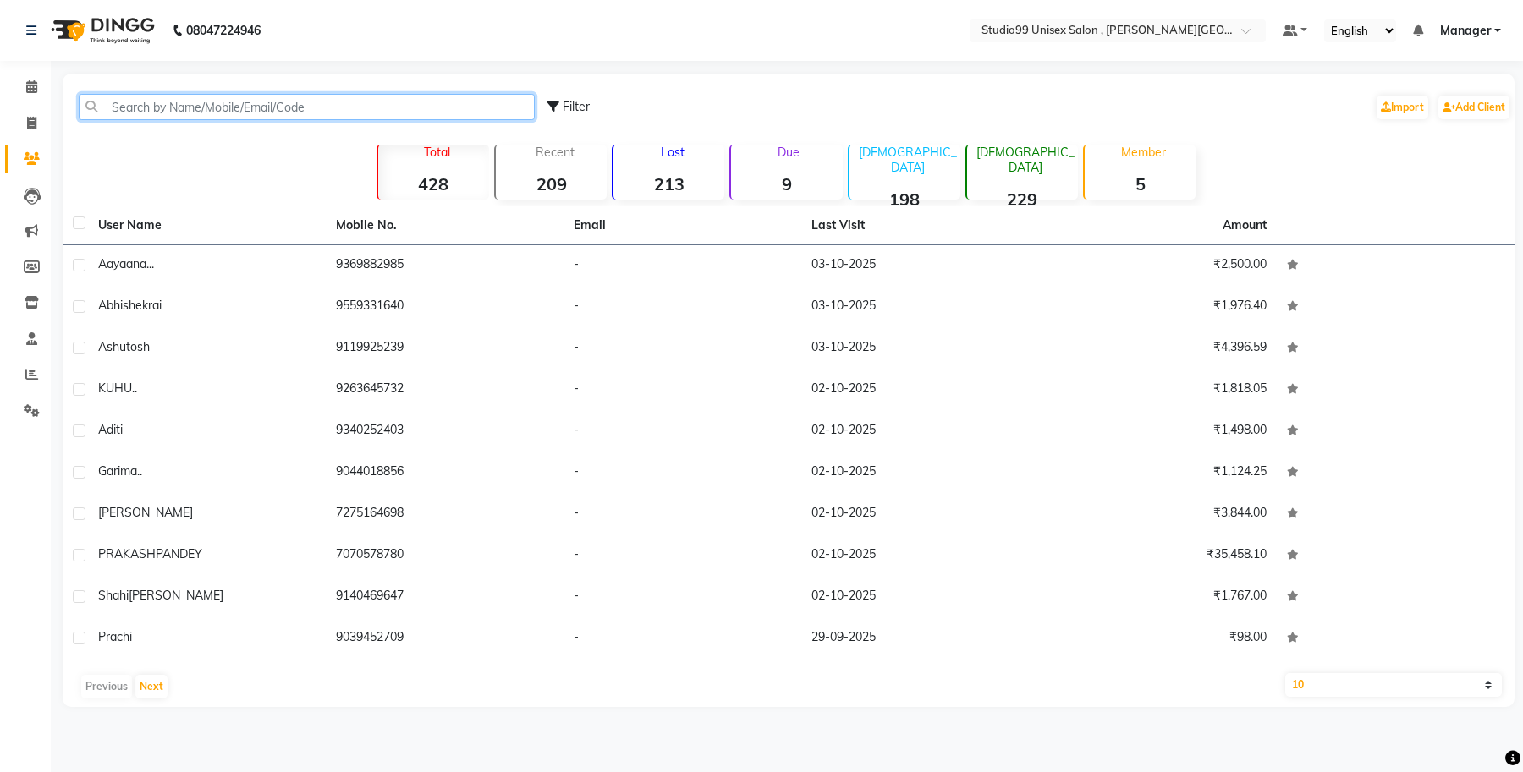
click at [132, 102] on input "text" at bounding box center [307, 107] width 456 height 26
paste input "9369882985"
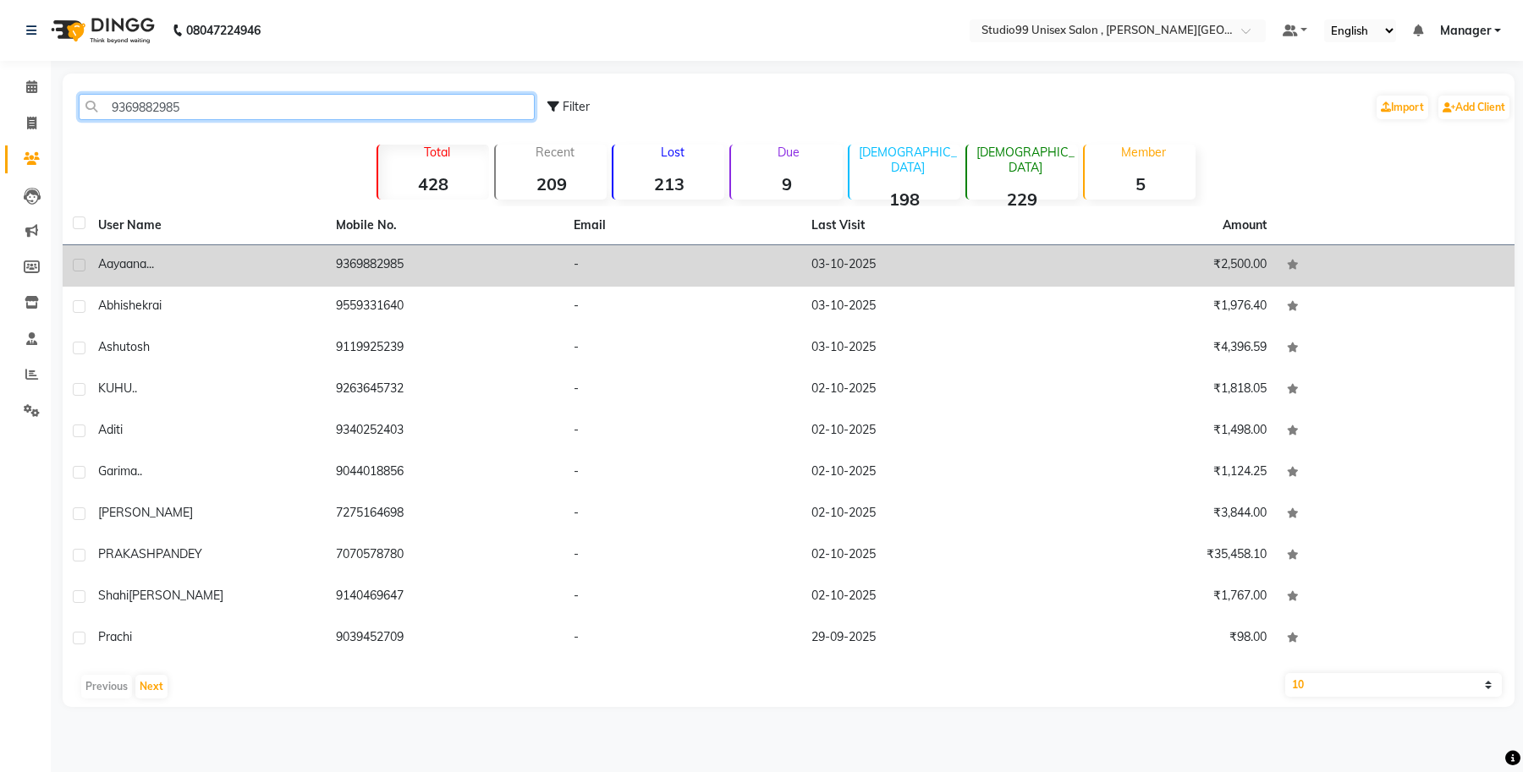
type input "9369882985"
click at [294, 269] on div "Aayaana ..." at bounding box center [206, 264] width 217 height 18
click at [326, 269] on td "9369882985" at bounding box center [445, 265] width 238 height 41
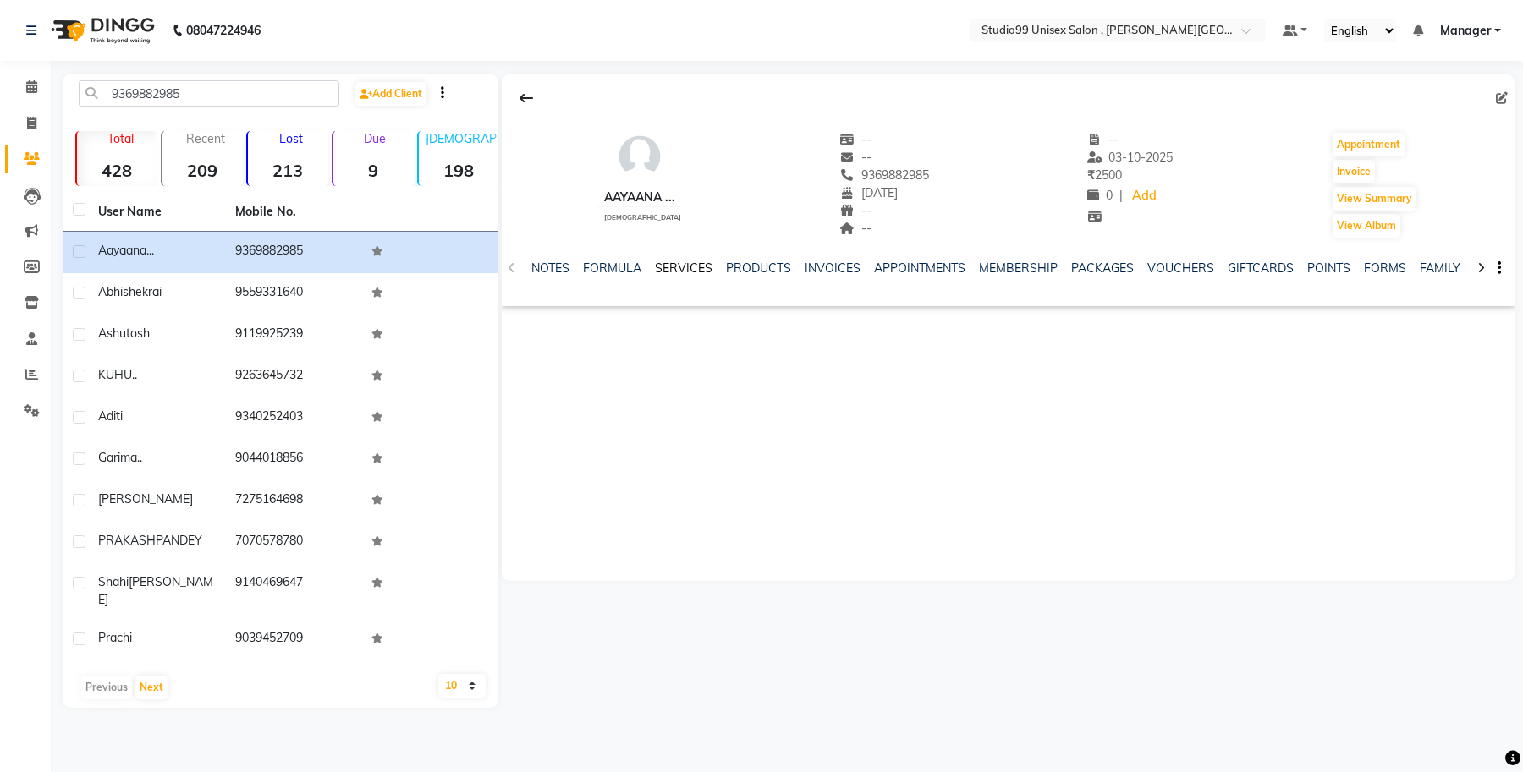
click at [688, 261] on link "SERVICES" at bounding box center [684, 268] width 58 height 15
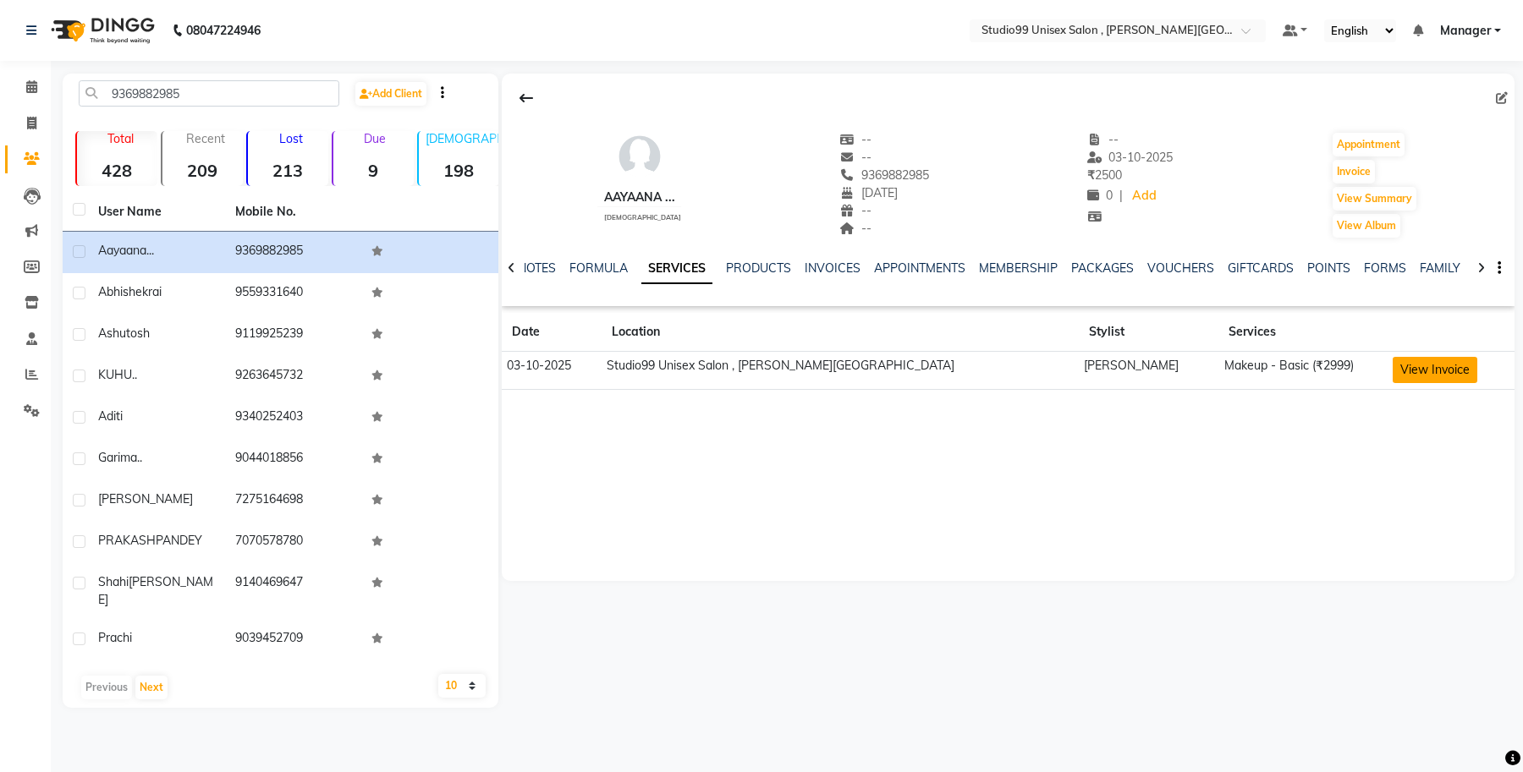
click at [1396, 375] on button "View Invoice" at bounding box center [1434, 370] width 85 height 26
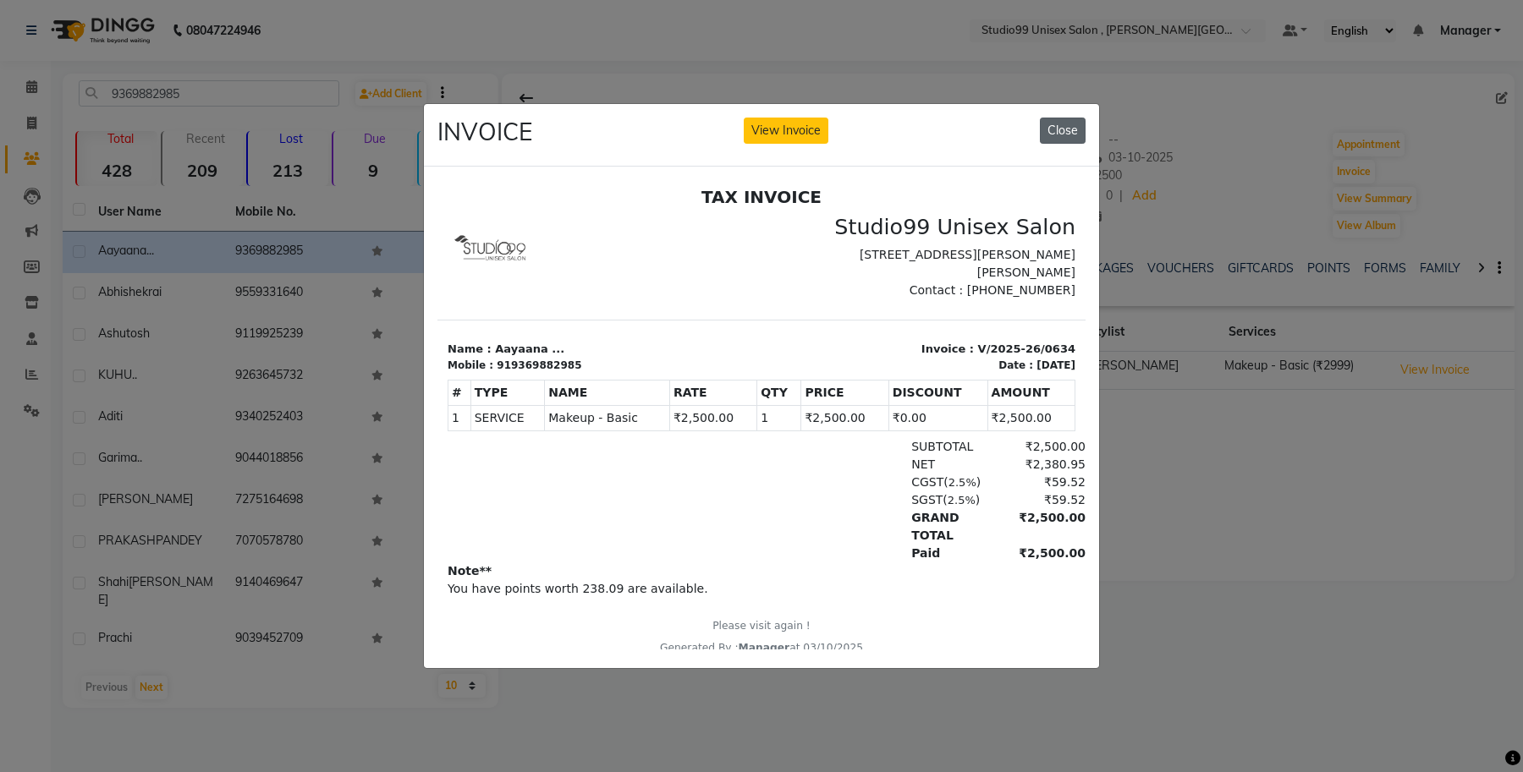
click at [1073, 128] on button "Close" at bounding box center [1063, 131] width 46 height 26
